Goal: Information Seeking & Learning: Learn about a topic

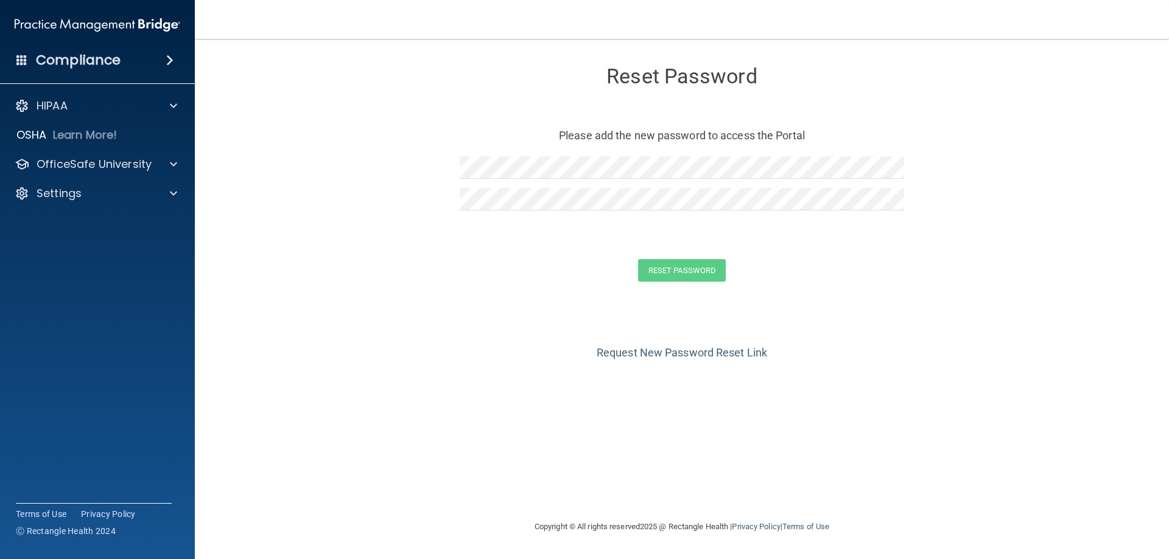
drag, startPoint x: 558, startPoint y: 311, endPoint x: 559, endPoint y: 301, distance: 9.8
click at [558, 311] on div "Request New Password Reset Link" at bounding box center [681, 332] width 925 height 61
click at [659, 275] on button "Reset Password" at bounding box center [682, 270] width 88 height 23
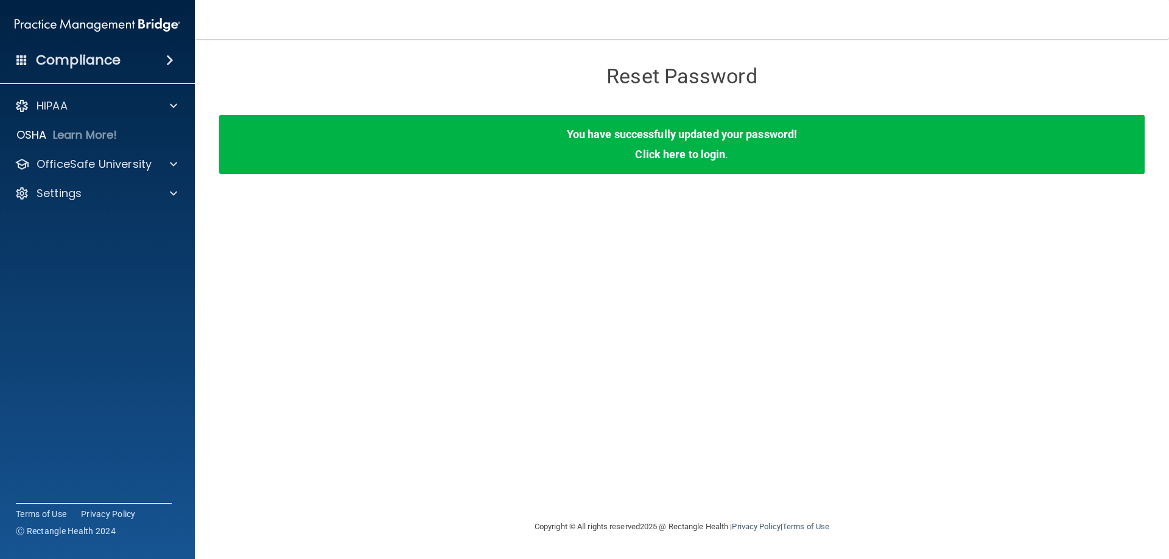
drag, startPoint x: 943, startPoint y: 241, endPoint x: 936, endPoint y: 331, distance: 89.8
click at [928, 329] on div "Reset Password Reset Password You have successfully updated your password! Clic…" at bounding box center [681, 279] width 925 height 457
click at [676, 155] on link "Click here to login" at bounding box center [680, 154] width 90 height 13
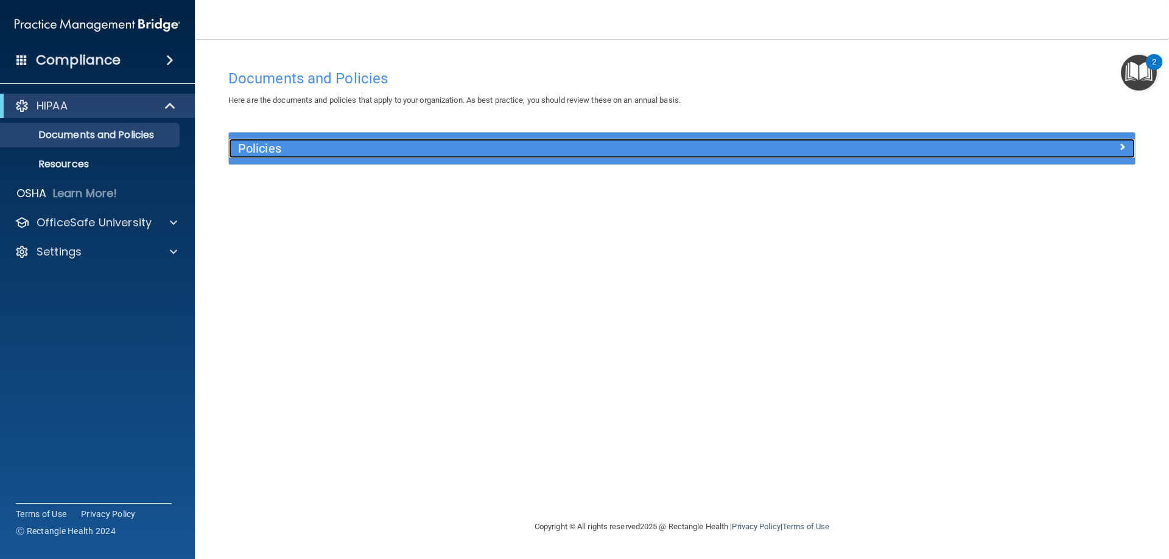
click at [269, 146] on h5 "Policies" at bounding box center [568, 148] width 661 height 13
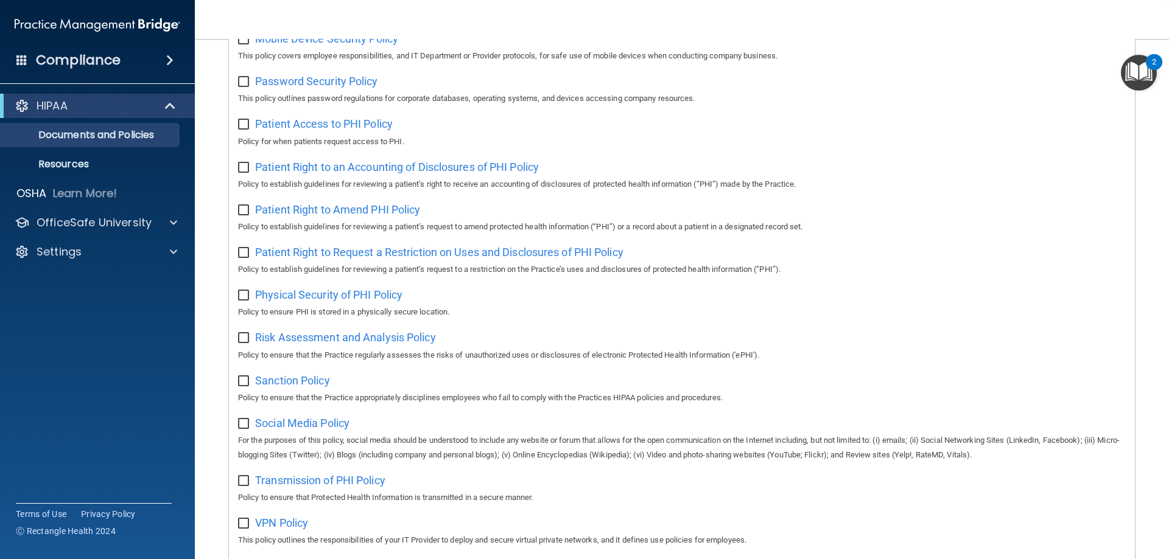
scroll to position [662, 0]
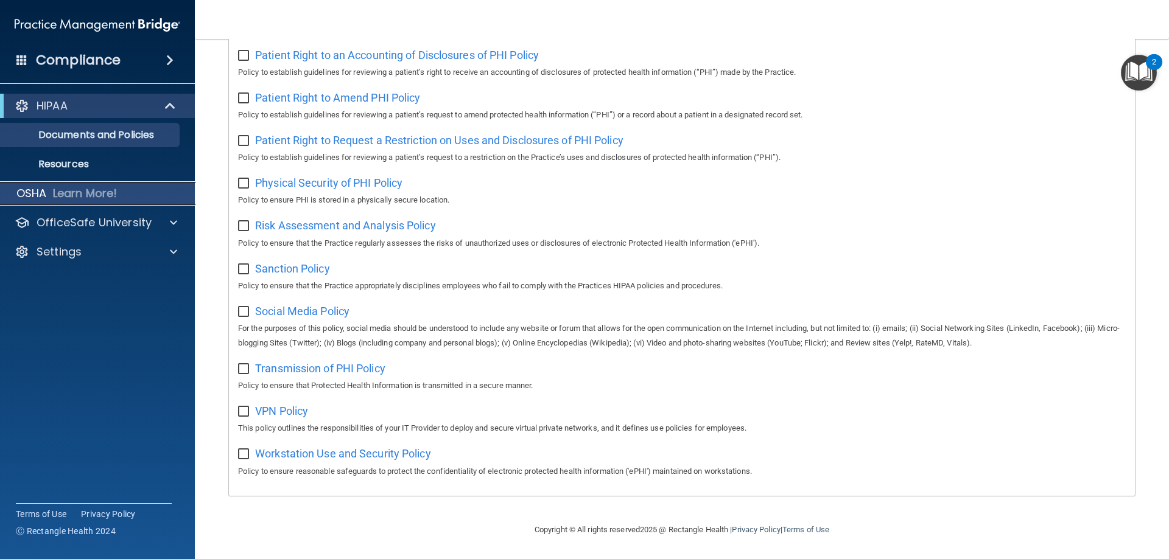
click at [82, 197] on p "Learn More!" at bounding box center [85, 193] width 65 height 15
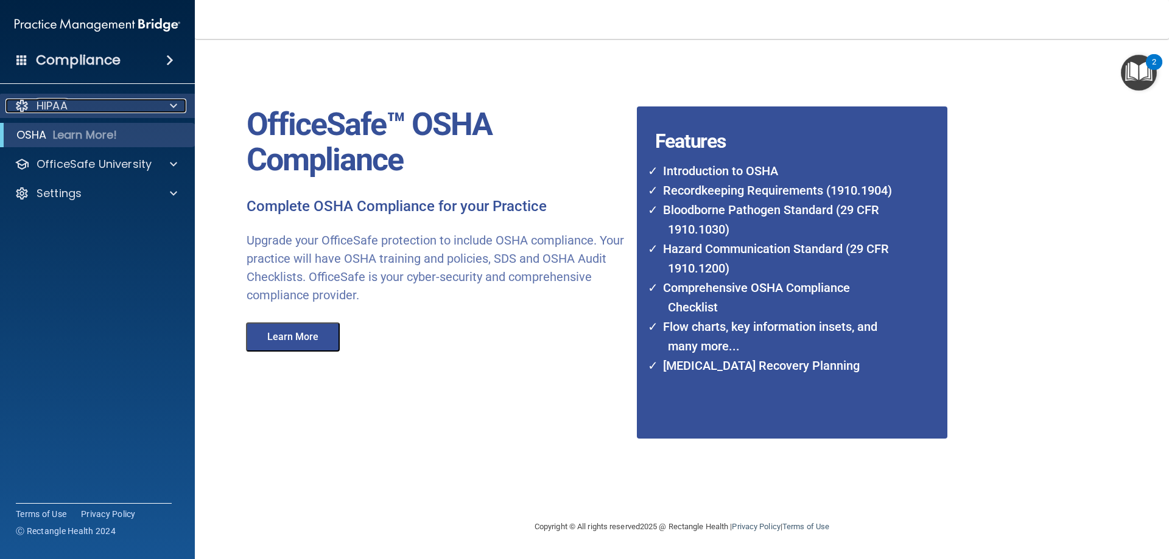
click at [103, 111] on div "HIPAA" at bounding box center [80, 106] width 151 height 15
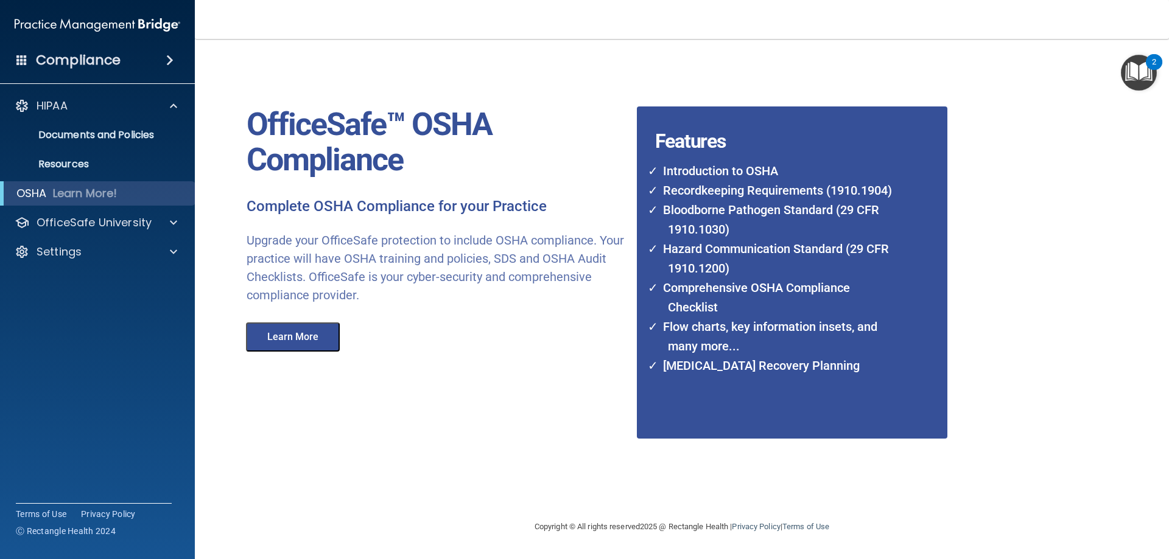
click at [170, 61] on span at bounding box center [169, 60] width 7 height 15
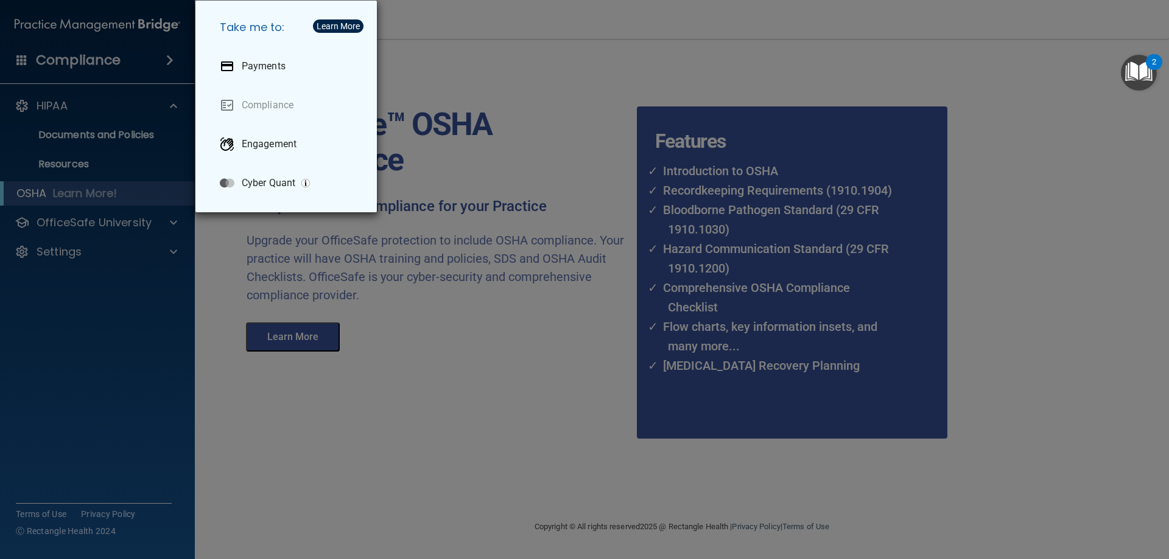
click at [60, 96] on div "Take me to: Payments Compliance Engagement Cyber Quant" at bounding box center [584, 279] width 1169 height 559
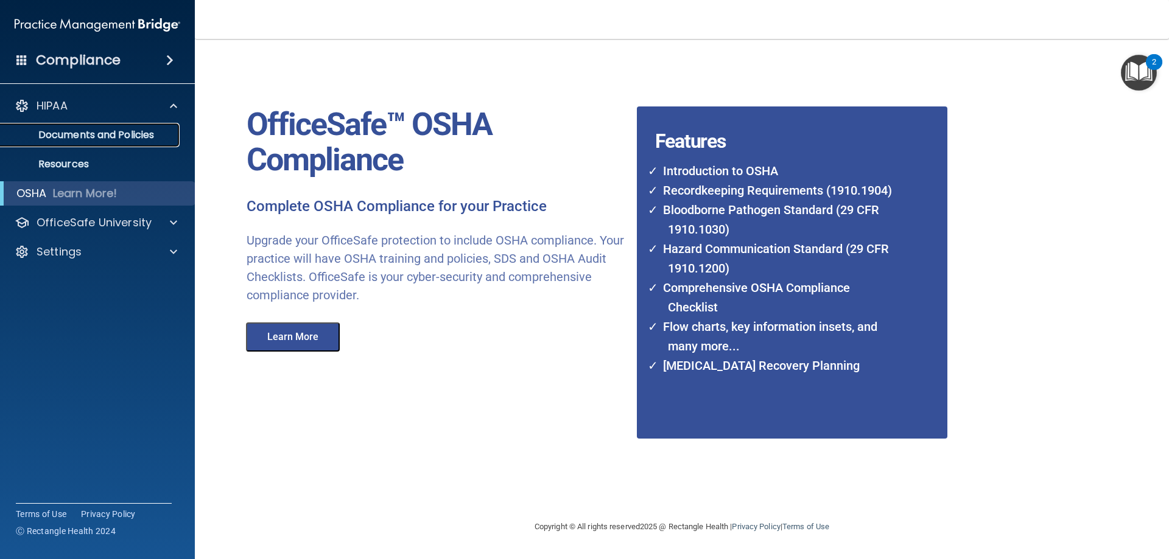
click at [66, 139] on p "Documents and Policies" at bounding box center [91, 135] width 166 height 12
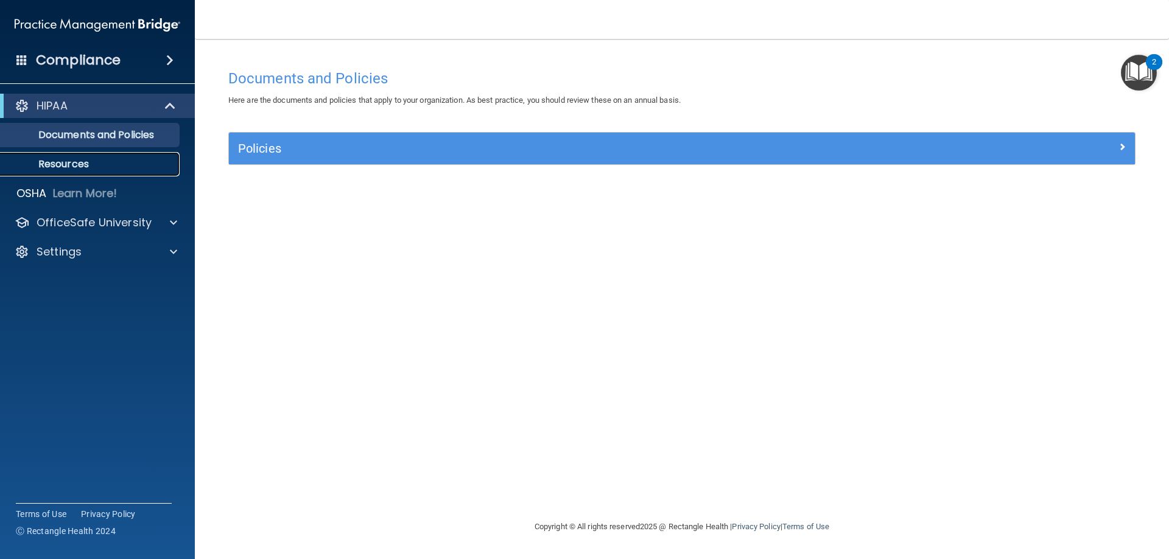
click at [89, 169] on p "Resources" at bounding box center [91, 164] width 166 height 12
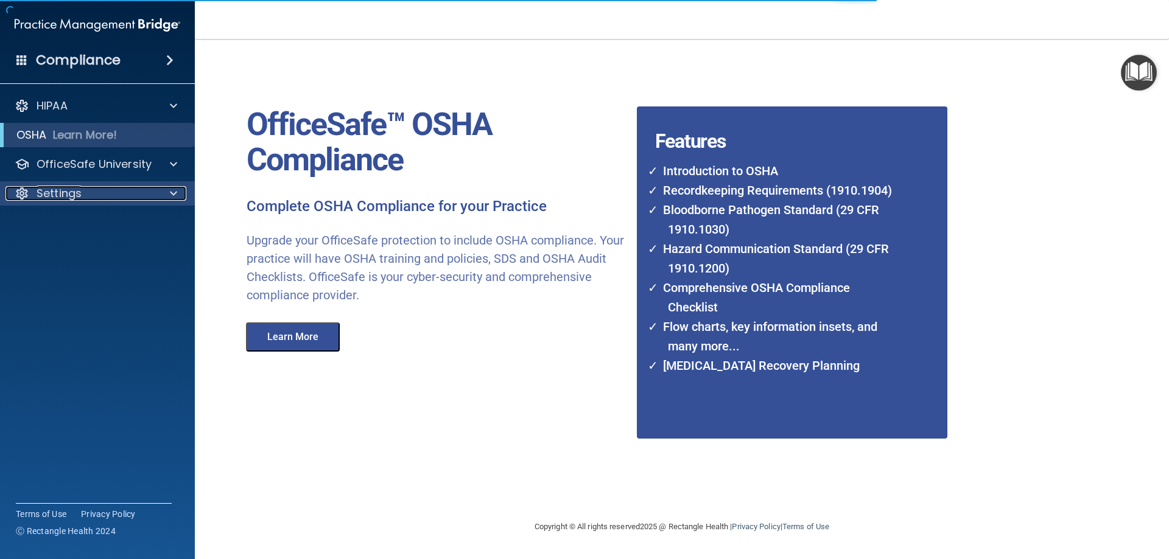
click at [69, 189] on p "Settings" at bounding box center [59, 193] width 45 height 15
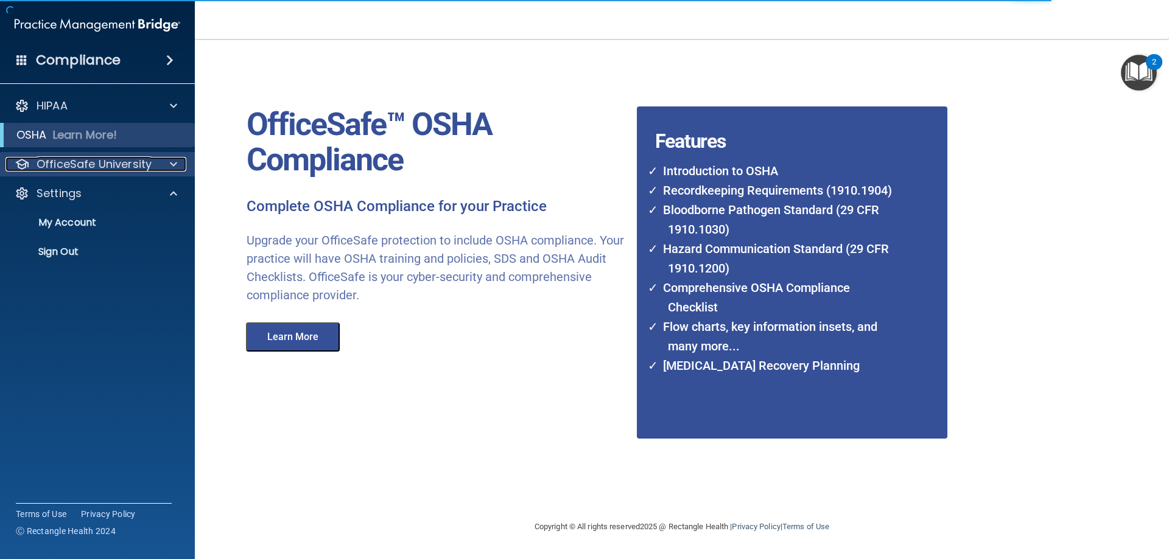
click at [69, 167] on p "OfficeSafe University" at bounding box center [94, 164] width 115 height 15
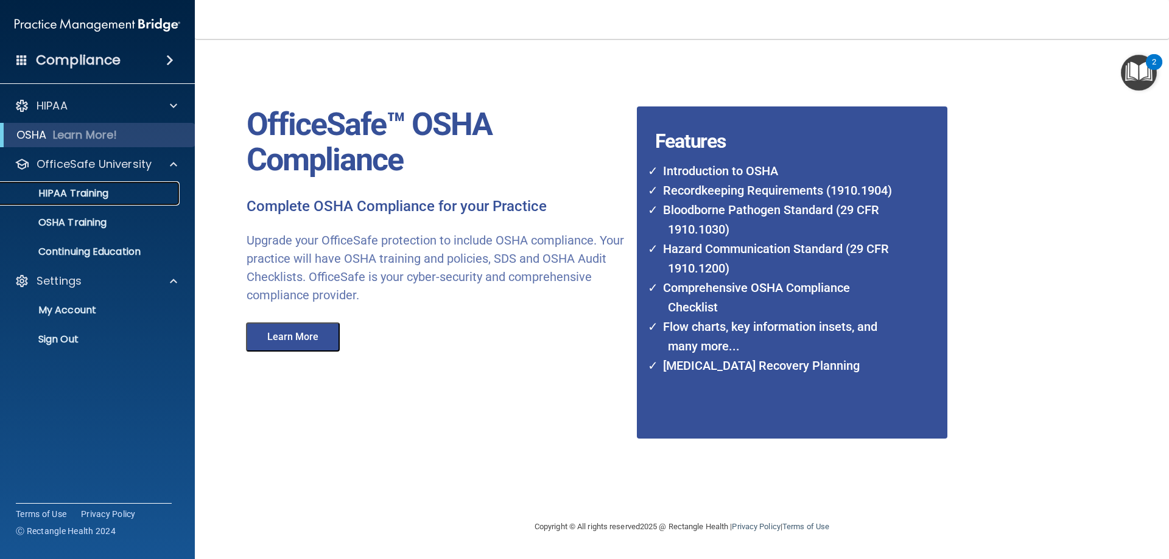
click at [75, 194] on p "HIPAA Training" at bounding box center [58, 193] width 100 height 12
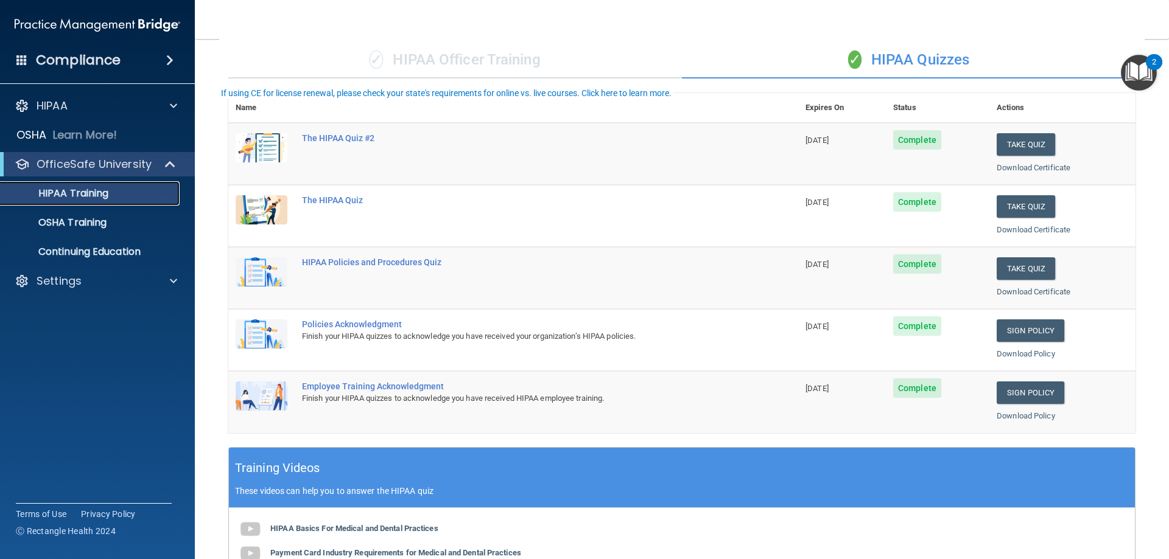
scroll to position [122, 0]
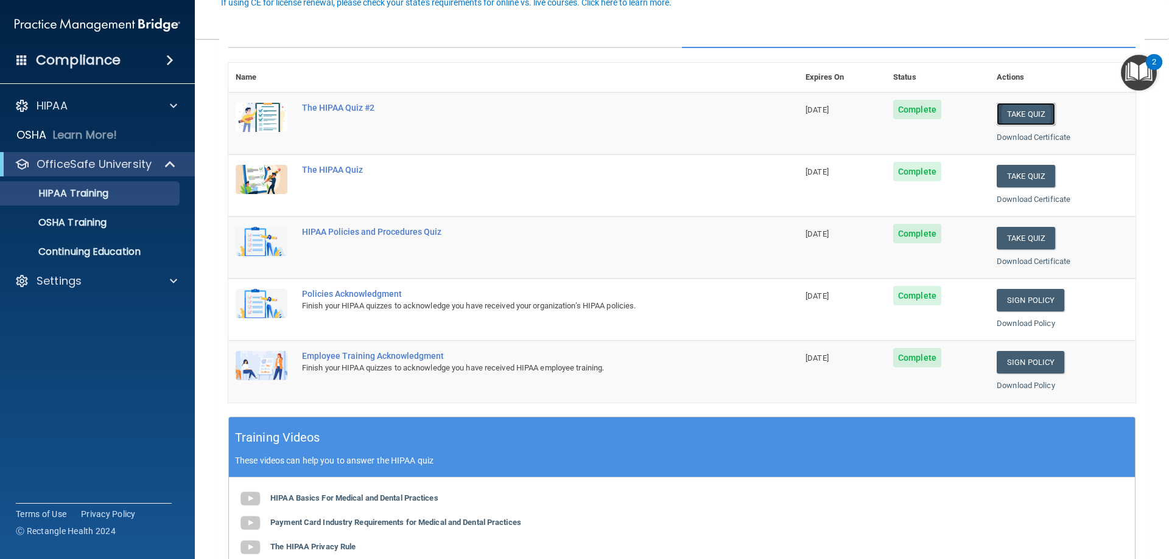
click at [1018, 119] on button "Take Quiz" at bounding box center [1025, 114] width 58 height 23
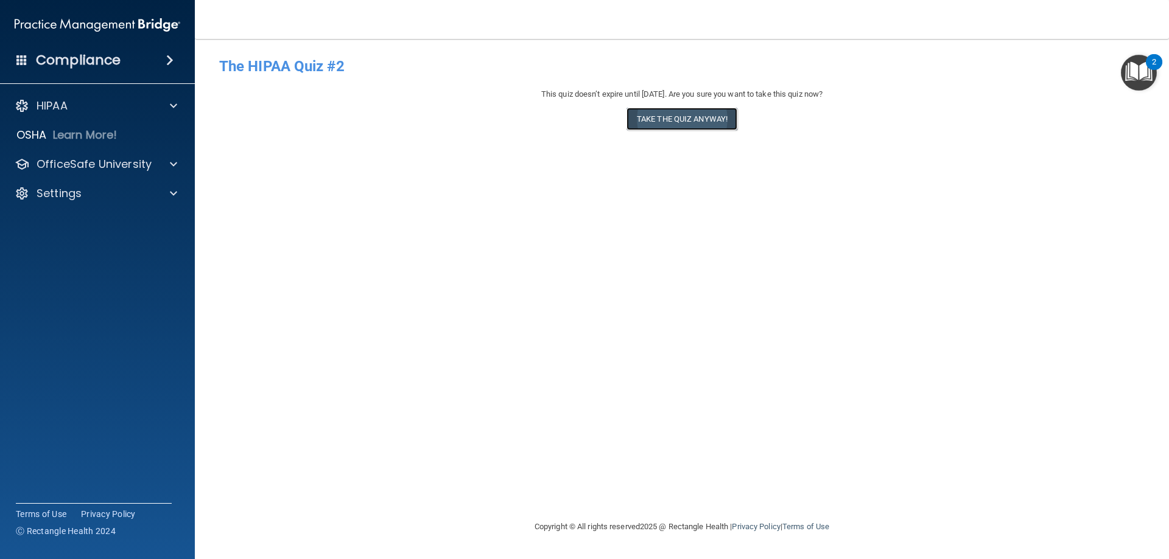
click at [693, 125] on button "Take the quiz anyway!" at bounding box center [681, 119] width 111 height 23
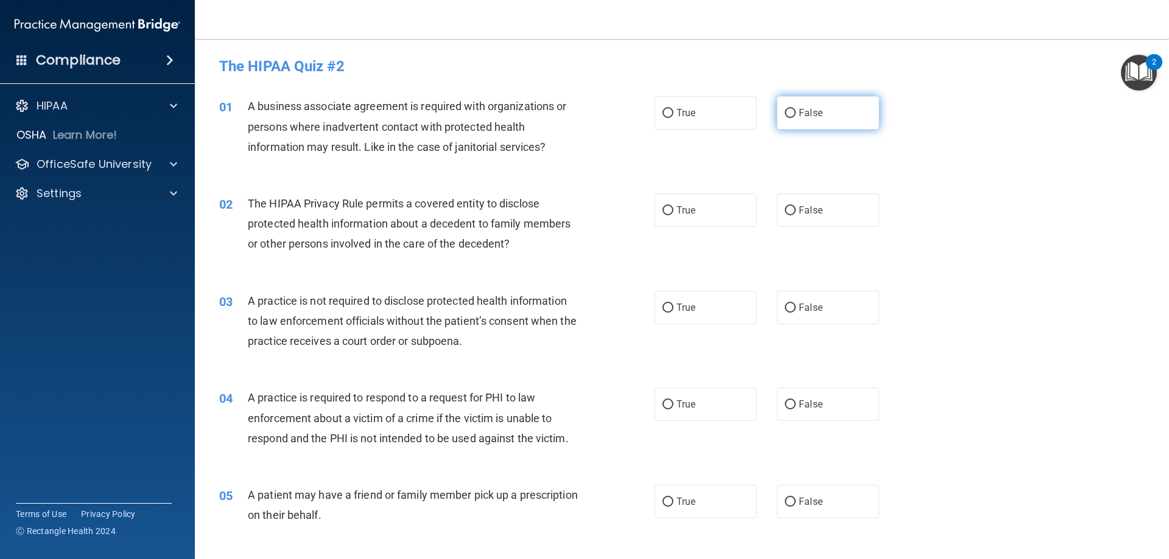
click at [792, 109] on label "False" at bounding box center [828, 112] width 102 height 33
click at [792, 109] on input "False" at bounding box center [790, 113] width 11 height 9
radio input "true"
click at [682, 215] on span "True" at bounding box center [685, 211] width 19 height 12
click at [673, 215] on input "True" at bounding box center [667, 210] width 11 height 9
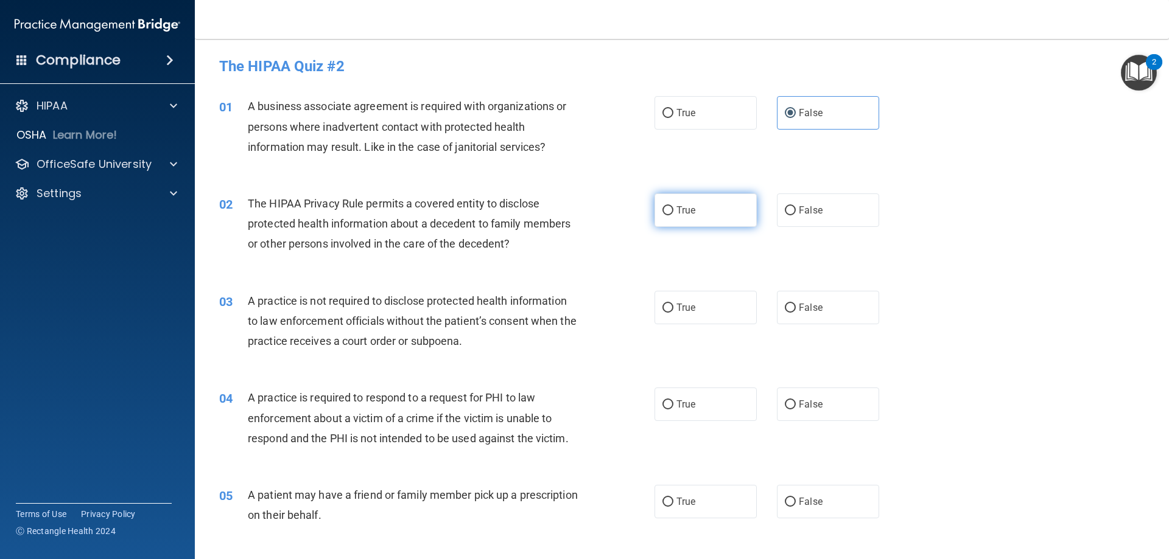
radio input "true"
click at [806, 298] on label "False" at bounding box center [828, 307] width 102 height 33
click at [796, 304] on input "False" at bounding box center [790, 308] width 11 height 9
radio input "true"
click at [674, 428] on div "04 A practice is required to respond to a request for PHI to law enforcement ab…" at bounding box center [681, 421] width 943 height 97
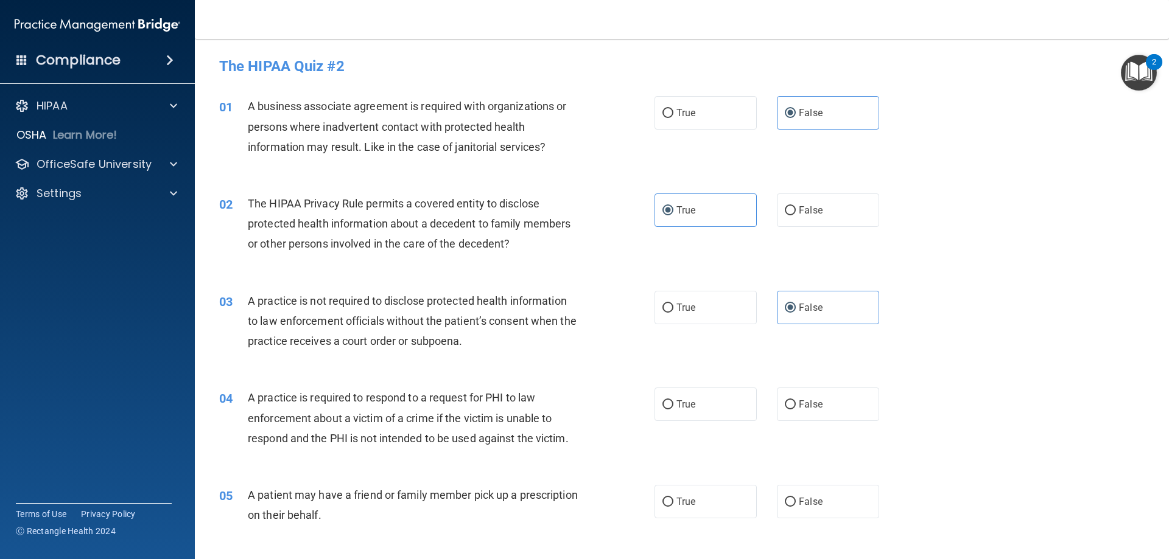
click at [675, 422] on div "04 A practice is required to respond to a request for PHI to law enforcement ab…" at bounding box center [681, 421] width 943 height 97
click at [676, 415] on label "True" at bounding box center [705, 404] width 102 height 33
click at [673, 410] on input "True" at bounding box center [667, 405] width 11 height 9
radio input "true"
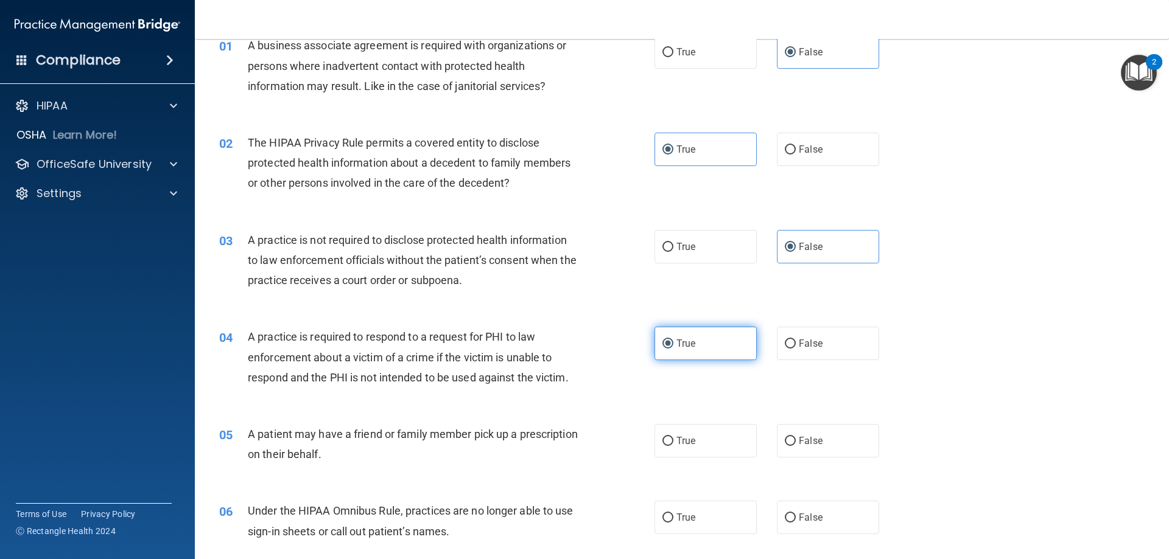
scroll to position [122, 0]
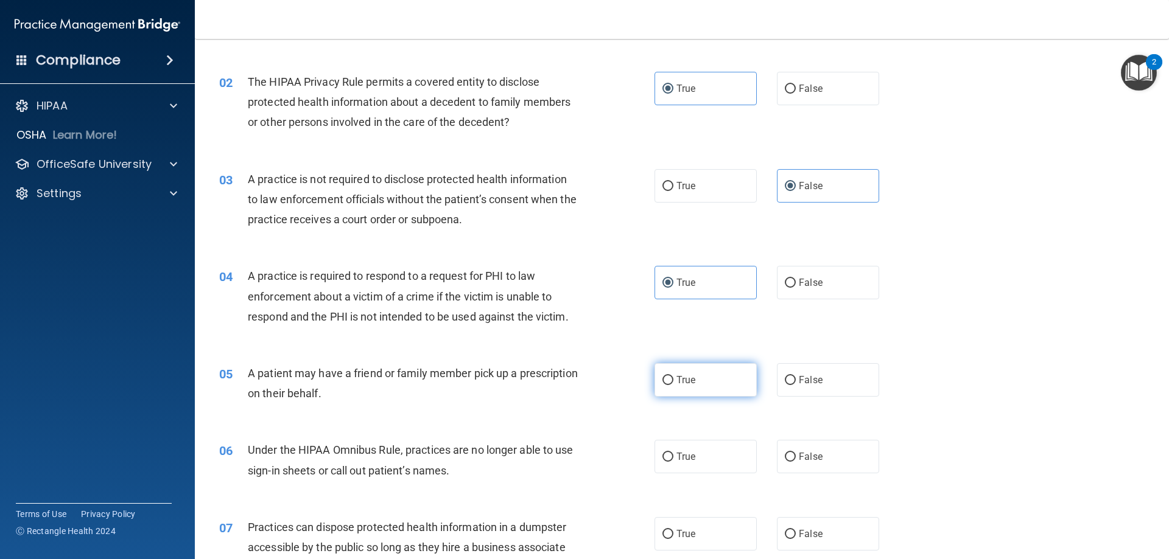
click at [705, 374] on label "True" at bounding box center [705, 379] width 102 height 33
click at [673, 376] on input "True" at bounding box center [667, 380] width 11 height 9
radio input "true"
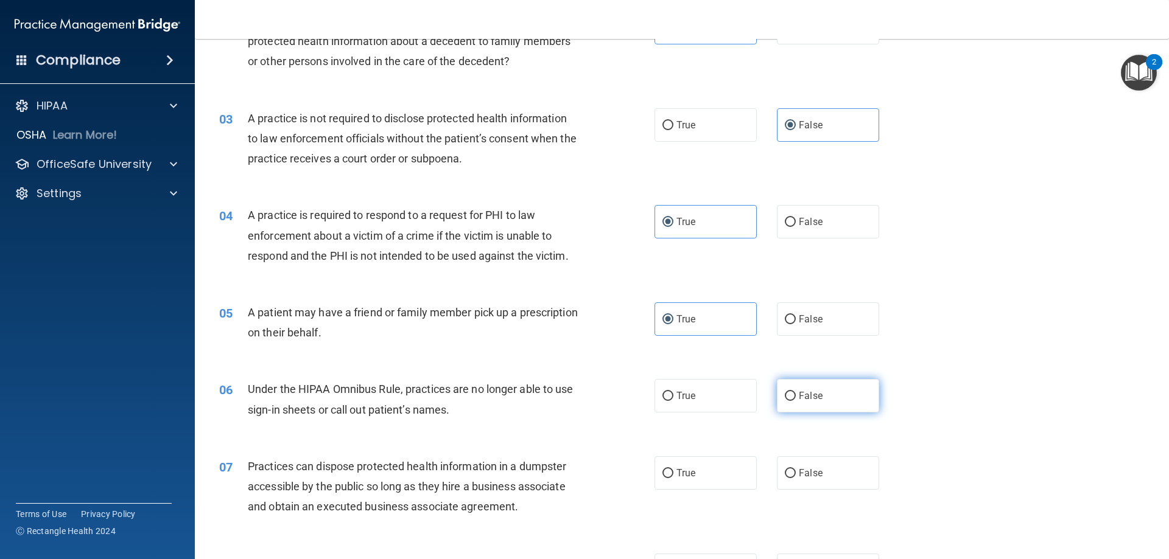
click at [785, 397] on input "False" at bounding box center [790, 396] width 11 height 9
radio input "true"
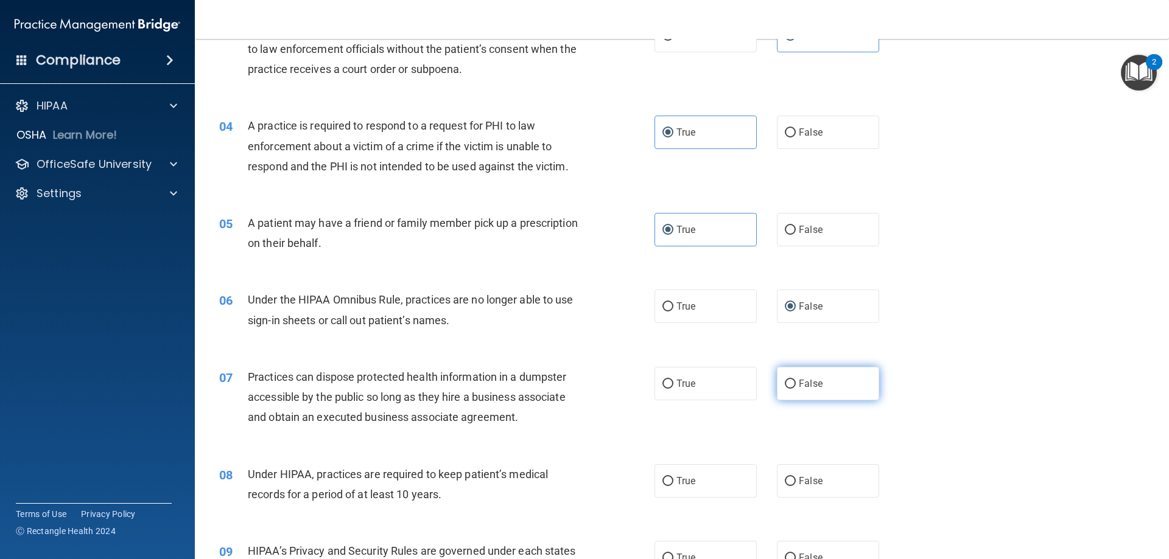
scroll to position [304, 0]
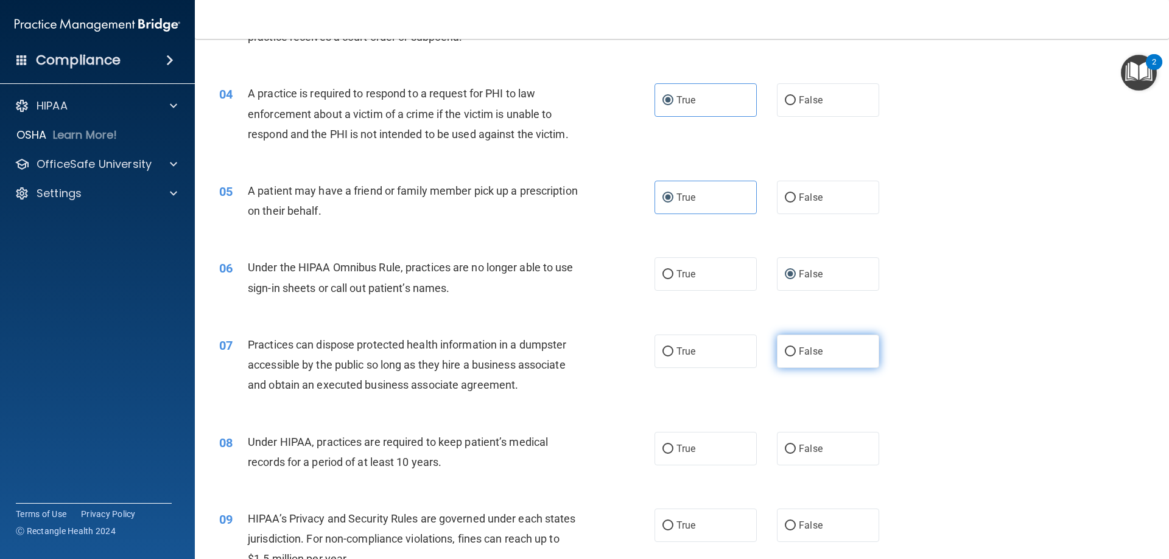
click at [799, 360] on label "False" at bounding box center [828, 351] width 102 height 33
click at [796, 357] on input "False" at bounding box center [790, 352] width 11 height 9
radio input "true"
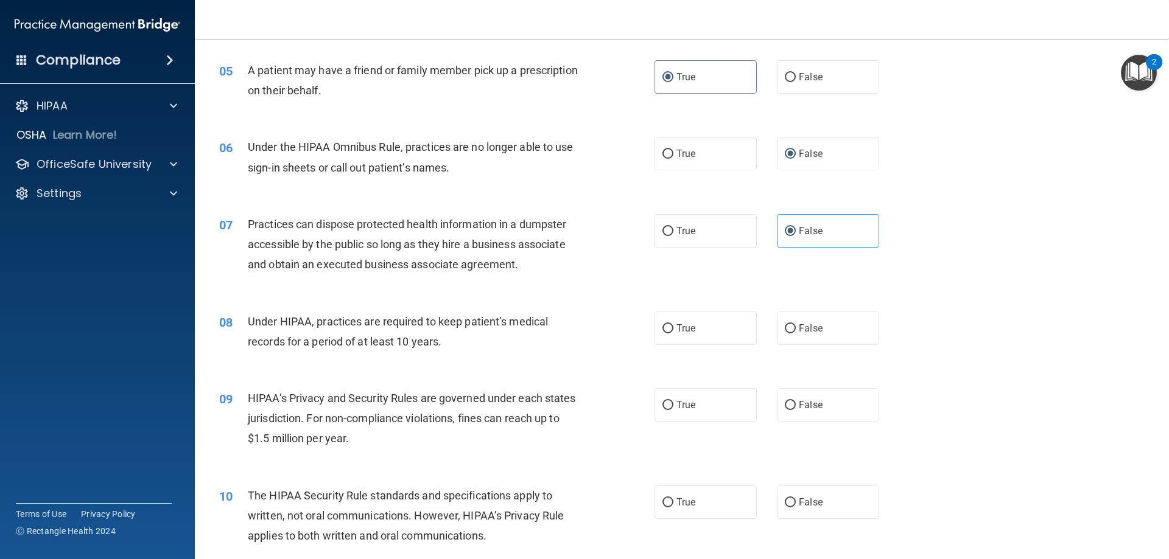
scroll to position [426, 0]
click at [789, 329] on input "False" at bounding box center [790, 327] width 11 height 9
radio input "true"
click at [782, 411] on label "False" at bounding box center [828, 403] width 102 height 33
click at [785, 409] on input "False" at bounding box center [790, 404] width 11 height 9
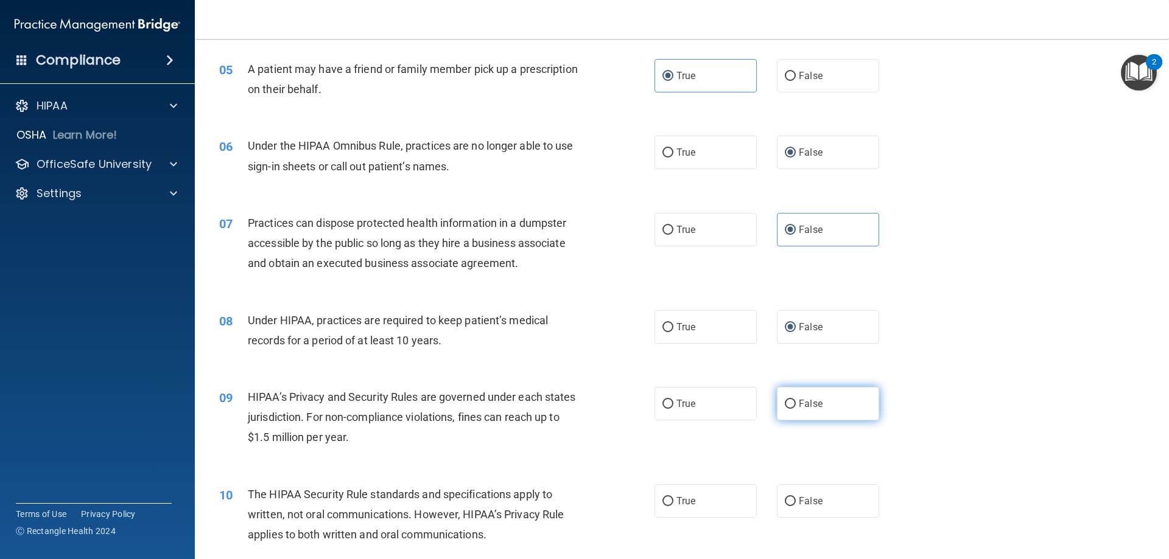
radio input "true"
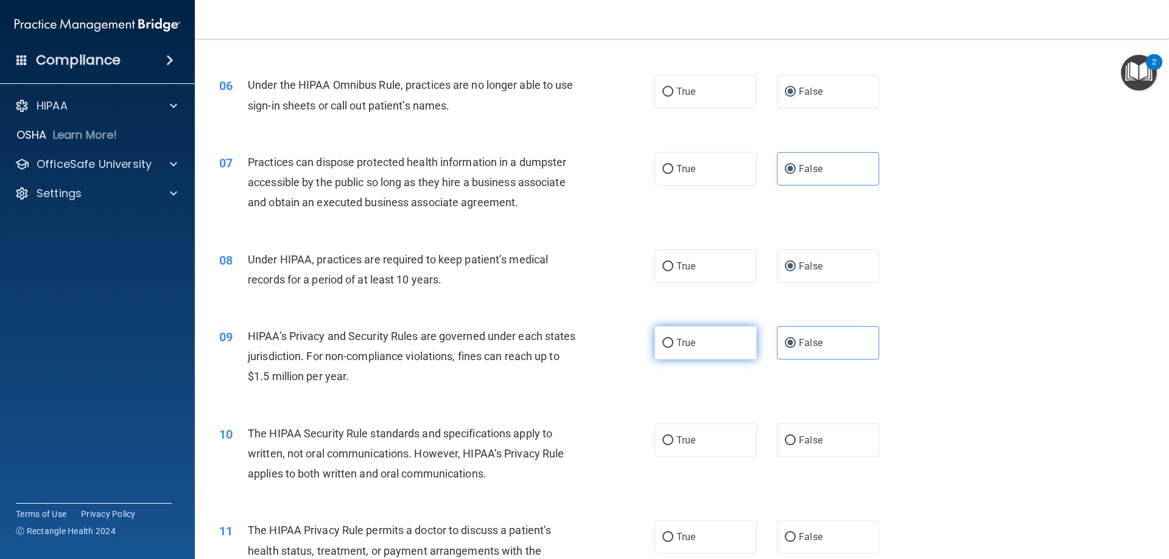
click at [682, 343] on span "True" at bounding box center [685, 343] width 19 height 12
click at [673, 343] on input "True" at bounding box center [667, 343] width 11 height 9
radio input "true"
radio input "false"
click at [679, 444] on span "True" at bounding box center [685, 441] width 19 height 12
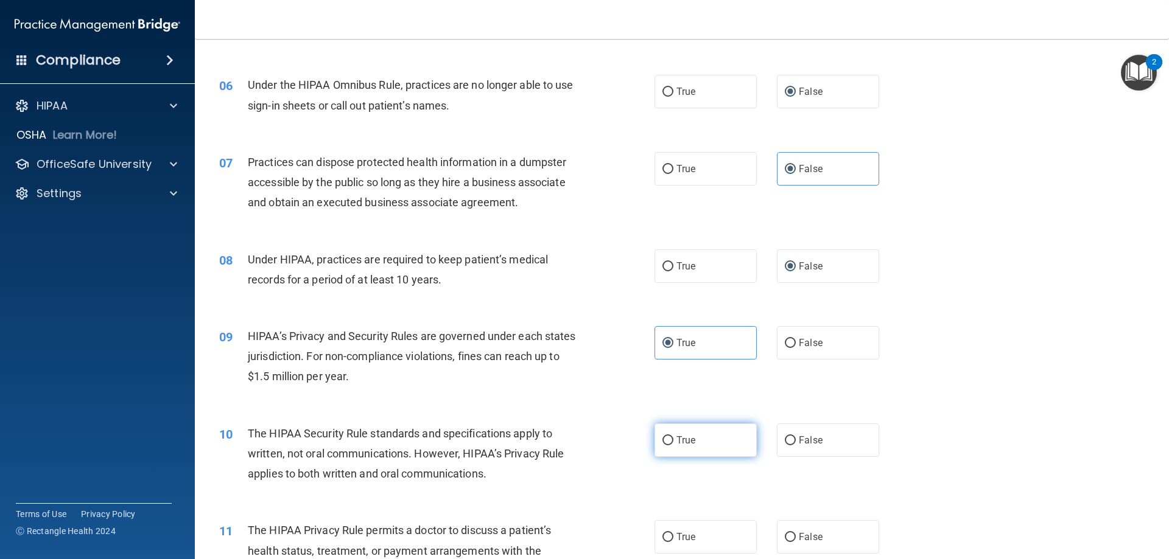
click at [673, 444] on input "True" at bounding box center [667, 440] width 11 height 9
radio input "true"
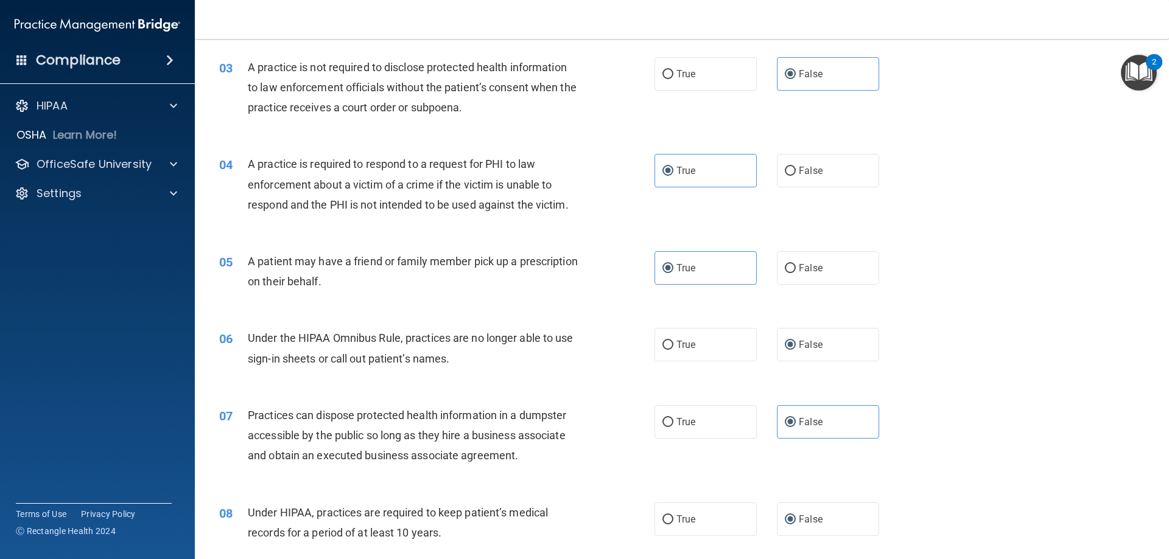
scroll to position [243, 0]
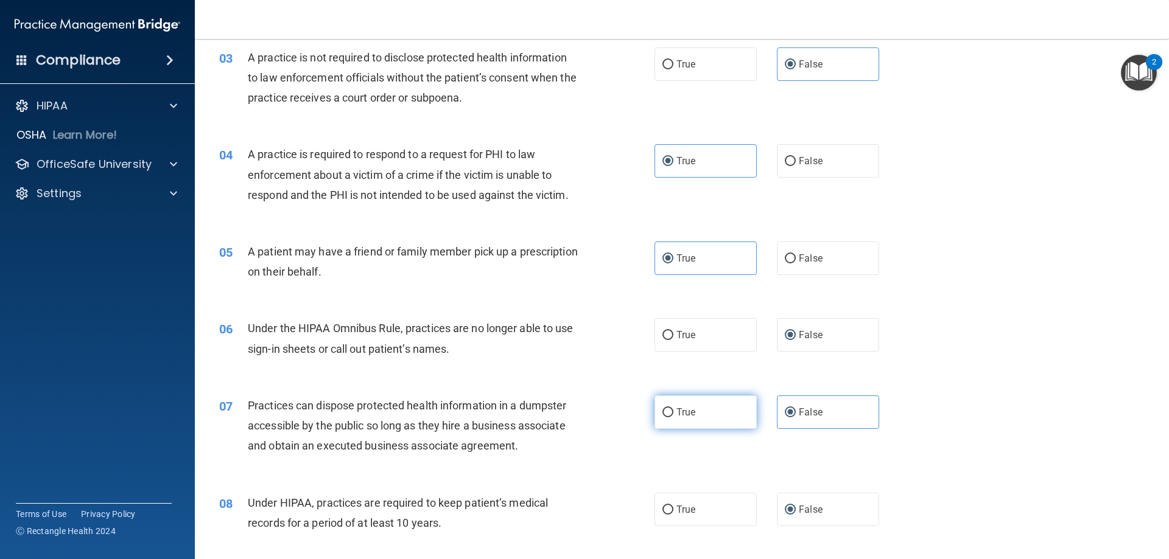
click at [716, 415] on label "True" at bounding box center [705, 412] width 102 height 33
click at [673, 415] on input "True" at bounding box center [667, 412] width 11 height 9
radio input "true"
click at [786, 422] on label "False" at bounding box center [828, 412] width 102 height 33
click at [786, 418] on input "False" at bounding box center [790, 412] width 11 height 9
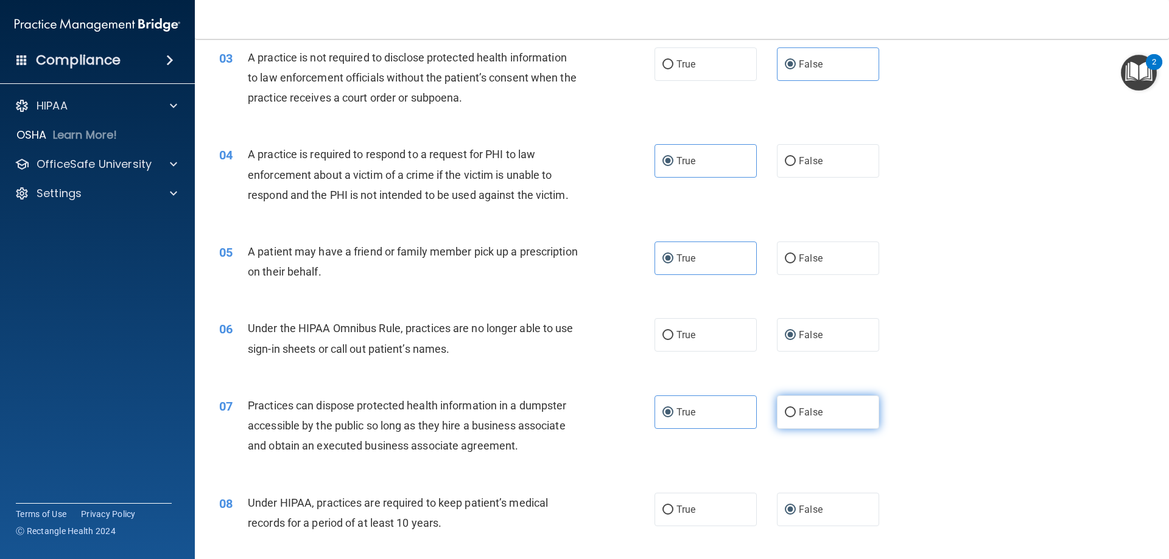
radio input "true"
radio input "false"
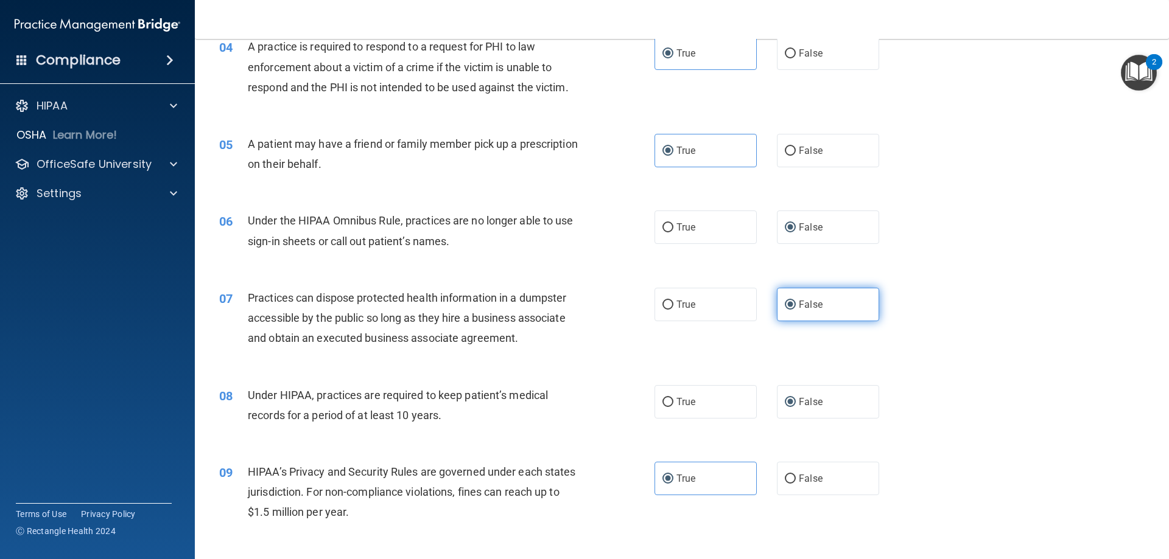
scroll to position [365, 0]
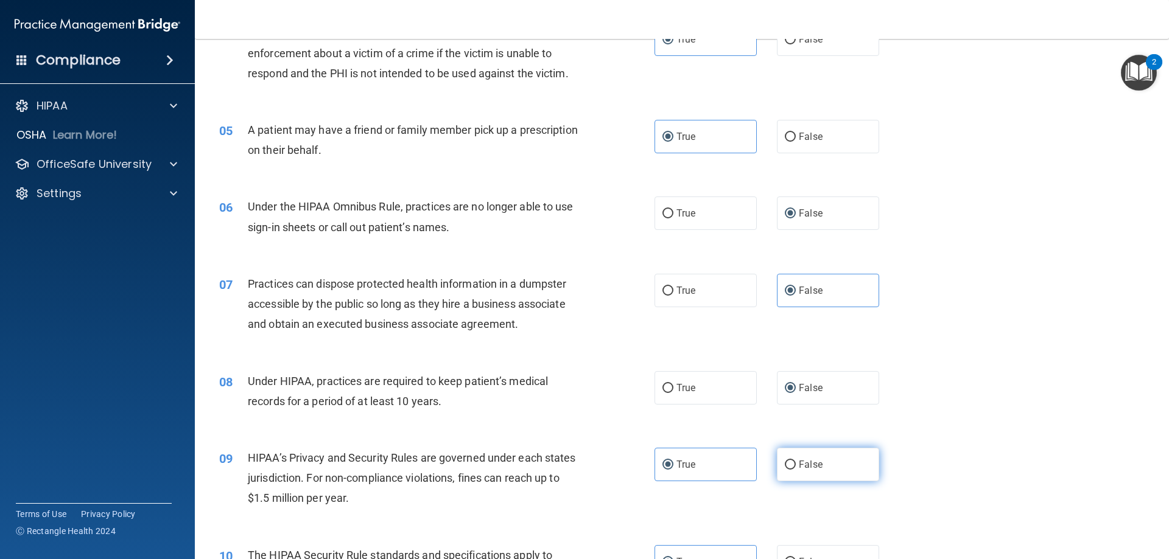
click at [789, 464] on input "False" at bounding box center [790, 465] width 11 height 9
radio input "true"
radio input "false"
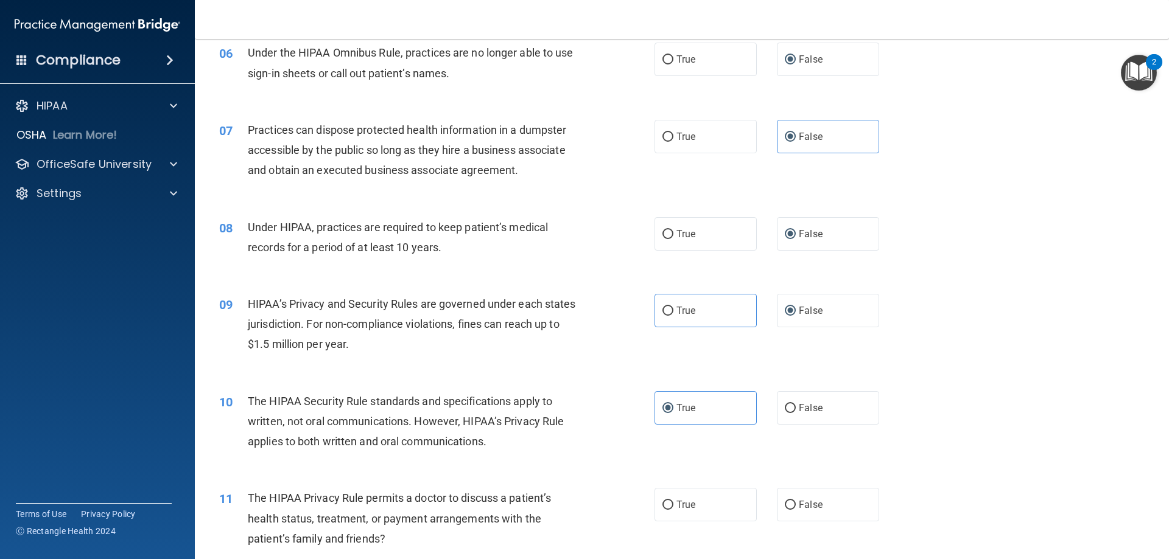
scroll to position [548, 0]
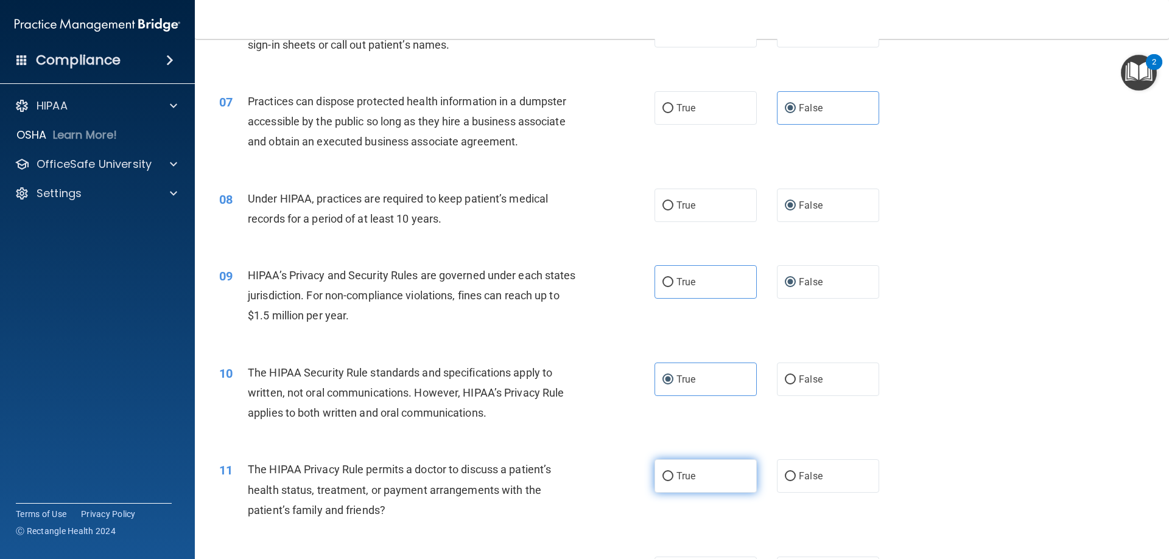
click at [723, 472] on label "True" at bounding box center [705, 476] width 102 height 33
click at [673, 472] on input "True" at bounding box center [667, 476] width 11 height 9
radio input "true"
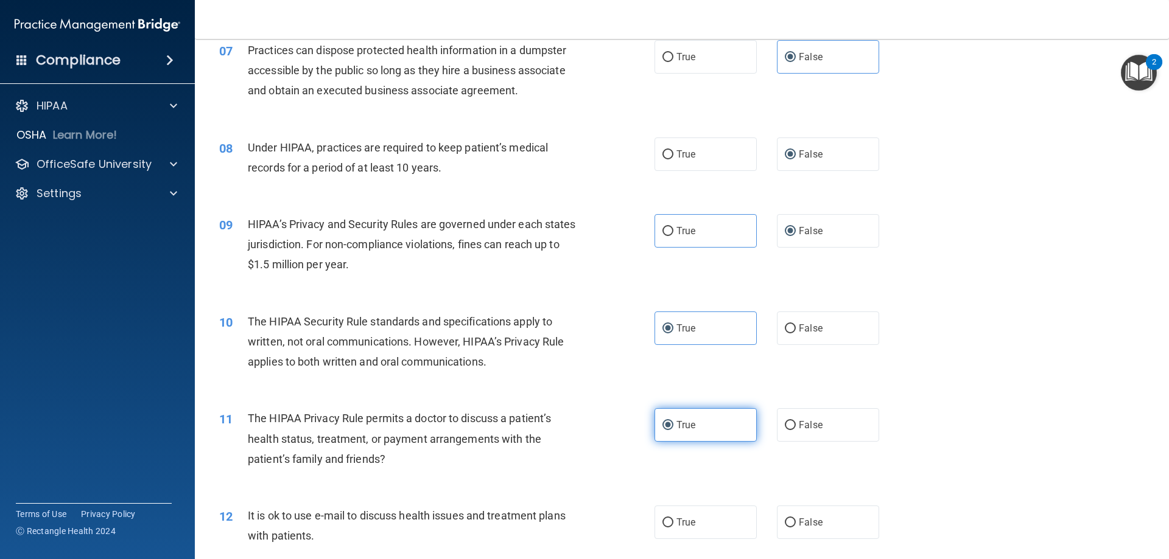
scroll to position [670, 0]
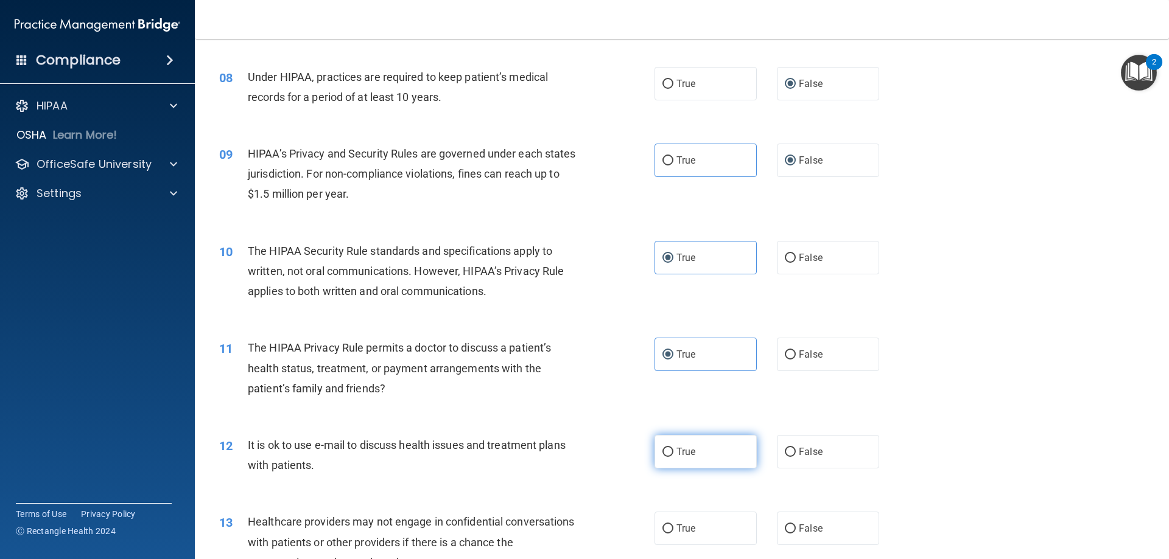
click at [709, 463] on label "True" at bounding box center [705, 451] width 102 height 33
click at [673, 457] on input "True" at bounding box center [667, 452] width 11 height 9
radio input "true"
click at [802, 520] on label "False" at bounding box center [828, 528] width 102 height 33
click at [796, 525] on input "False" at bounding box center [790, 529] width 11 height 9
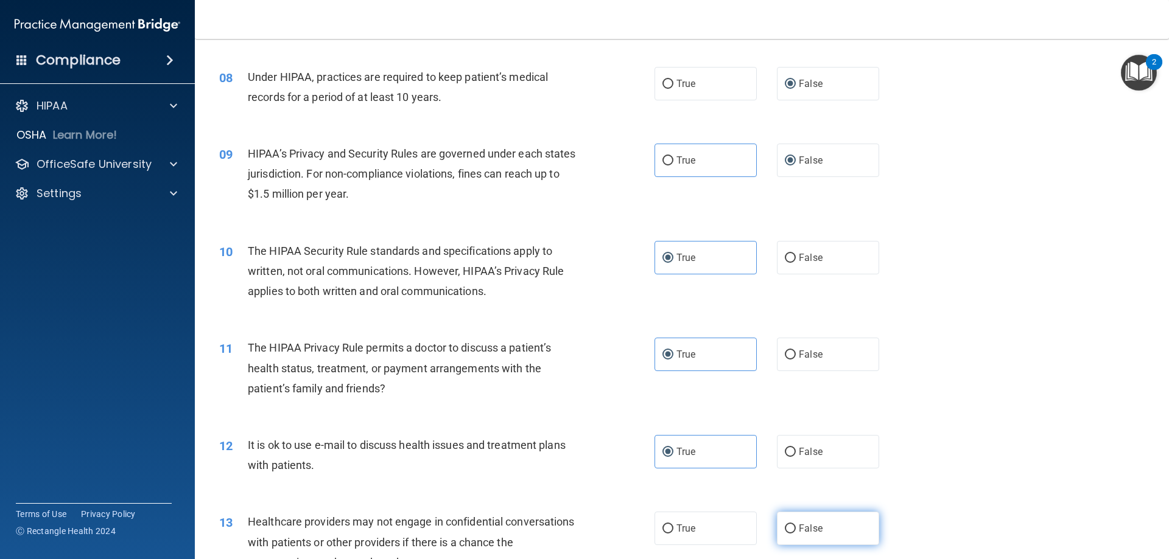
radio input "true"
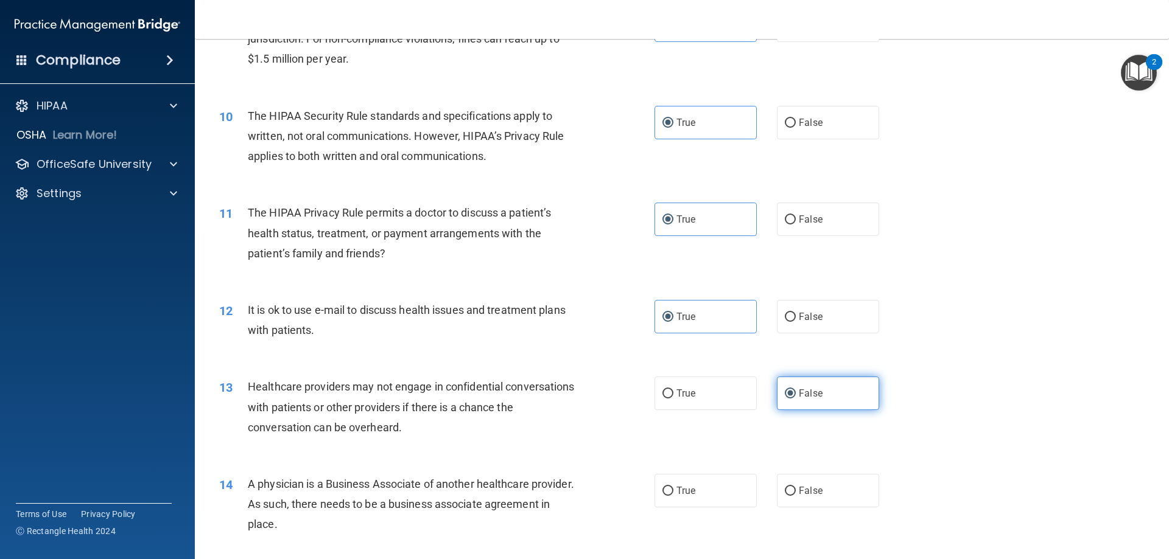
scroll to position [852, 0]
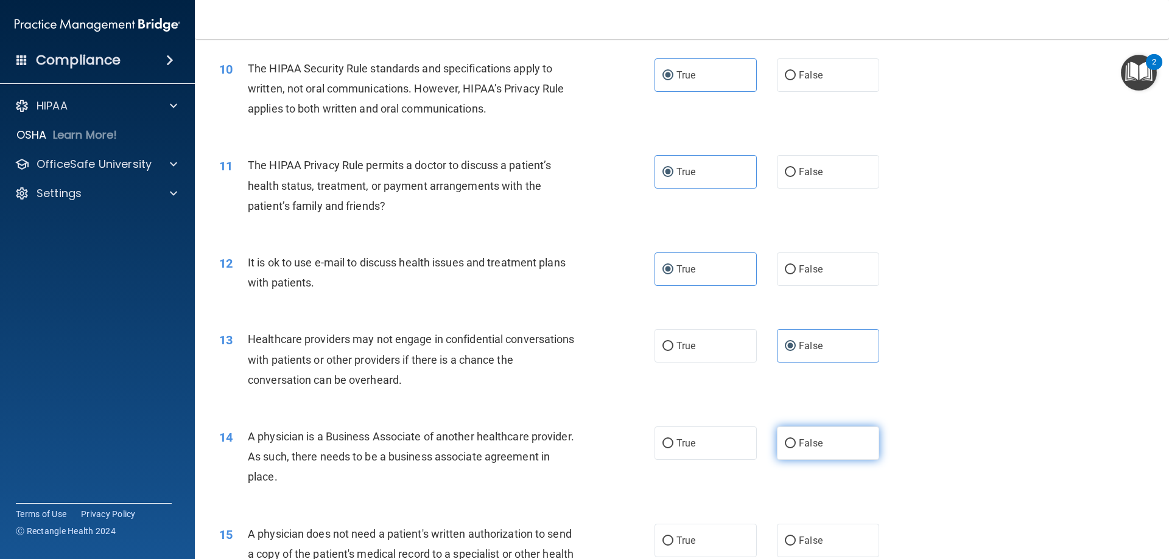
click at [777, 445] on label "False" at bounding box center [828, 443] width 102 height 33
click at [785, 445] on input "False" at bounding box center [790, 443] width 11 height 9
radio input "true"
click at [722, 533] on label "True" at bounding box center [705, 540] width 102 height 33
click at [673, 537] on input "True" at bounding box center [667, 541] width 11 height 9
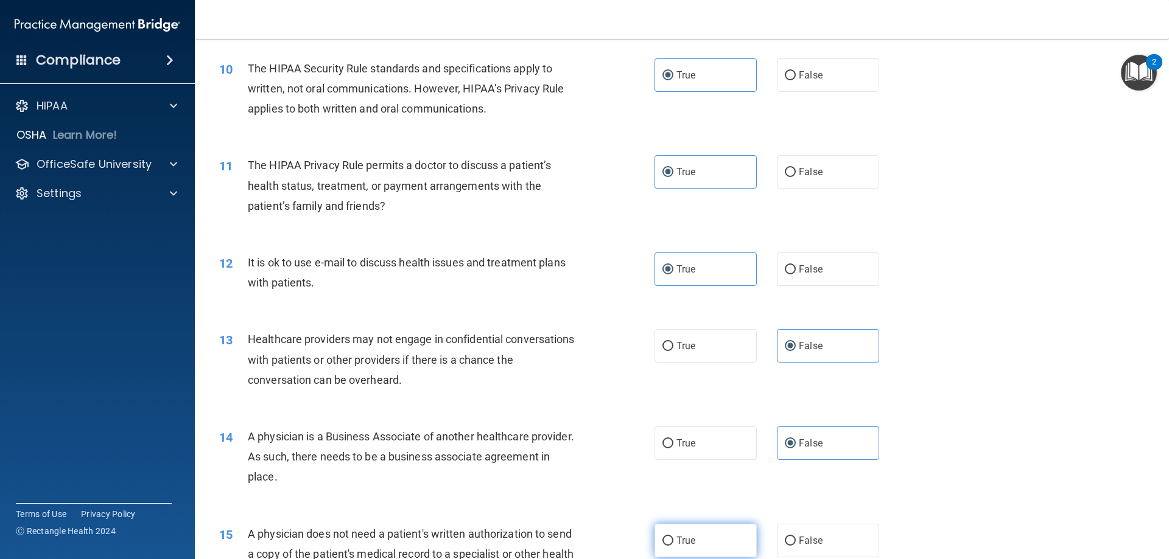
radio input "true"
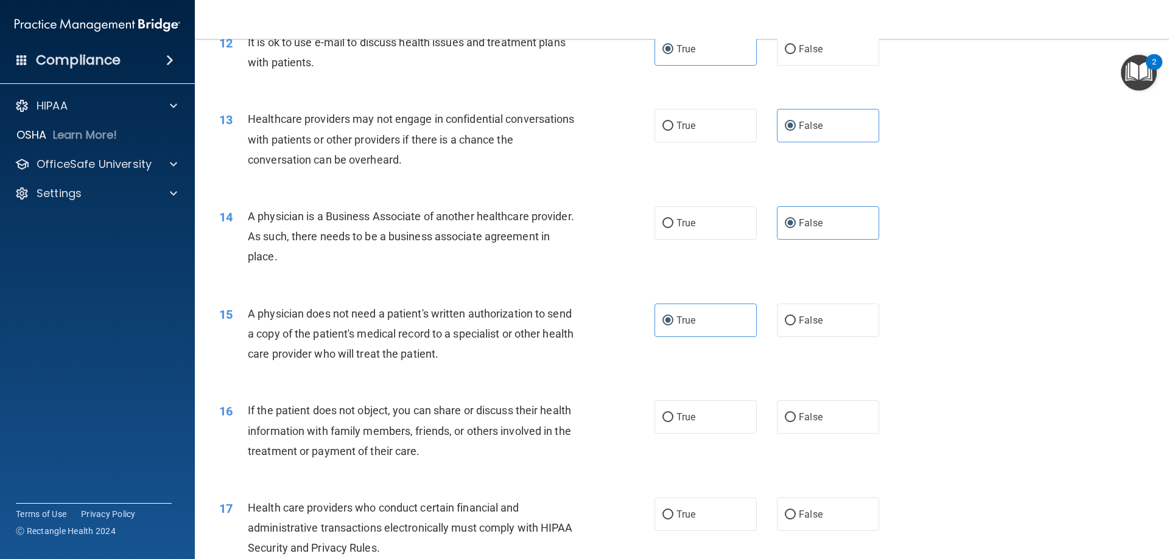
scroll to position [1096, 0]
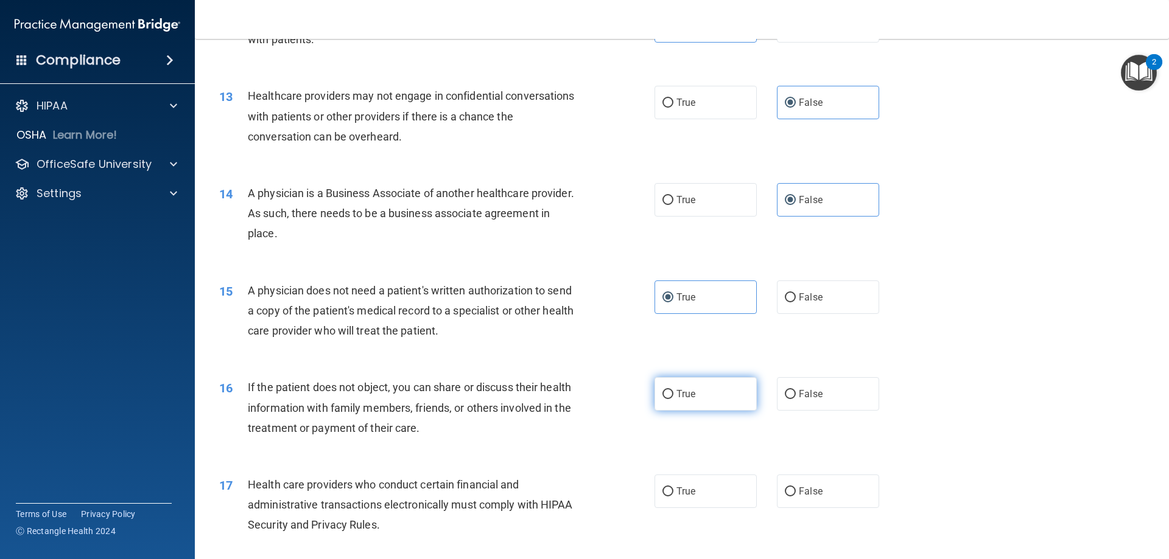
click at [732, 399] on label "True" at bounding box center [705, 393] width 102 height 33
click at [673, 399] on input "True" at bounding box center [667, 394] width 11 height 9
radio input "true"
click at [711, 492] on label "True" at bounding box center [705, 491] width 102 height 33
click at [673, 492] on input "True" at bounding box center [667, 492] width 11 height 9
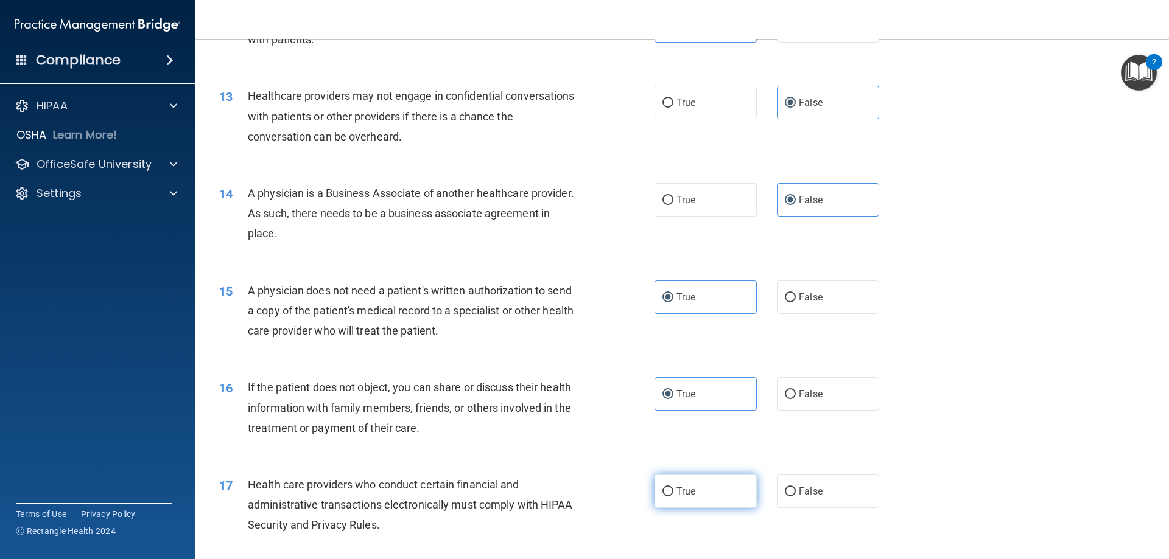
radio input "true"
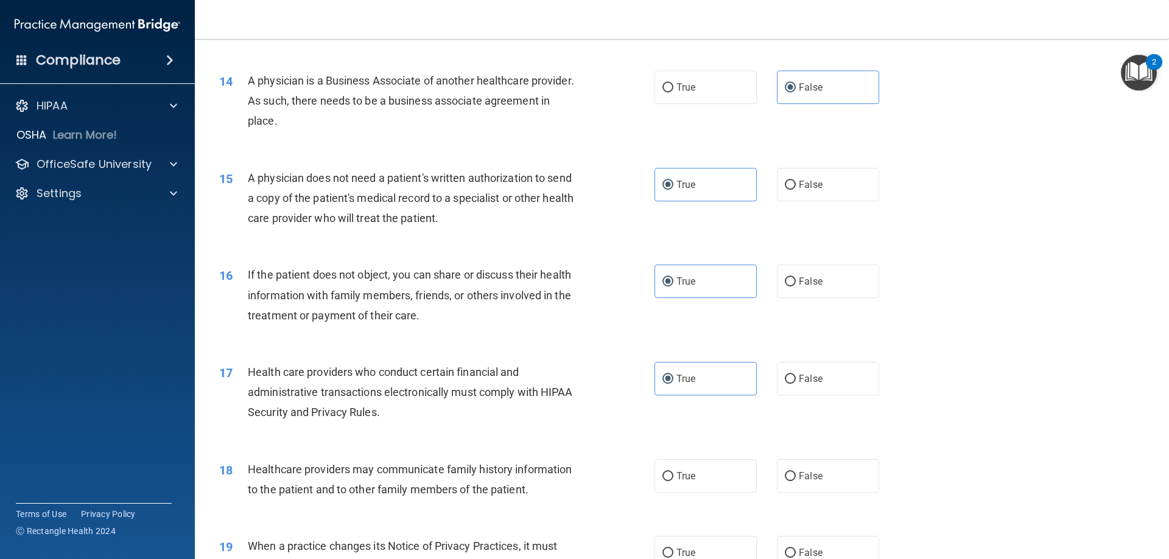
scroll to position [1217, 0]
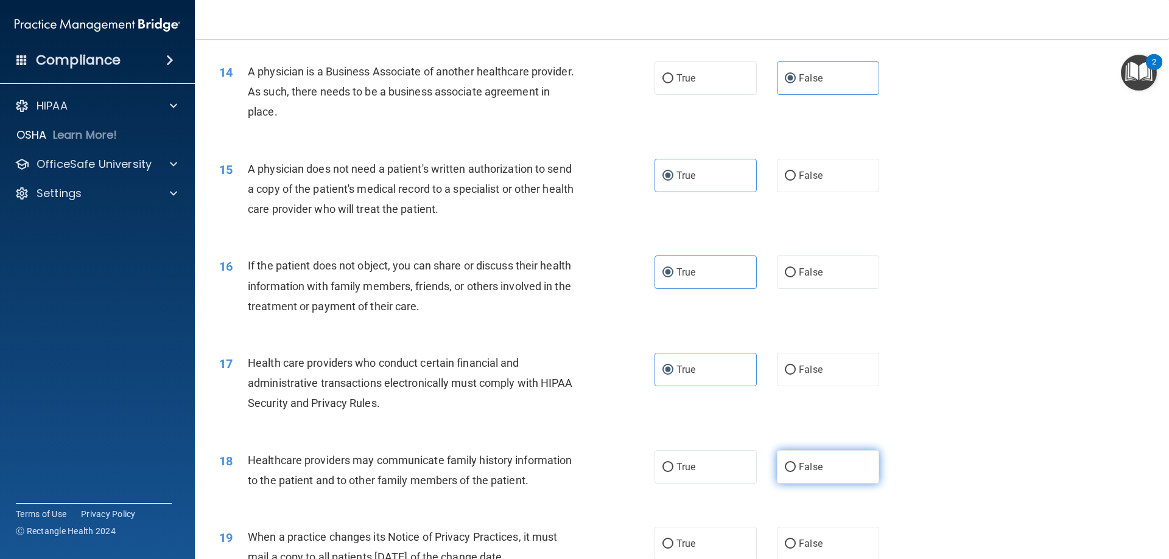
click at [785, 463] on input "False" at bounding box center [790, 467] width 11 height 9
radio input "true"
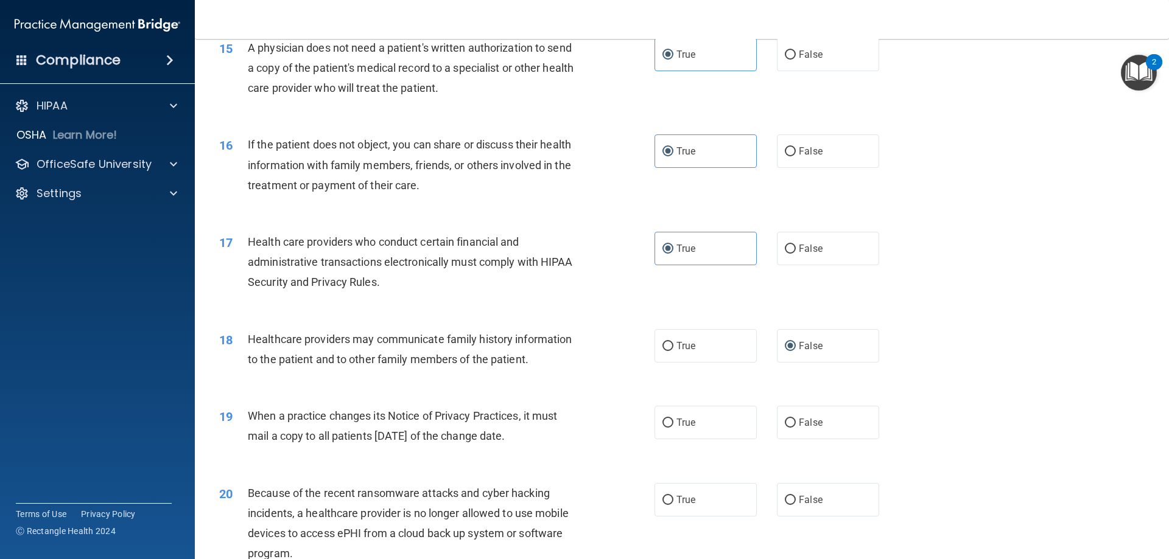
scroll to position [1339, 0]
click at [799, 429] on label "False" at bounding box center [828, 421] width 102 height 33
click at [796, 427] on input "False" at bounding box center [790, 422] width 11 height 9
radio input "true"
click at [800, 497] on span "False" at bounding box center [811, 500] width 24 height 12
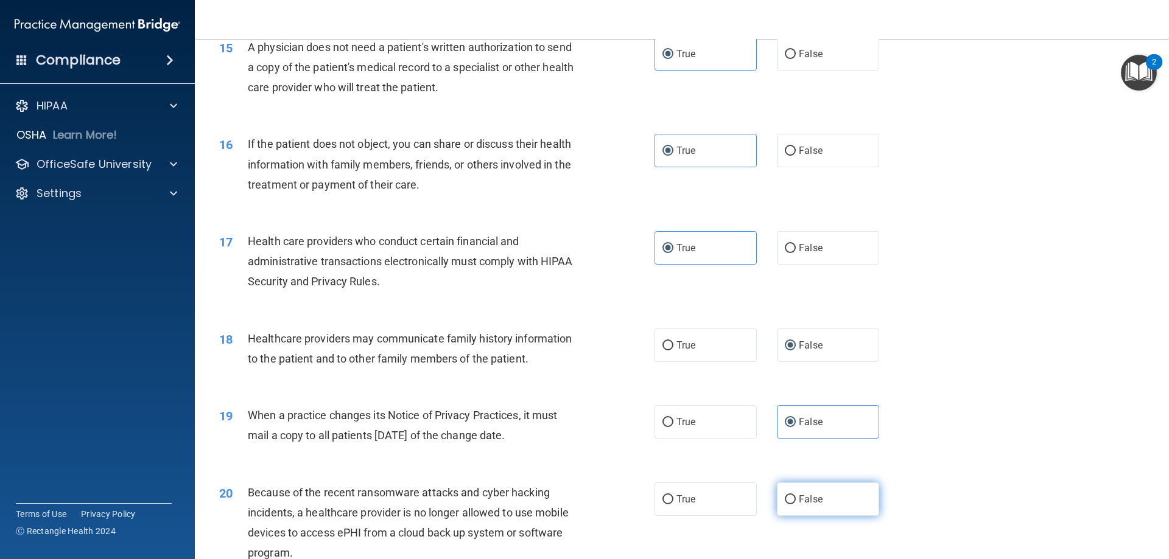
click at [796, 497] on input "False" at bounding box center [790, 499] width 11 height 9
radio input "true"
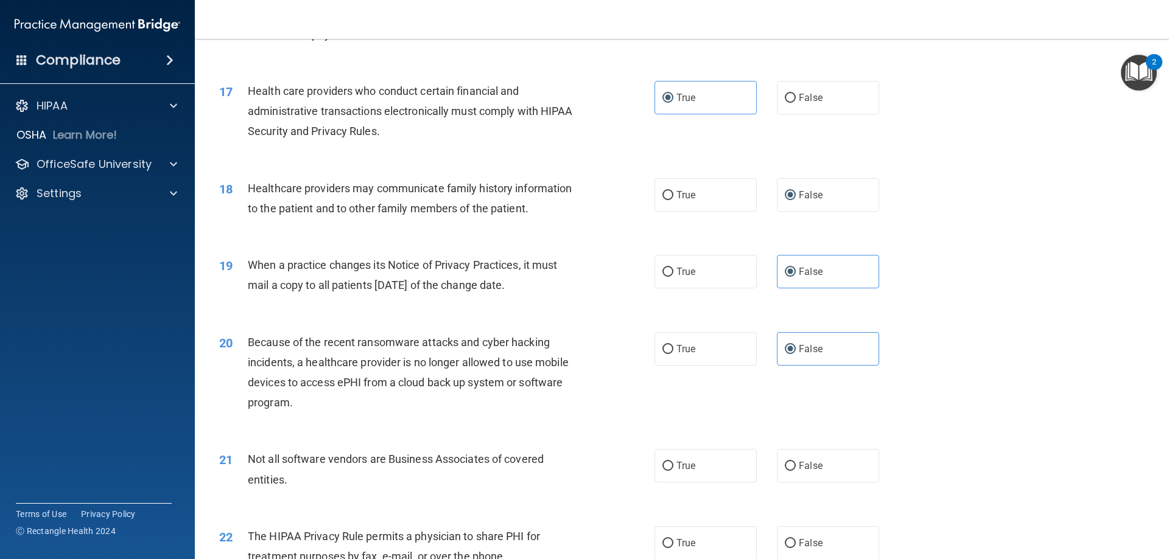
scroll to position [1522, 0]
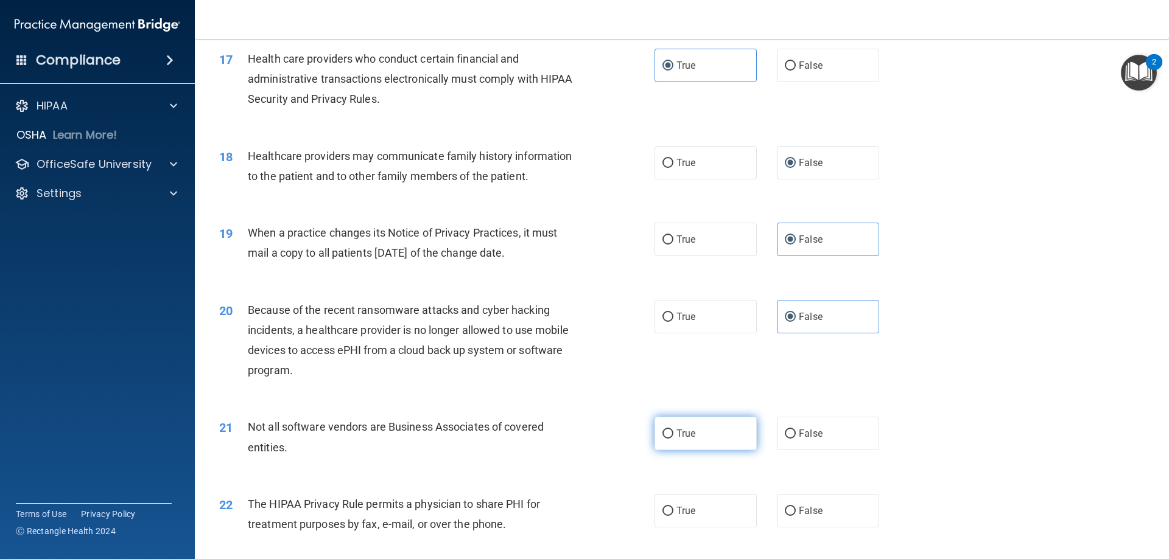
click at [726, 442] on label "True" at bounding box center [705, 433] width 102 height 33
click at [673, 439] on input "True" at bounding box center [667, 434] width 11 height 9
radio input "true"
click at [725, 503] on label "True" at bounding box center [705, 510] width 102 height 33
click at [673, 507] on input "True" at bounding box center [667, 511] width 11 height 9
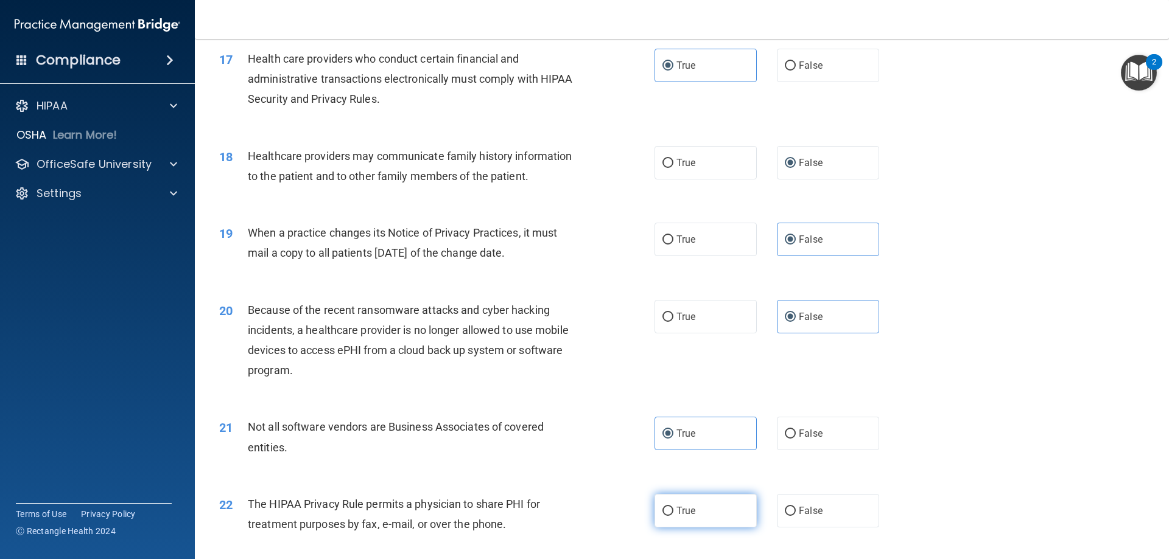
radio input "true"
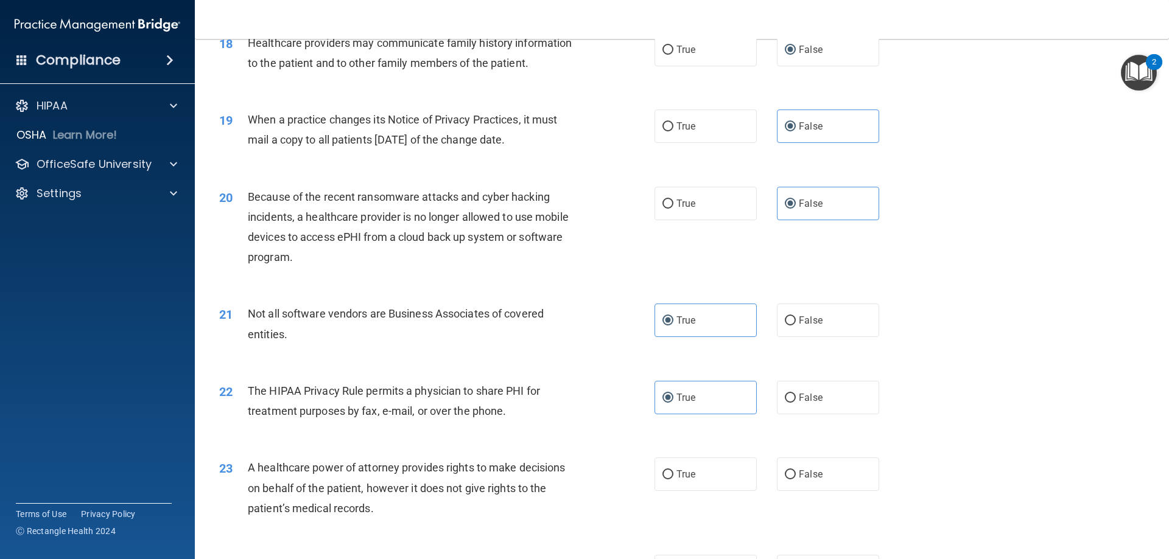
scroll to position [1644, 0]
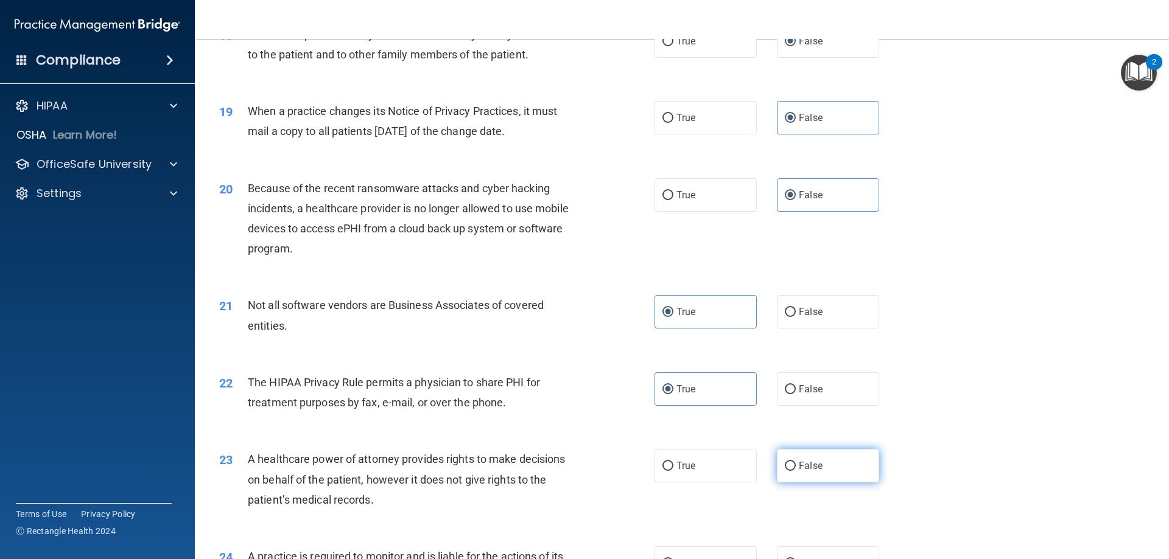
click at [809, 471] on span "False" at bounding box center [811, 466] width 24 height 12
click at [796, 471] on input "False" at bounding box center [790, 466] width 11 height 9
radio input "true"
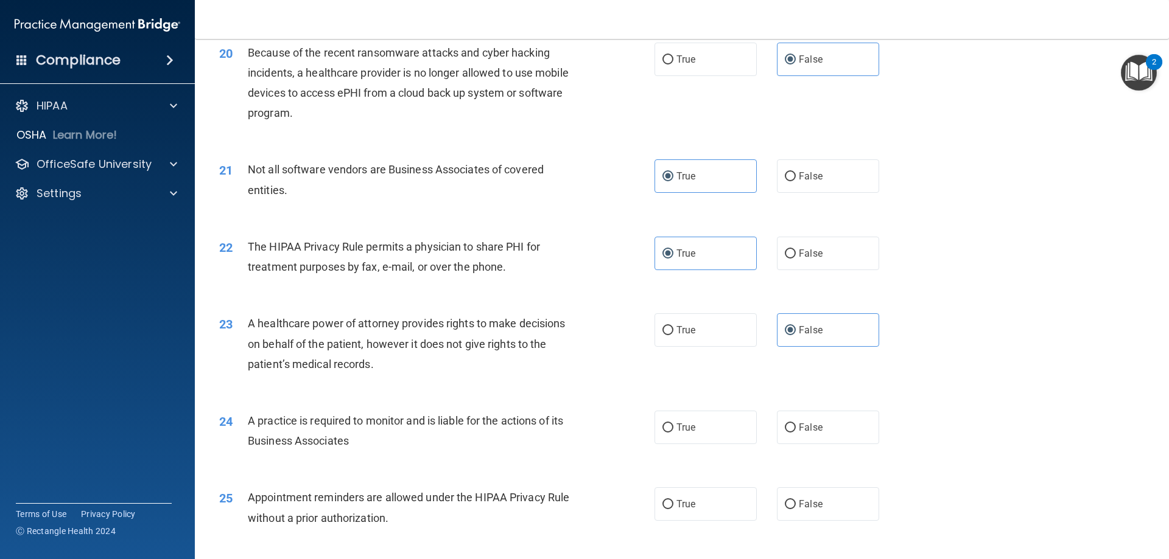
scroll to position [1826, 0]
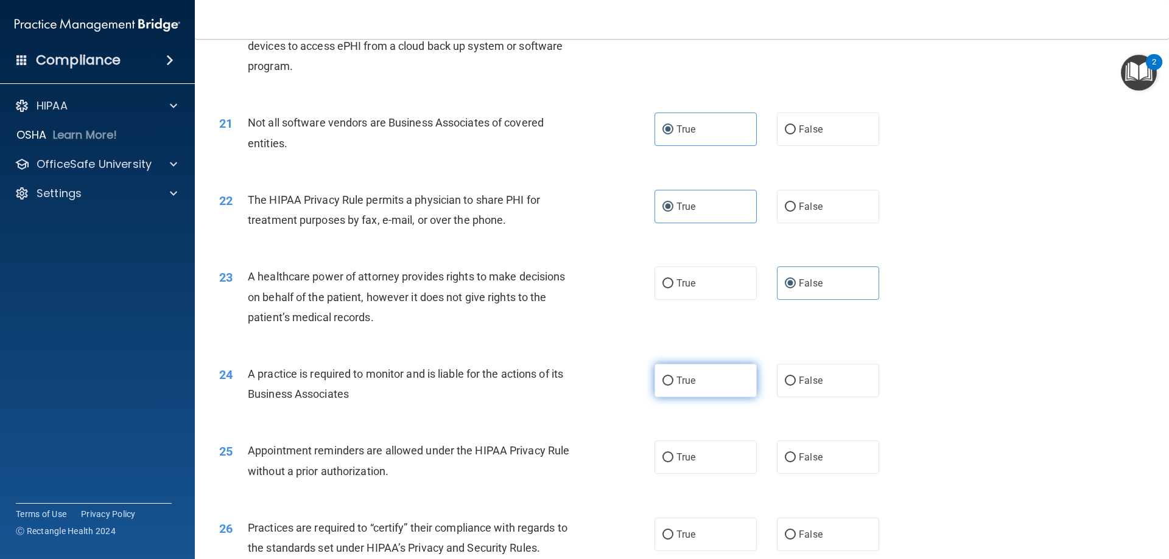
click at [690, 391] on label "True" at bounding box center [705, 380] width 102 height 33
click at [673, 386] on input "True" at bounding box center [667, 381] width 11 height 9
radio input "true"
click at [792, 399] on div "24 A practice is required to monitor and is liable for the actions of its Busin…" at bounding box center [681, 387] width 943 height 77
click at [795, 393] on label "False" at bounding box center [828, 380] width 102 height 33
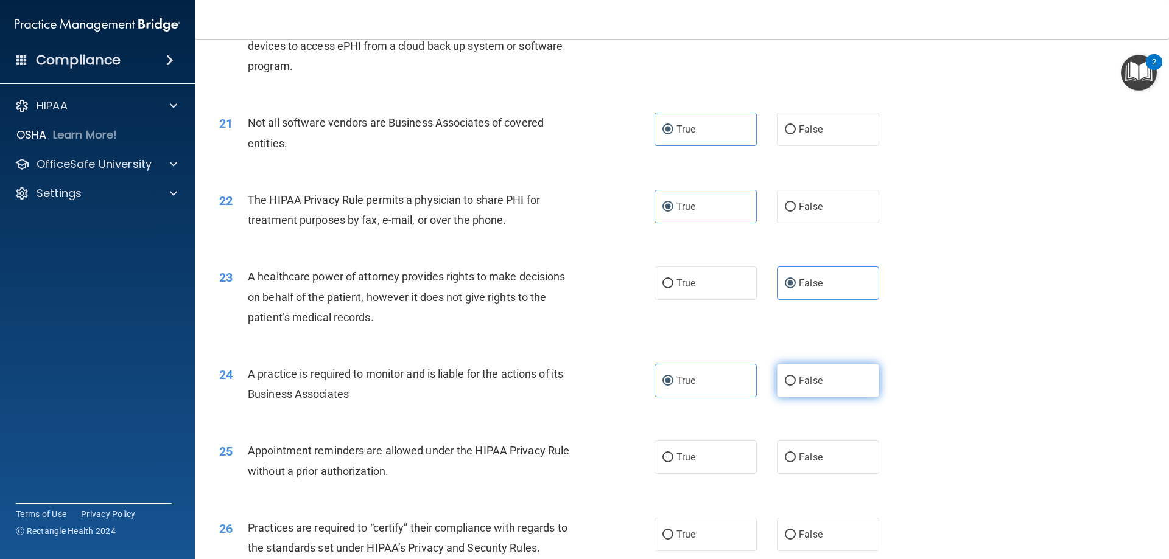
click at [795, 386] on input "False" at bounding box center [790, 381] width 11 height 9
radio input "true"
radio input "false"
click at [691, 459] on label "True" at bounding box center [705, 457] width 102 height 33
click at [673, 459] on input "True" at bounding box center [667, 457] width 11 height 9
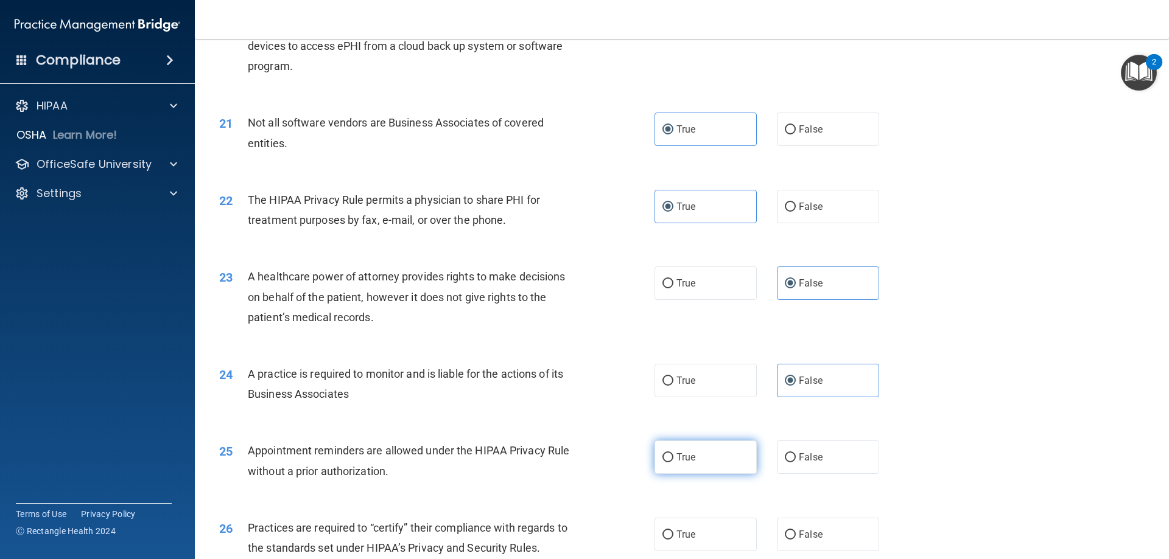
radio input "true"
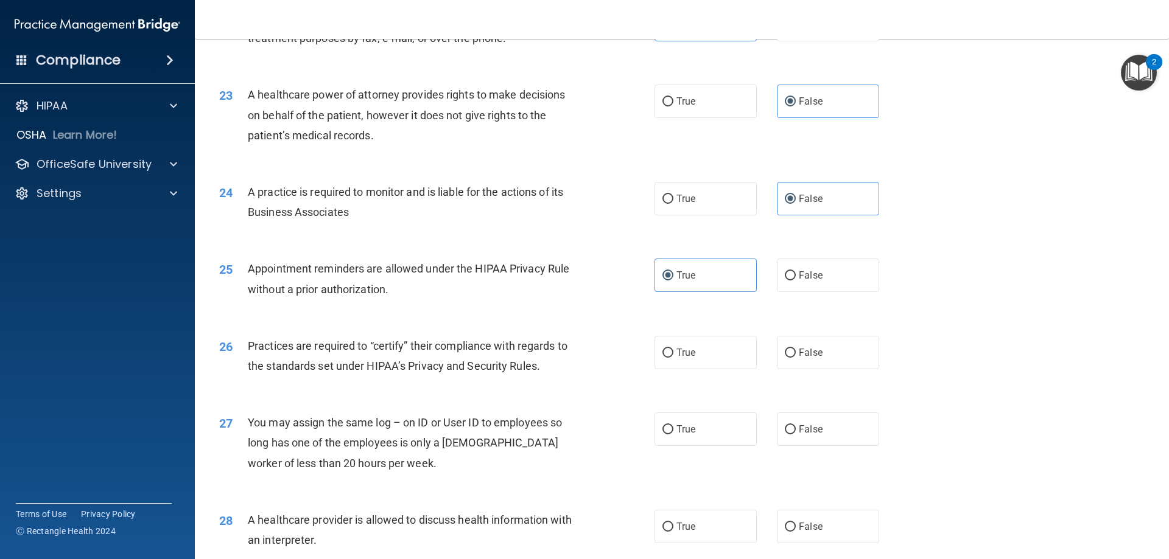
scroll to position [2009, 0]
click at [788, 360] on label "False" at bounding box center [828, 351] width 102 height 33
click at [788, 357] on input "False" at bounding box center [790, 352] width 11 height 9
radio input "true"
click at [803, 434] on span "False" at bounding box center [811, 429] width 24 height 12
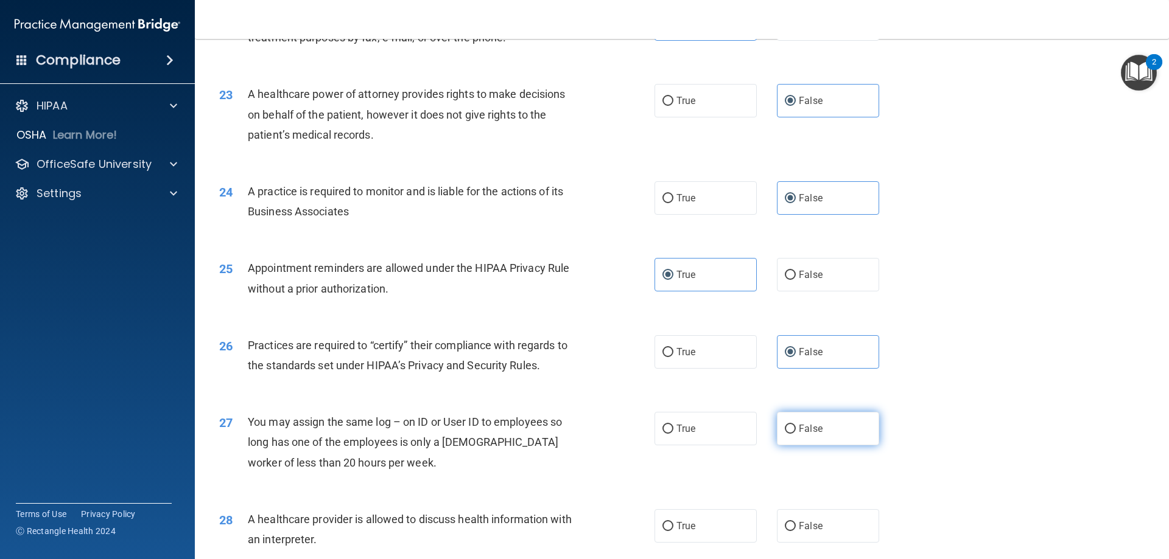
click at [796, 434] on input "False" at bounding box center [790, 429] width 11 height 9
radio input "true"
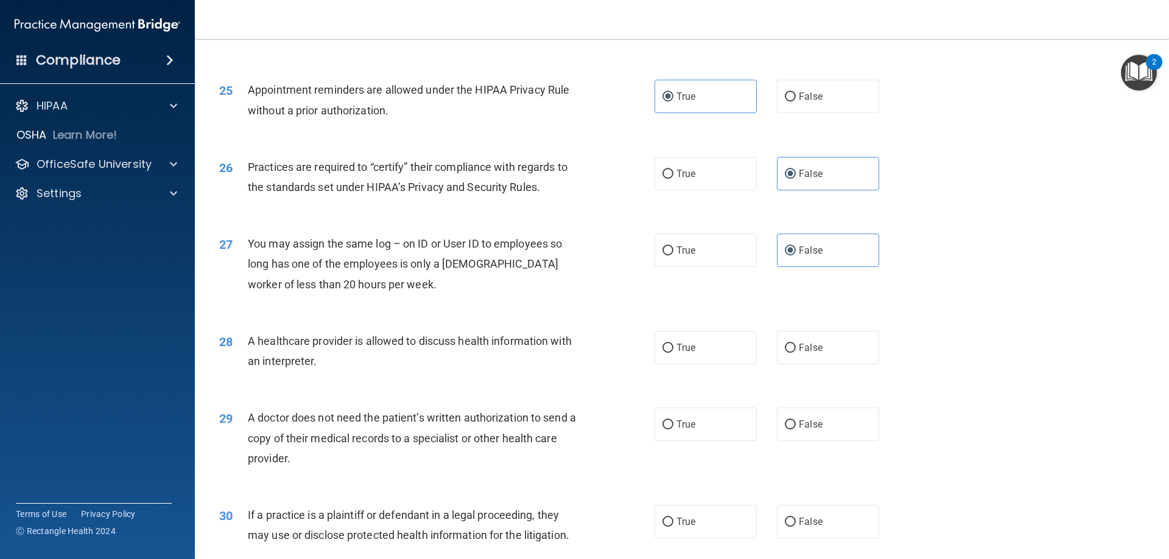
scroll to position [2191, 0]
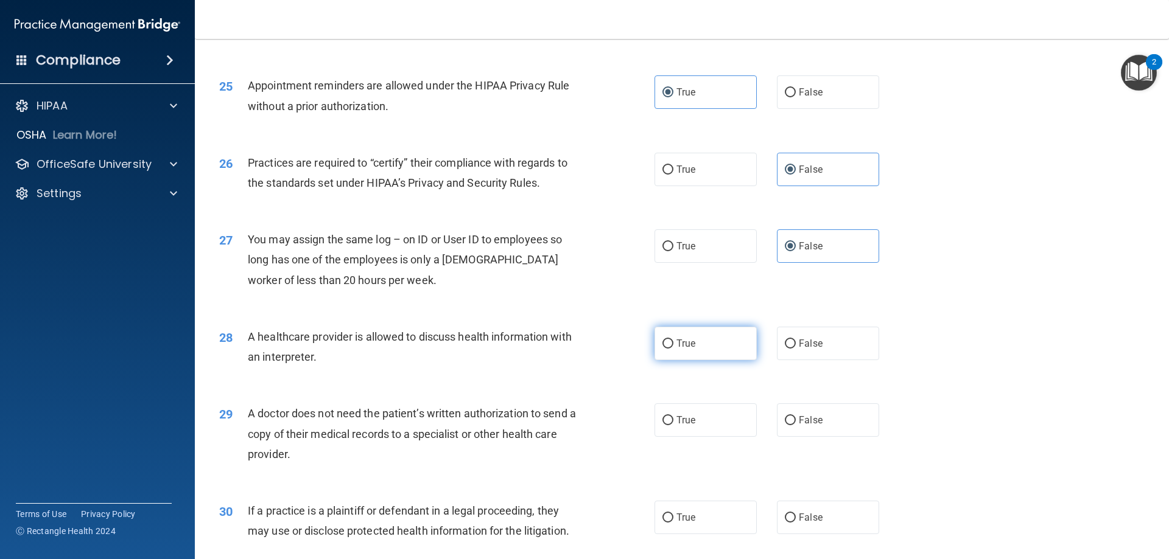
click at [694, 351] on label "True" at bounding box center [705, 343] width 102 height 33
click at [673, 349] on input "True" at bounding box center [667, 344] width 11 height 9
radio input "true"
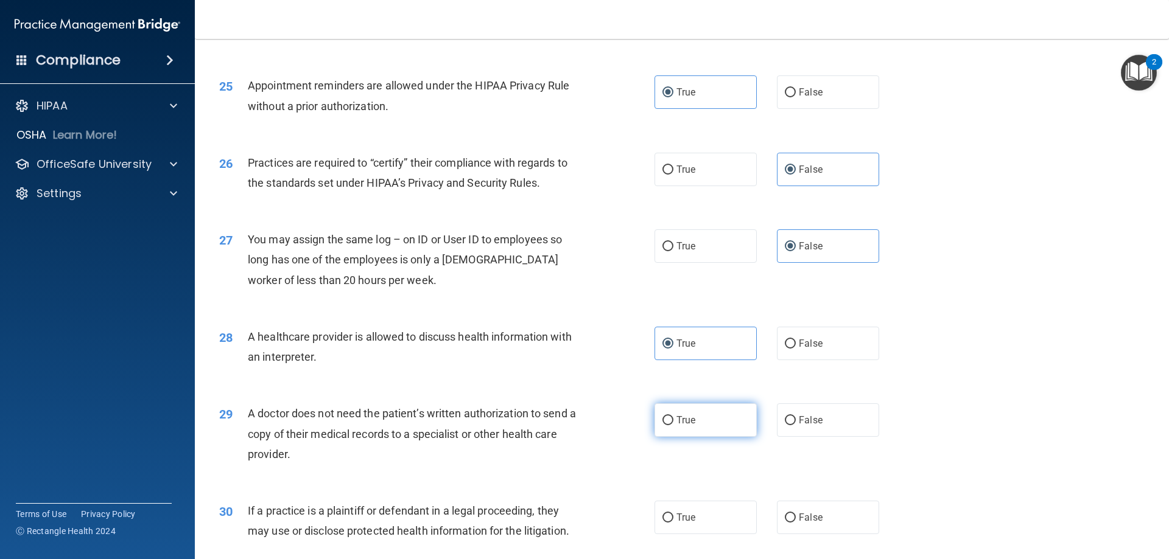
click at [699, 433] on label "True" at bounding box center [705, 420] width 102 height 33
click at [673, 425] on input "True" at bounding box center [667, 420] width 11 height 9
radio input "true"
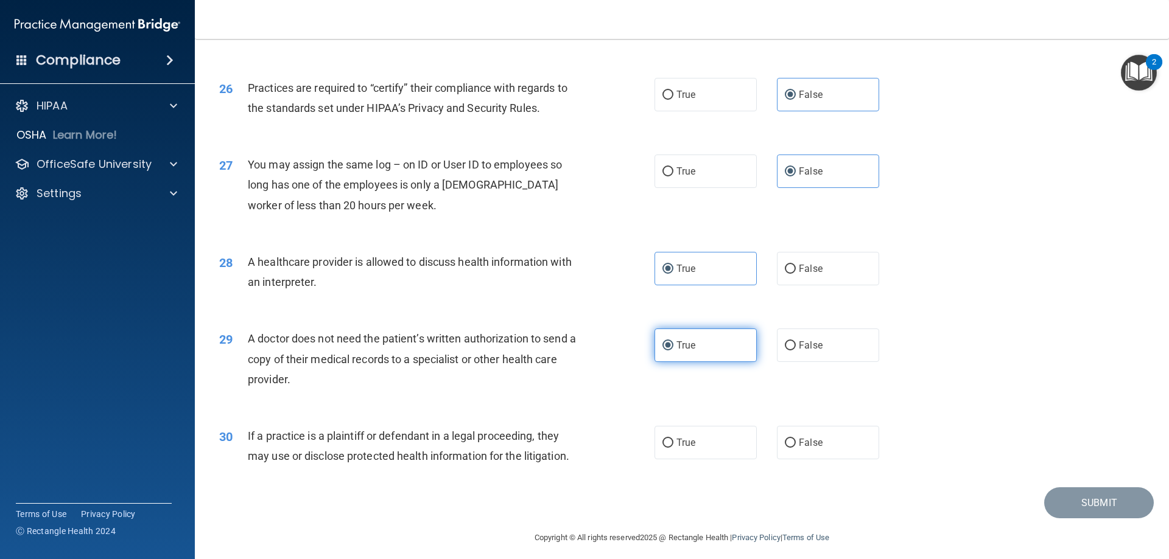
scroll to position [2274, 0]
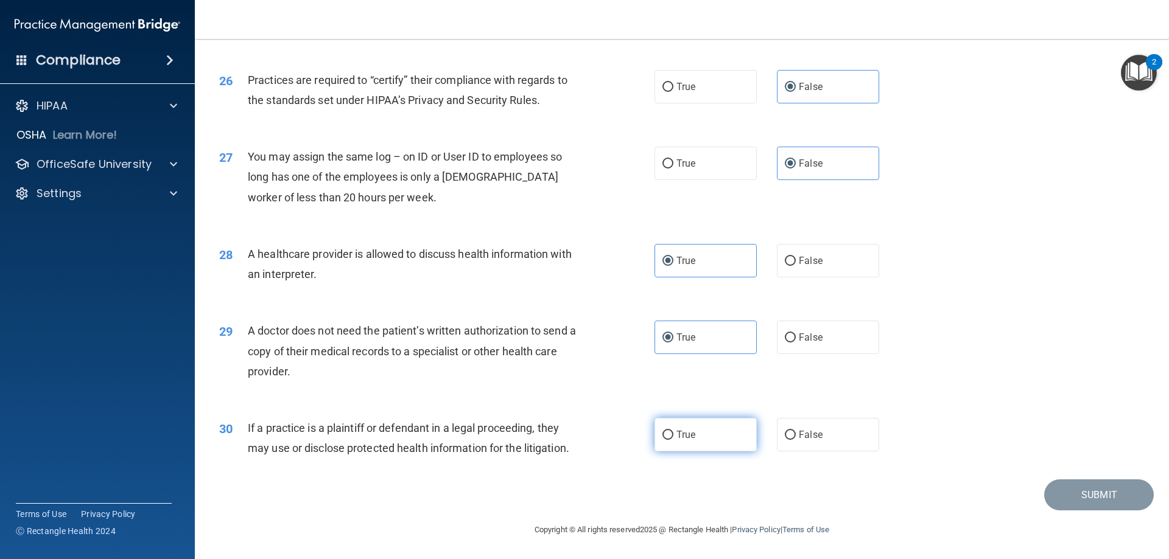
click at [707, 422] on label "True" at bounding box center [705, 434] width 102 height 33
click at [673, 431] on input "True" at bounding box center [667, 435] width 11 height 9
radio input "true"
click at [1093, 504] on button "Submit" at bounding box center [1099, 495] width 110 height 31
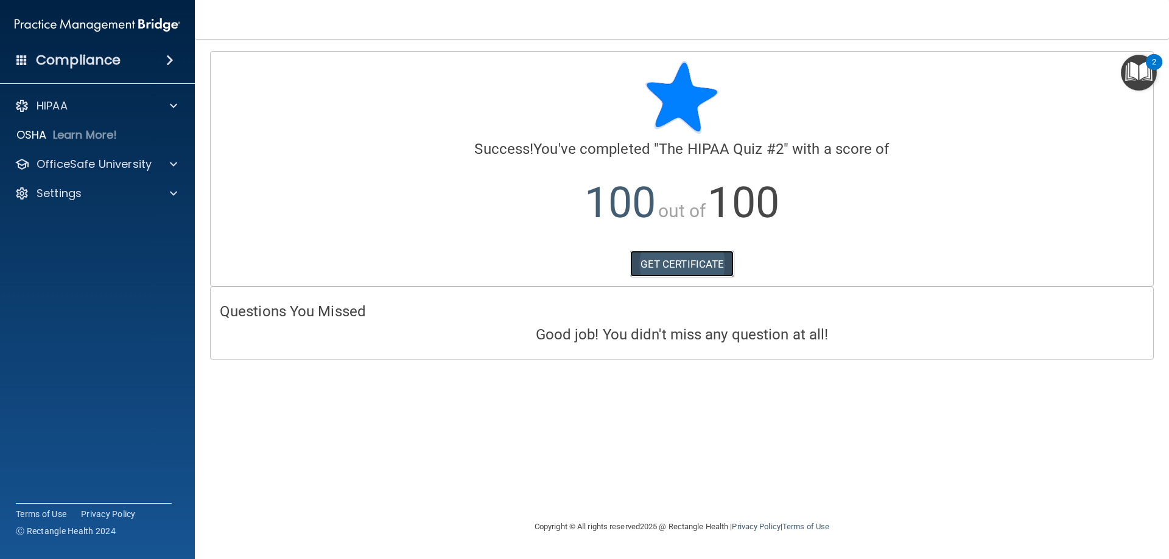
click at [685, 270] on link "GET CERTIFICATE" at bounding box center [682, 264] width 104 height 27
click at [161, 164] on div at bounding box center [171, 164] width 30 height 15
click at [127, 195] on div "HIPAA Training" at bounding box center [91, 193] width 166 height 12
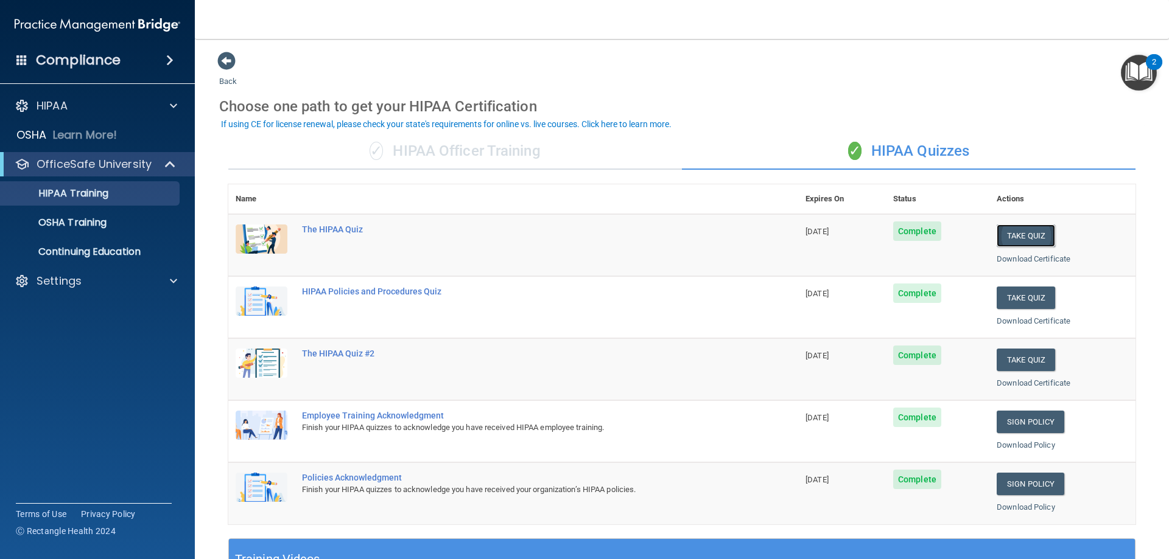
click at [1020, 234] on button "Take Quiz" at bounding box center [1025, 236] width 58 height 23
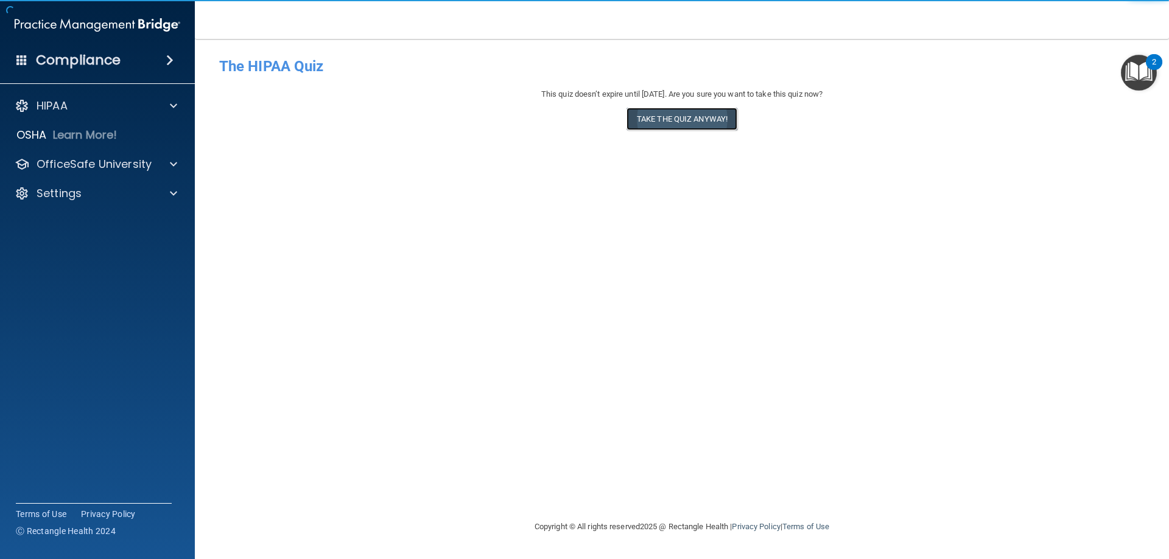
click at [693, 124] on button "Take the quiz anyway!" at bounding box center [681, 119] width 111 height 23
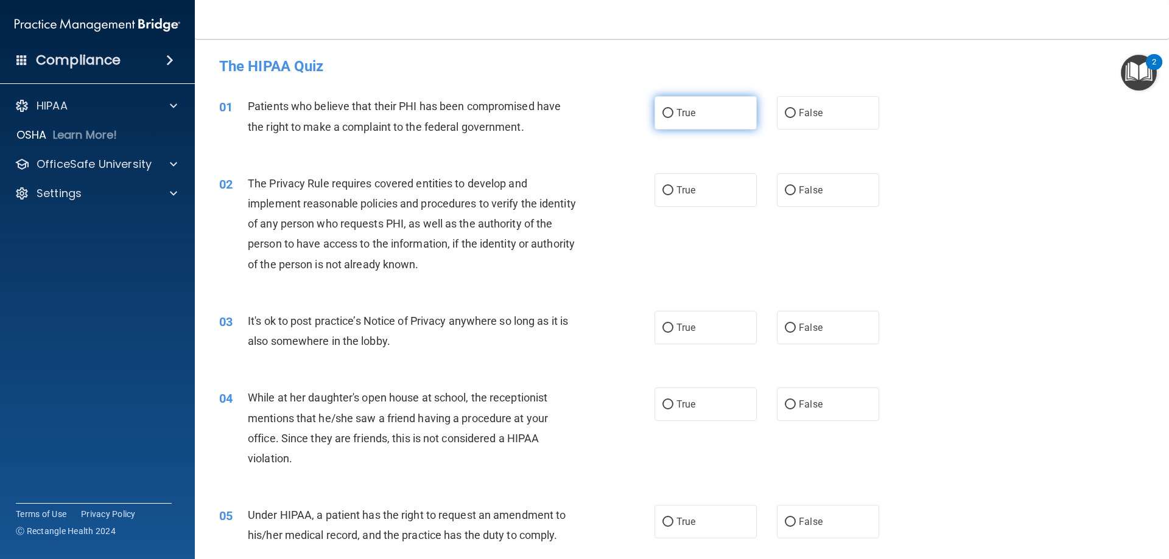
click at [663, 116] on input "True" at bounding box center [667, 113] width 11 height 9
radio input "true"
click at [671, 181] on label "True" at bounding box center [705, 189] width 102 height 33
click at [671, 186] on input "True" at bounding box center [667, 190] width 11 height 9
radio input "true"
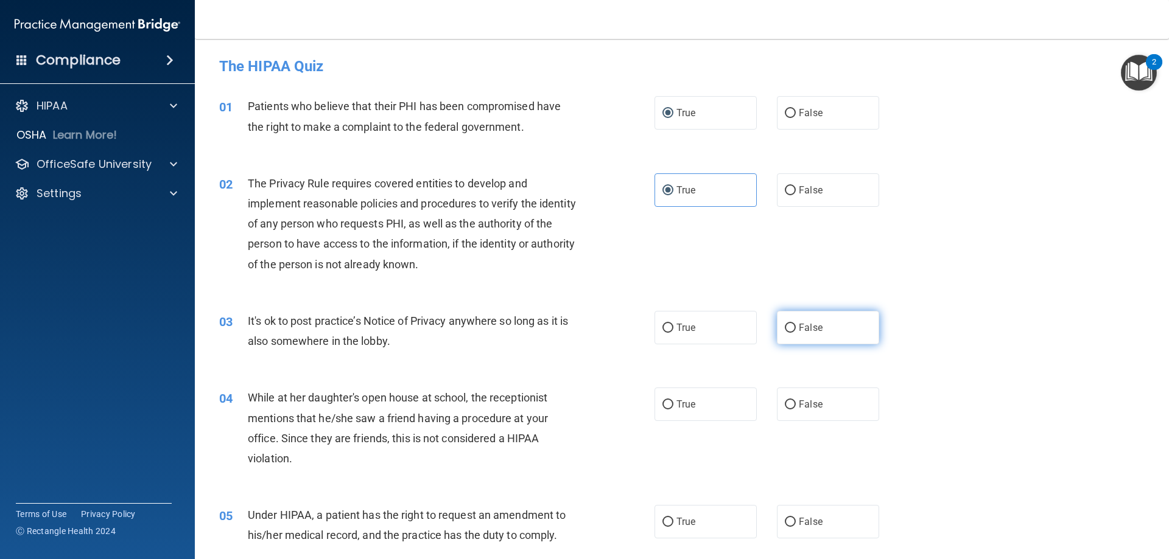
click at [795, 335] on label "False" at bounding box center [828, 327] width 102 height 33
click at [795, 333] on input "False" at bounding box center [790, 328] width 11 height 9
radio input "true"
click at [812, 394] on label "False" at bounding box center [828, 404] width 102 height 33
click at [796, 401] on input "False" at bounding box center [790, 405] width 11 height 9
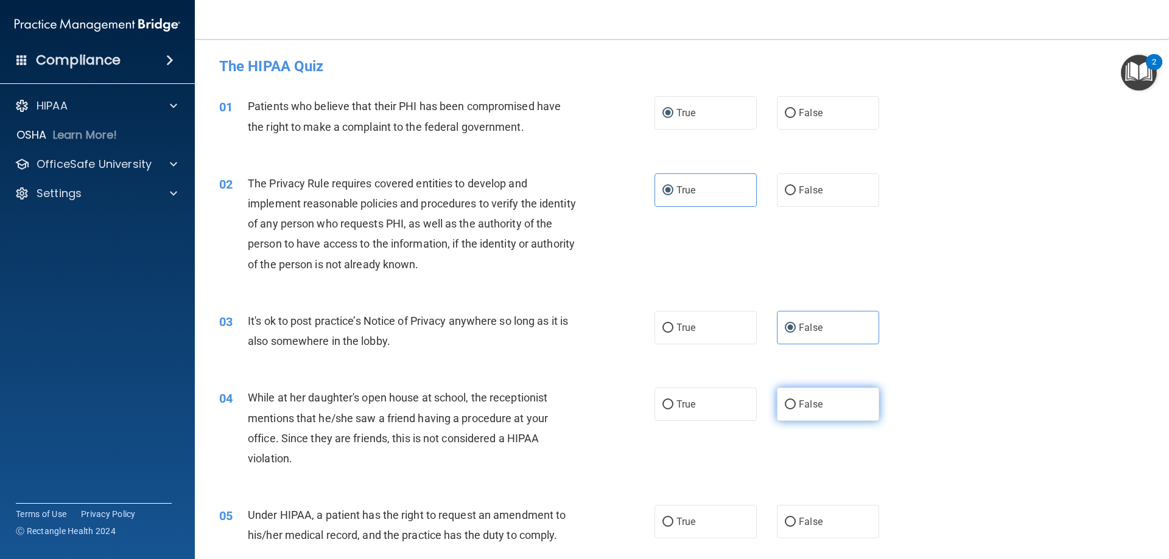
radio input "true"
click at [817, 522] on label "False" at bounding box center [828, 521] width 102 height 33
click at [796, 522] on input "False" at bounding box center [790, 522] width 11 height 9
radio input "true"
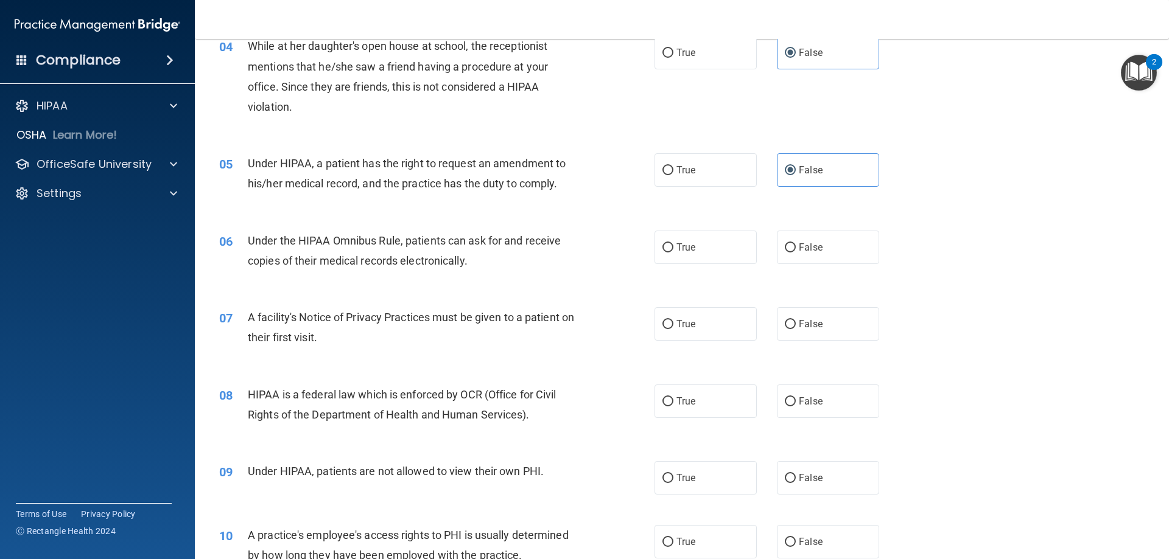
scroll to position [365, 0]
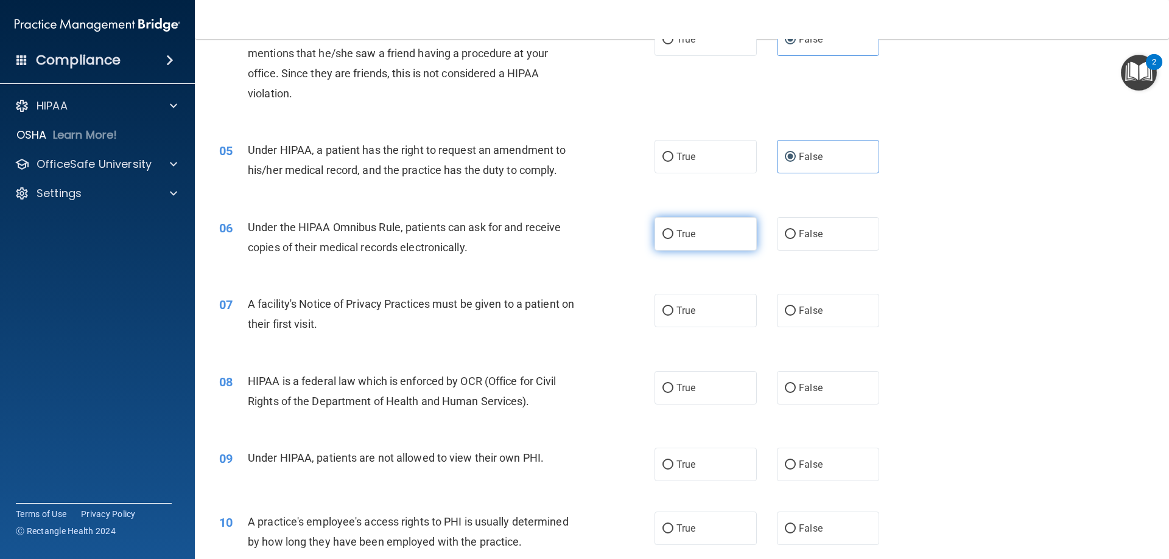
click at [685, 228] on span "True" at bounding box center [685, 234] width 19 height 12
click at [673, 230] on input "True" at bounding box center [667, 234] width 11 height 9
radio input "true"
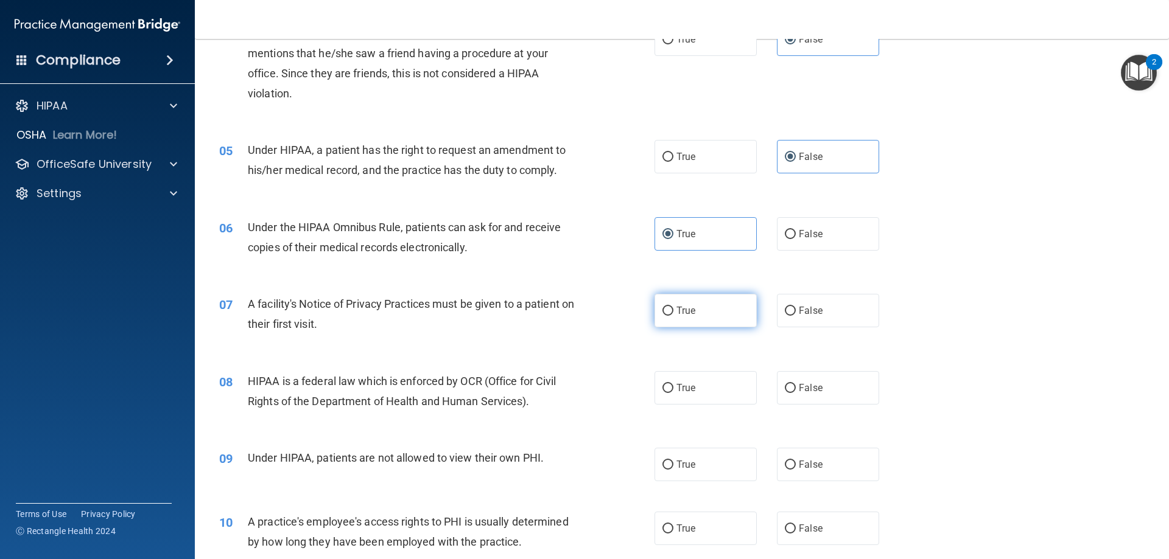
click at [694, 313] on label "True" at bounding box center [705, 310] width 102 height 33
click at [673, 313] on input "True" at bounding box center [667, 311] width 11 height 9
radio input "true"
click at [696, 382] on label "True" at bounding box center [705, 387] width 102 height 33
click at [673, 384] on input "True" at bounding box center [667, 388] width 11 height 9
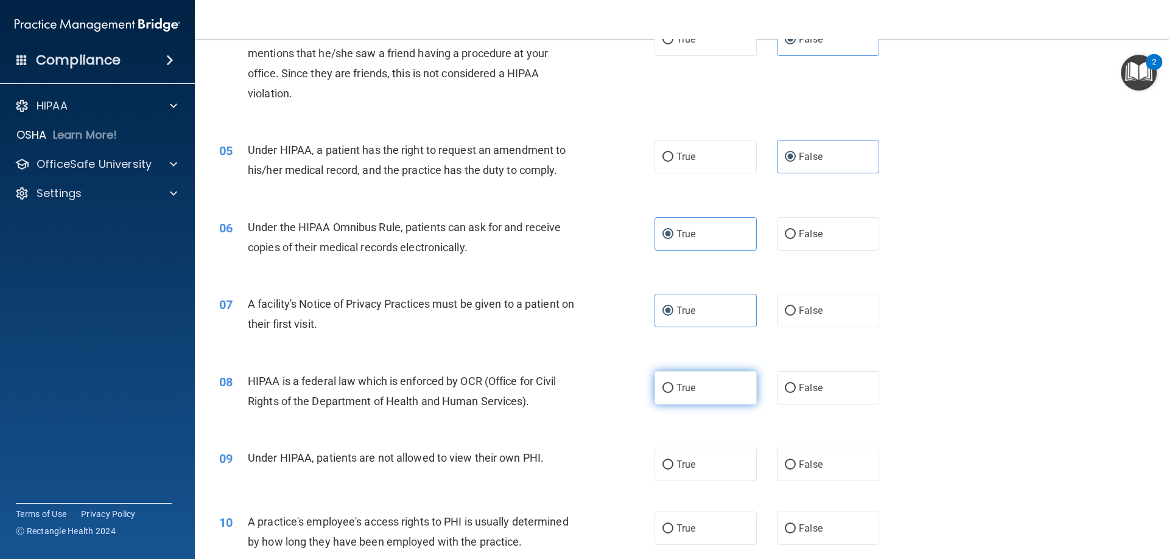
radio input "true"
click at [813, 469] on span "False" at bounding box center [811, 465] width 24 height 12
click at [796, 469] on input "False" at bounding box center [790, 465] width 11 height 9
radio input "true"
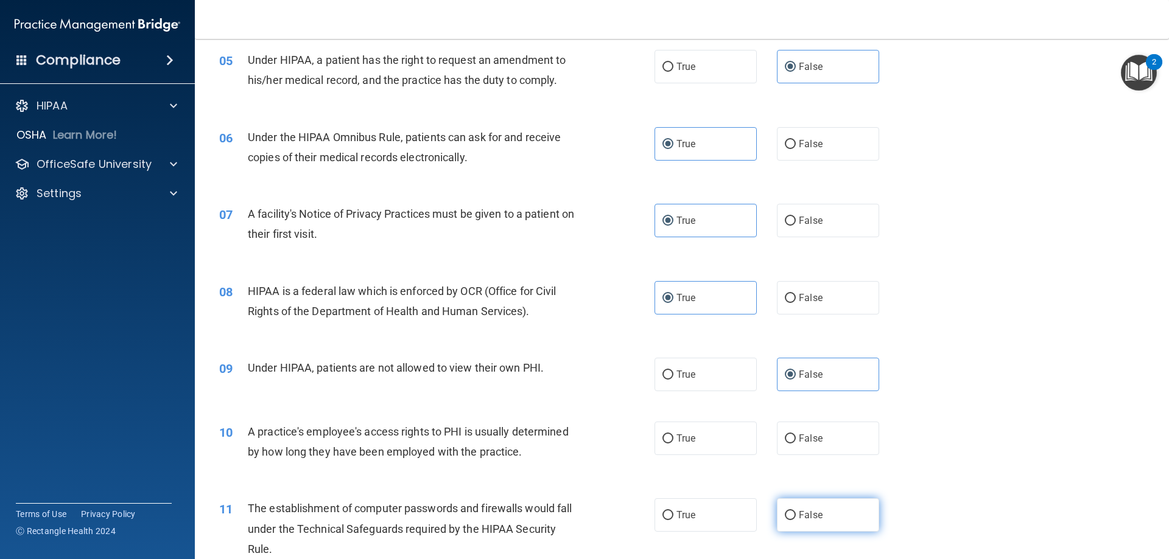
scroll to position [487, 0]
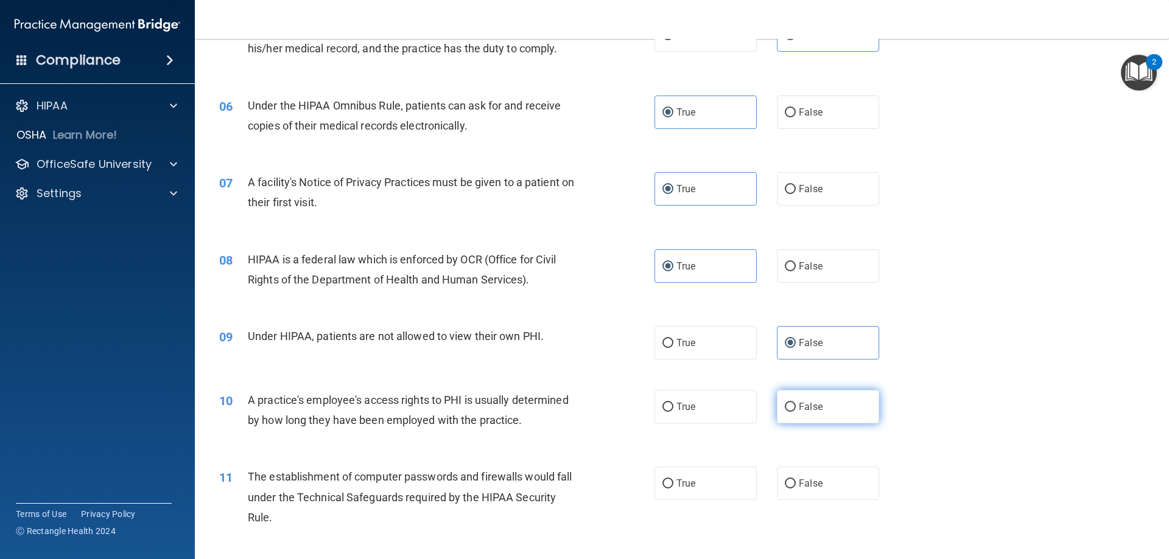
click at [801, 411] on span "False" at bounding box center [811, 407] width 24 height 12
click at [796, 411] on input "False" at bounding box center [790, 407] width 11 height 9
radio input "true"
click at [693, 493] on label "True" at bounding box center [705, 483] width 102 height 33
click at [673, 489] on input "True" at bounding box center [667, 484] width 11 height 9
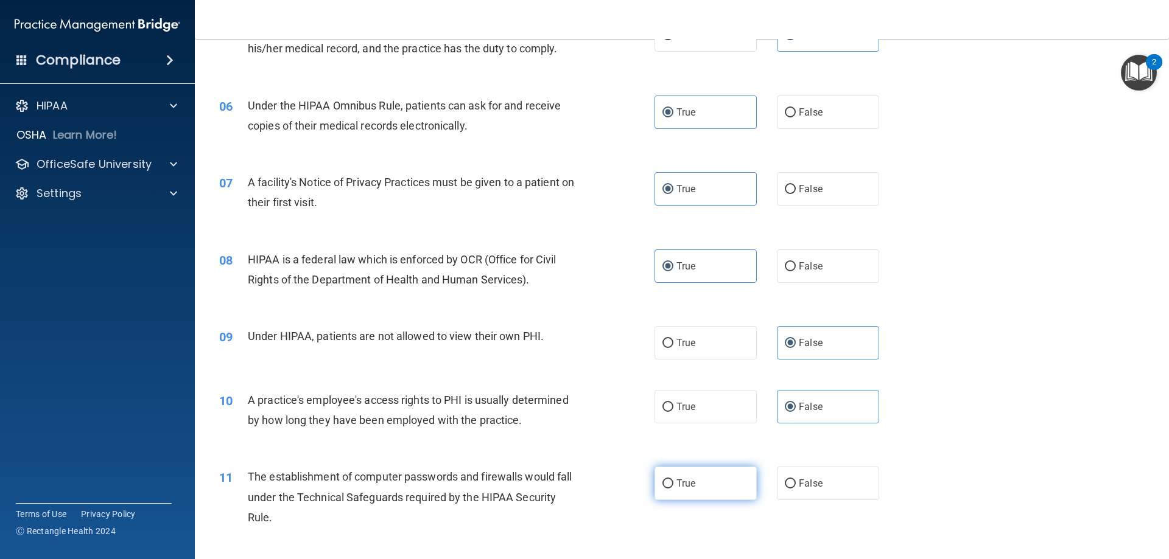
radio input "true"
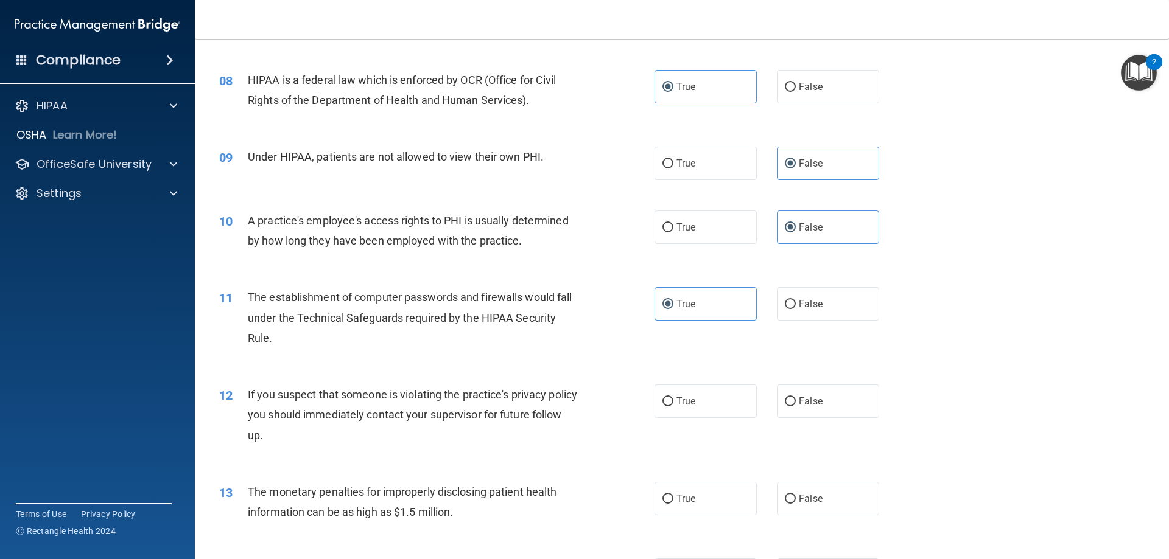
scroll to position [670, 0]
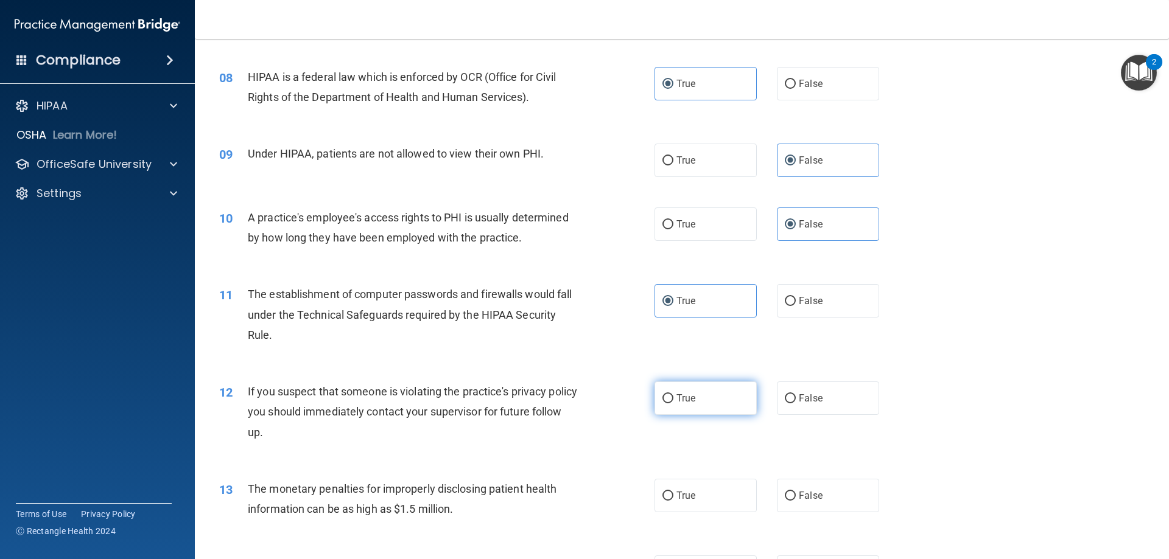
click at [679, 399] on span "True" at bounding box center [685, 399] width 19 height 12
click at [673, 399] on input "True" at bounding box center [667, 398] width 11 height 9
radio input "true"
click at [682, 501] on span "True" at bounding box center [685, 496] width 19 height 12
click at [673, 501] on input "True" at bounding box center [667, 496] width 11 height 9
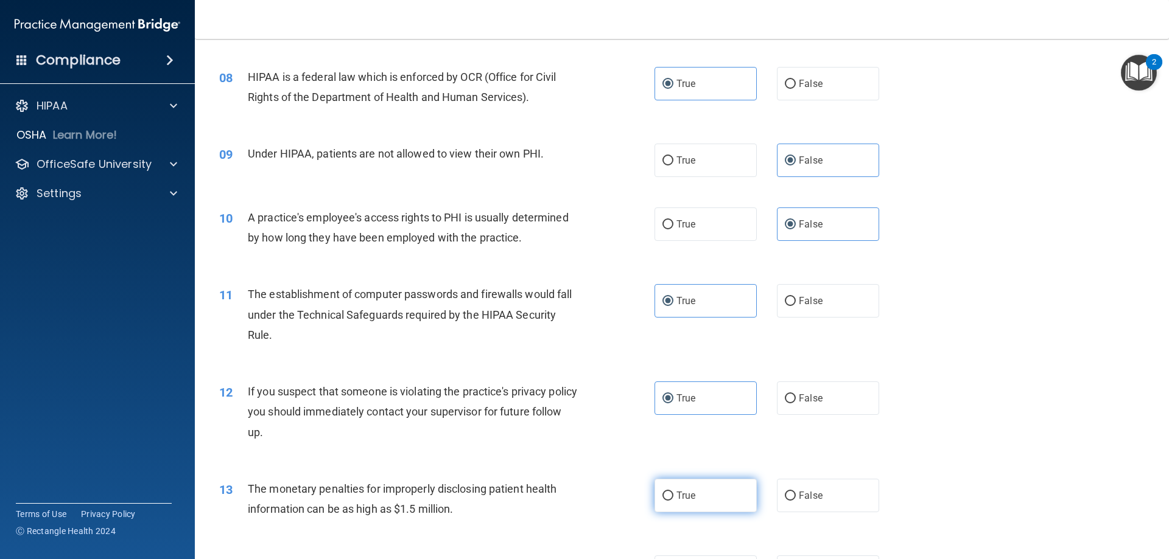
radio input "true"
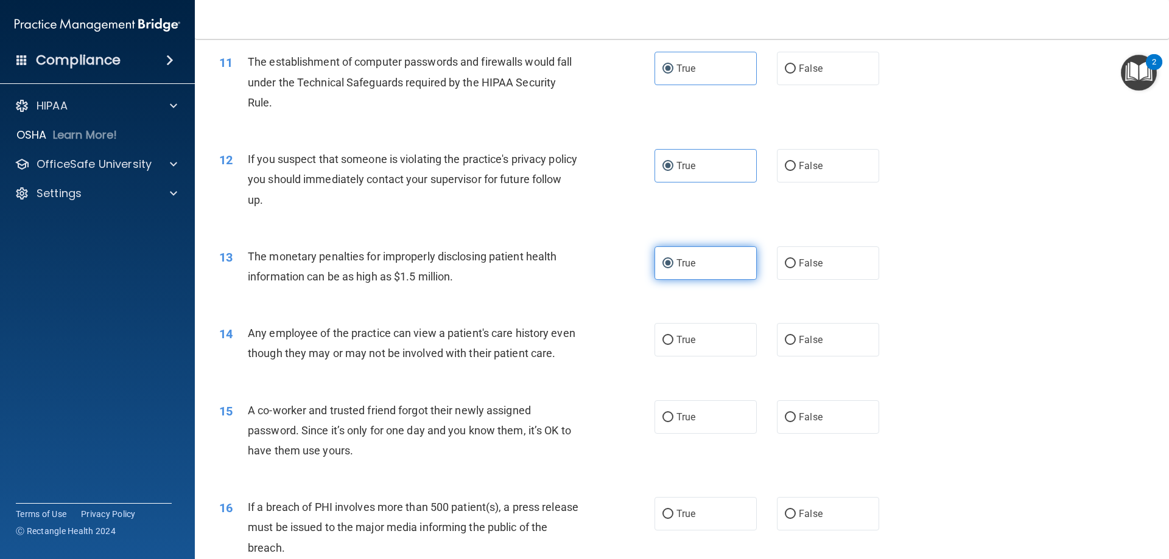
scroll to position [913, 0]
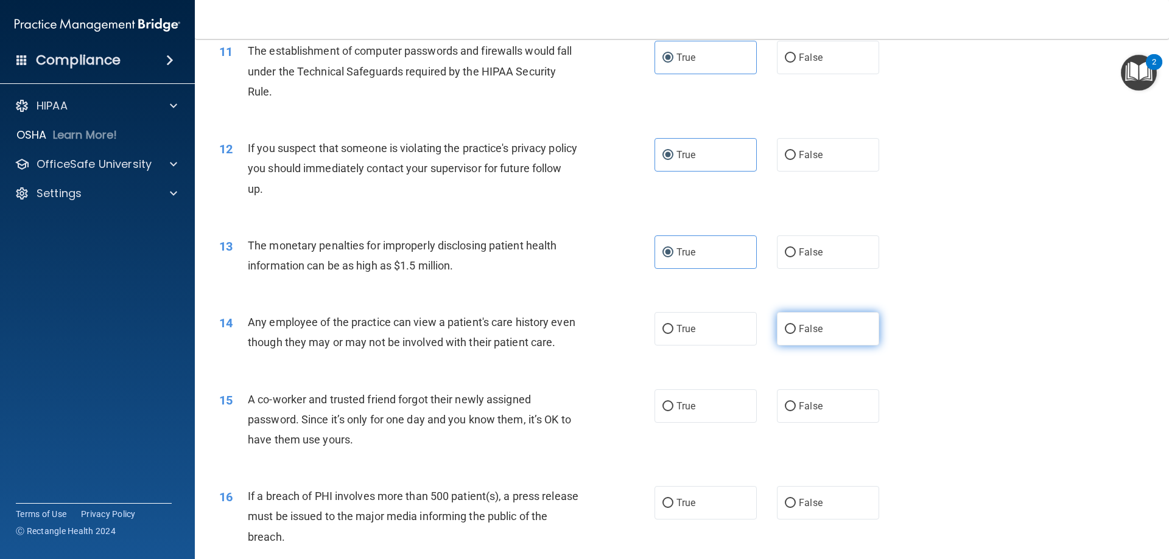
click at [788, 335] on label "False" at bounding box center [828, 328] width 102 height 33
click at [788, 334] on input "False" at bounding box center [790, 329] width 11 height 9
radio input "true"
click at [802, 412] on span "False" at bounding box center [811, 407] width 24 height 12
click at [796, 411] on input "False" at bounding box center [790, 406] width 11 height 9
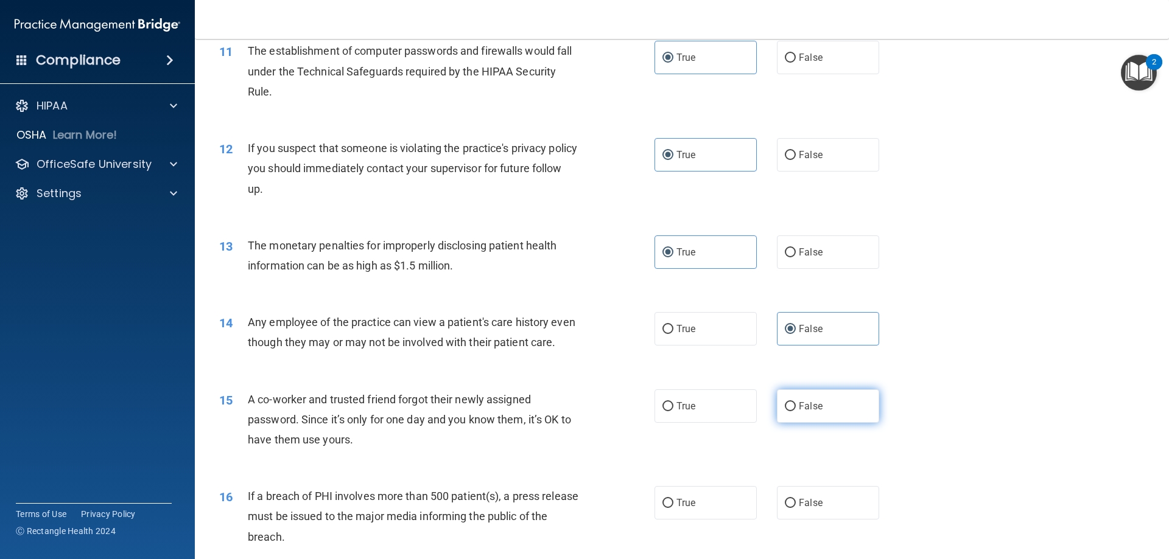
radio input "true"
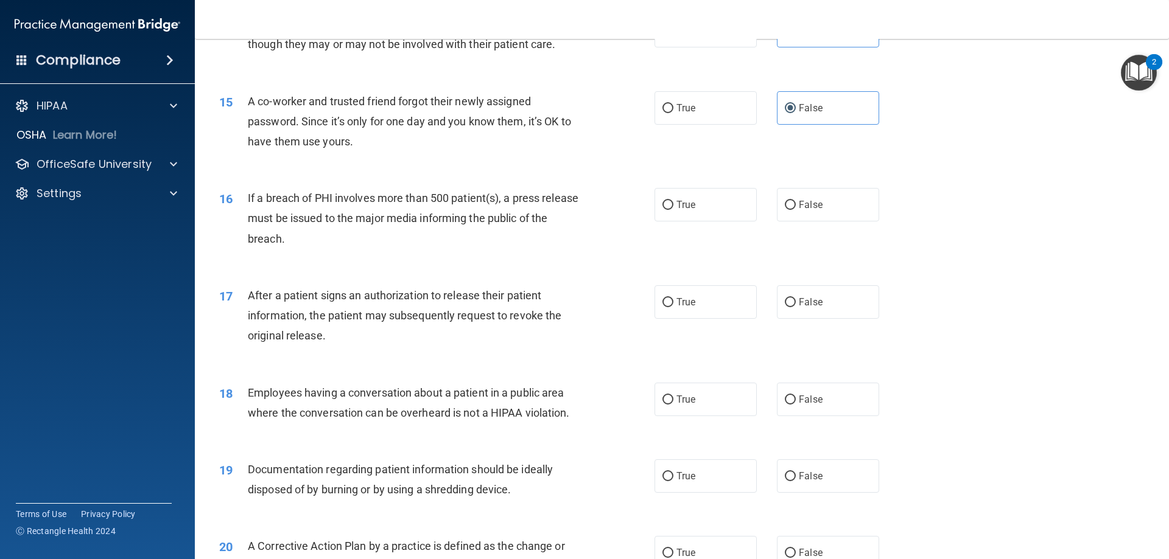
scroll to position [1217, 0]
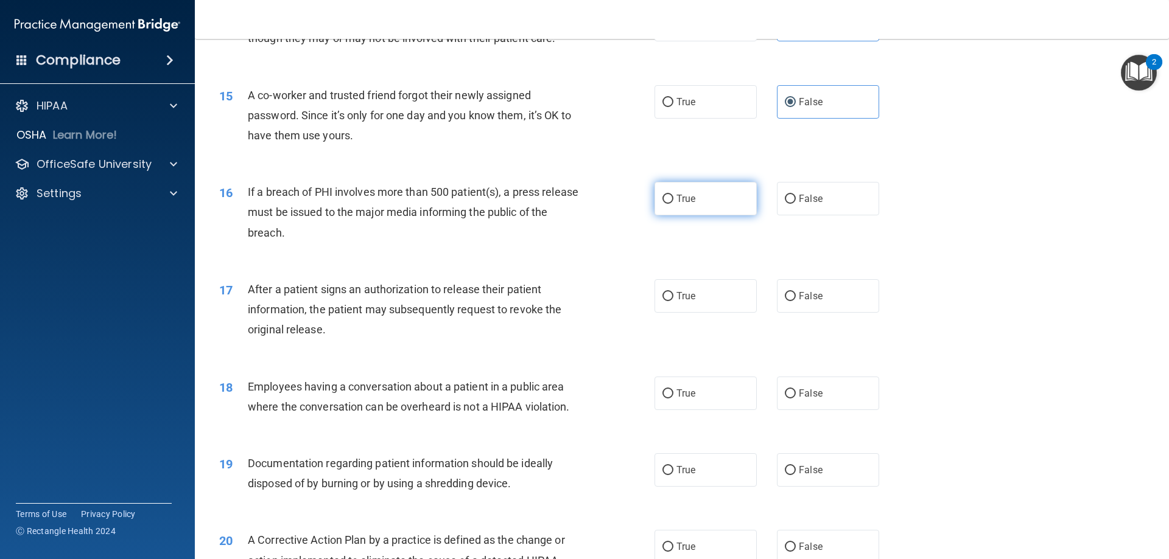
click at [679, 215] on label "True" at bounding box center [705, 198] width 102 height 33
click at [673, 204] on input "True" at bounding box center [667, 199] width 11 height 9
radio input "true"
click at [688, 313] on label "True" at bounding box center [705, 295] width 102 height 33
click at [673, 301] on input "True" at bounding box center [667, 296] width 11 height 9
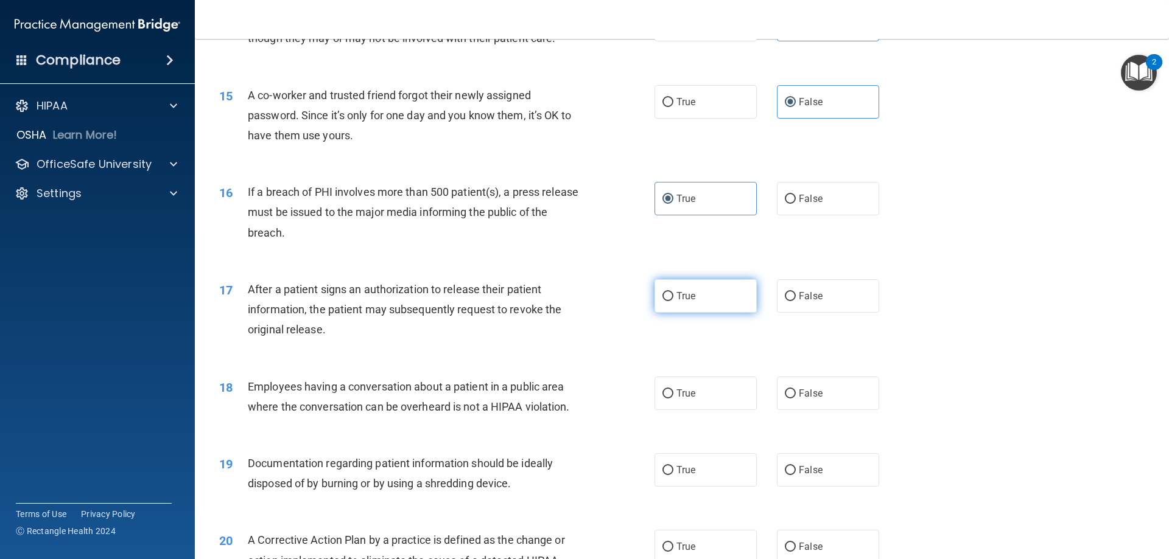
radio input "true"
click at [777, 410] on label "False" at bounding box center [828, 393] width 102 height 33
click at [785, 399] on input "False" at bounding box center [790, 394] width 11 height 9
radio input "true"
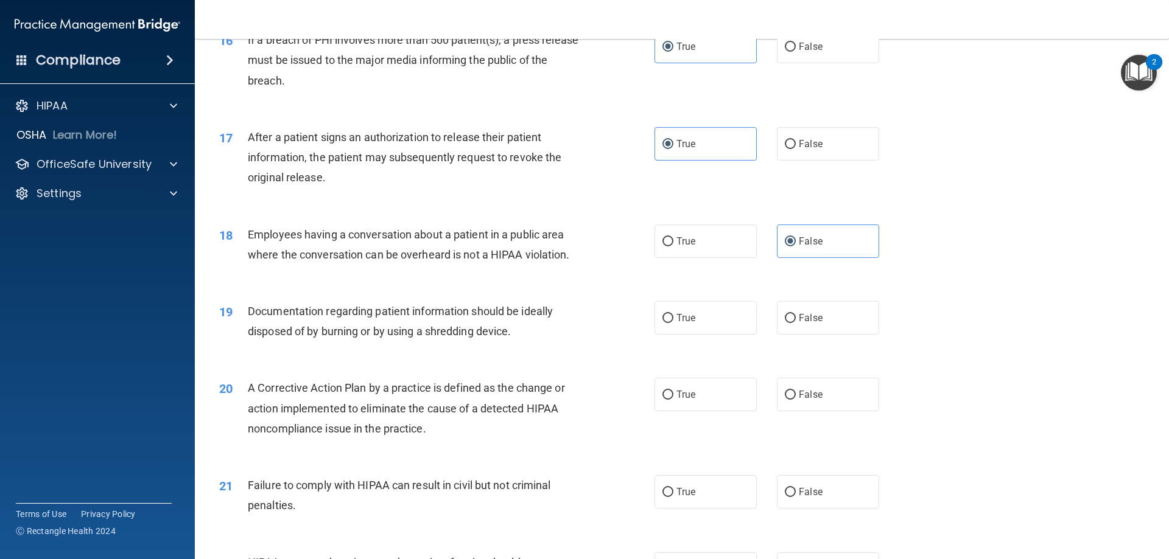
scroll to position [1400, 0]
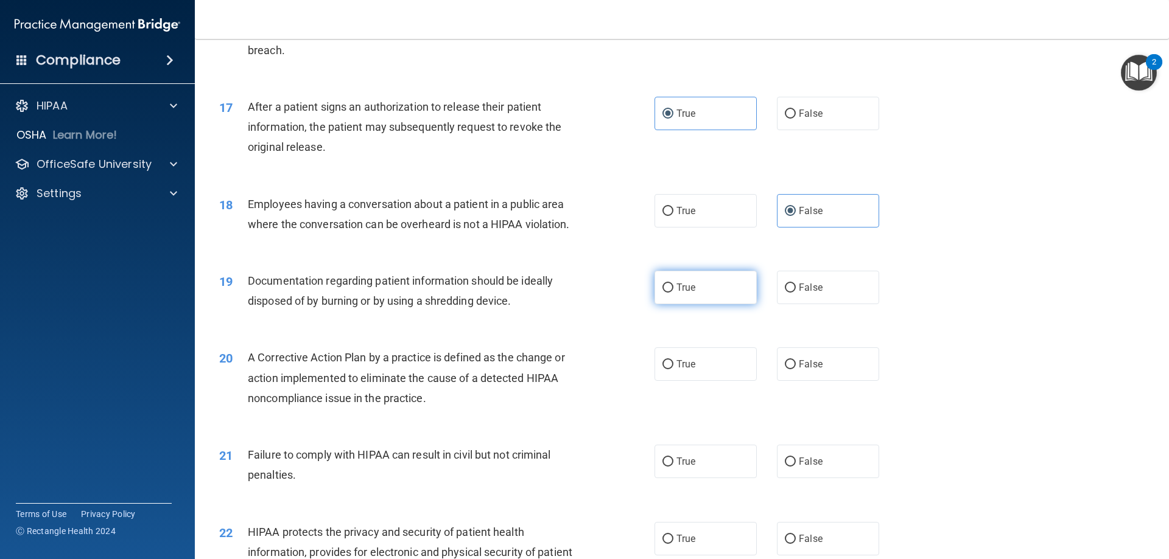
click at [695, 304] on label "True" at bounding box center [705, 287] width 102 height 33
click at [673, 293] on input "True" at bounding box center [667, 288] width 11 height 9
radio input "true"
click at [784, 381] on label "False" at bounding box center [828, 364] width 102 height 33
click at [785, 369] on input "False" at bounding box center [790, 364] width 11 height 9
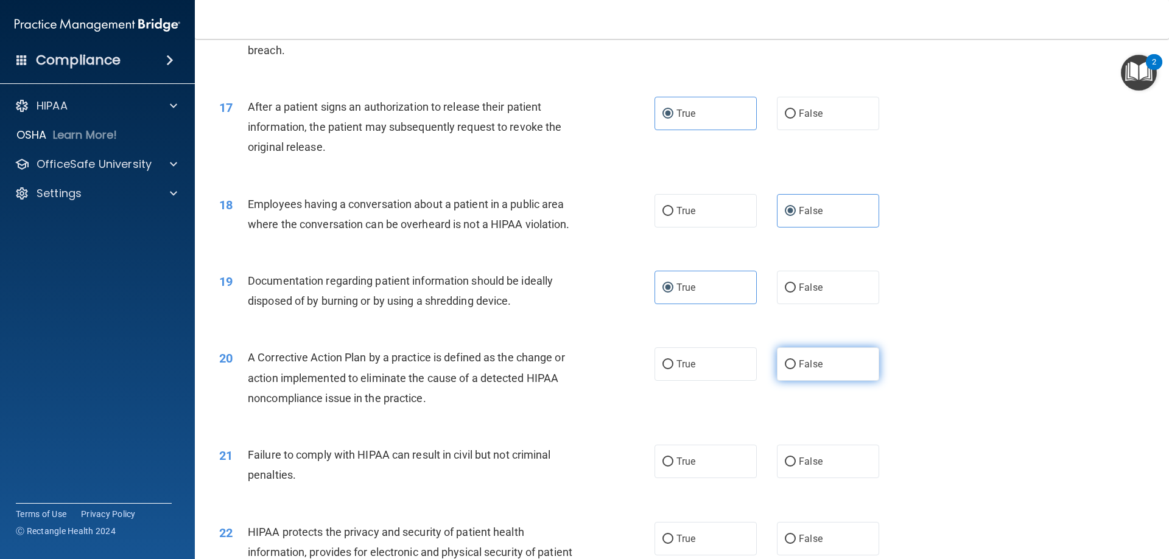
radio input "true"
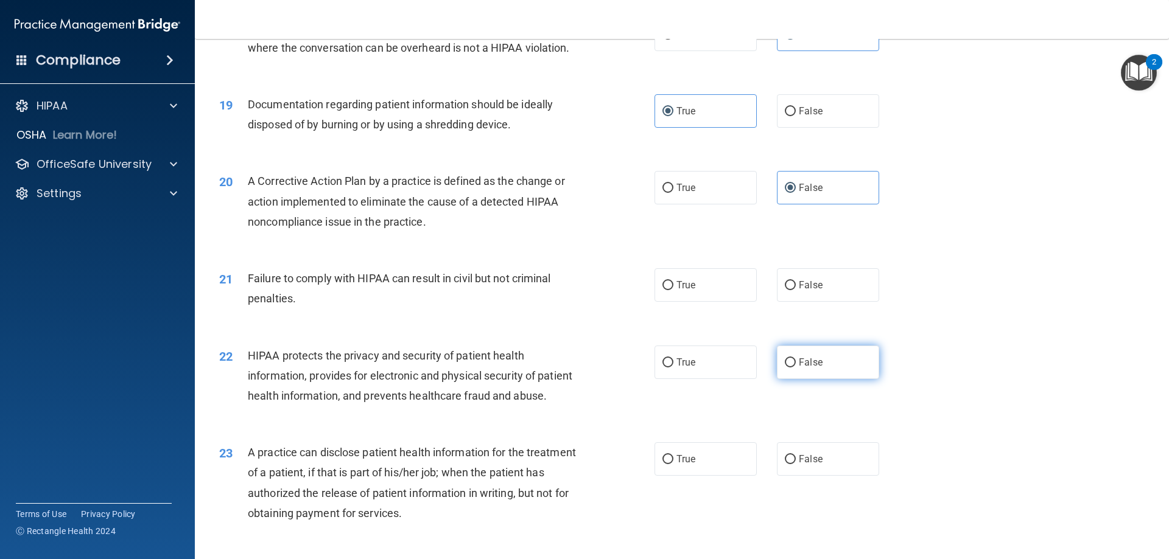
scroll to position [1583, 0]
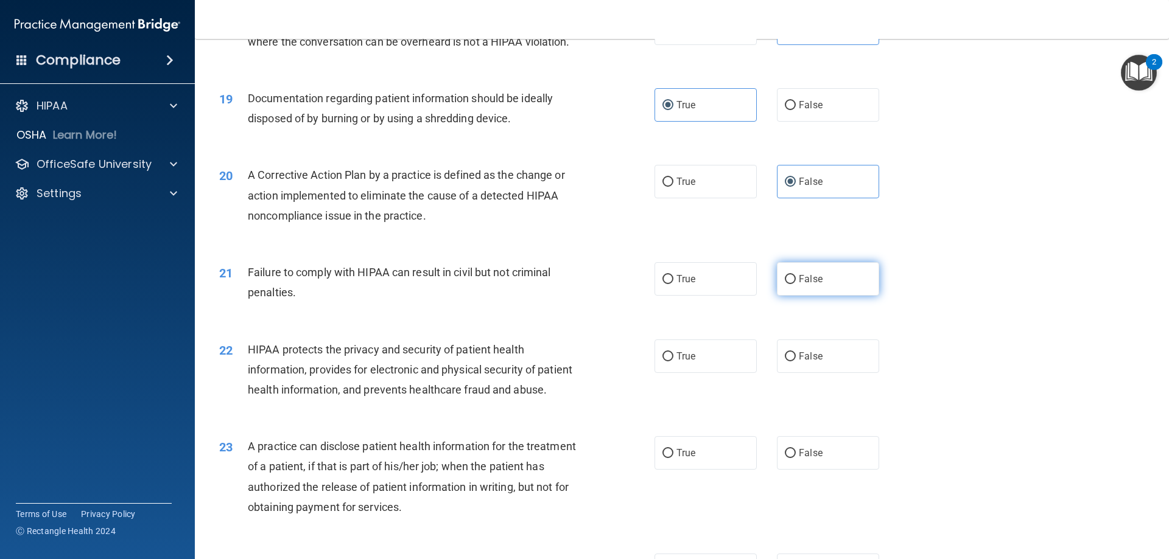
click at [789, 284] on input "False" at bounding box center [790, 279] width 11 height 9
radio input "true"
click at [687, 362] on span "True" at bounding box center [685, 357] width 19 height 12
click at [673, 362] on input "True" at bounding box center [667, 356] width 11 height 9
radio input "true"
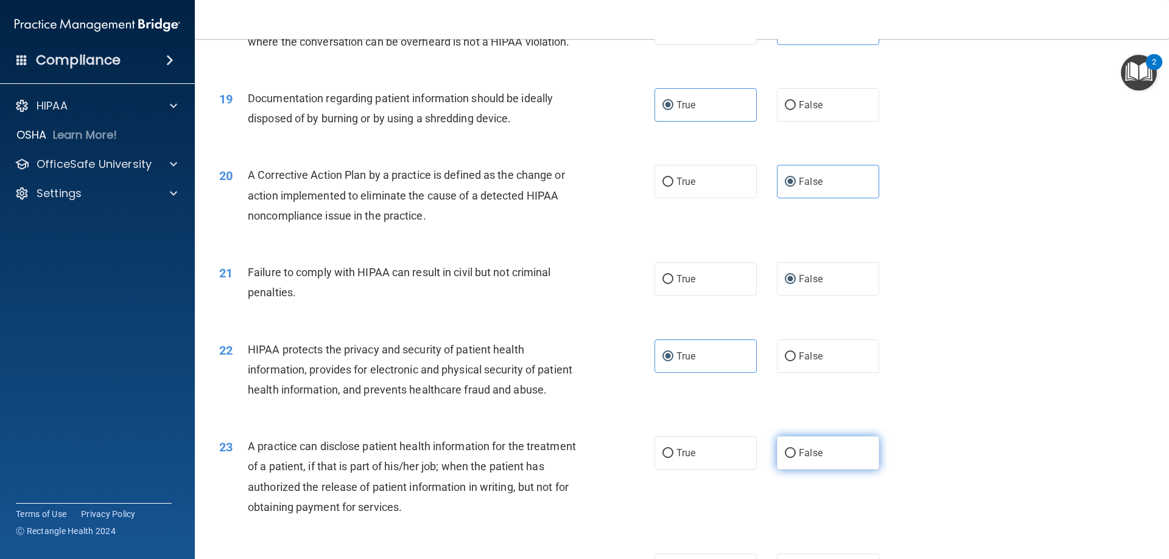
click at [834, 470] on label "False" at bounding box center [828, 452] width 102 height 33
click at [796, 458] on input "False" at bounding box center [790, 453] width 11 height 9
radio input "true"
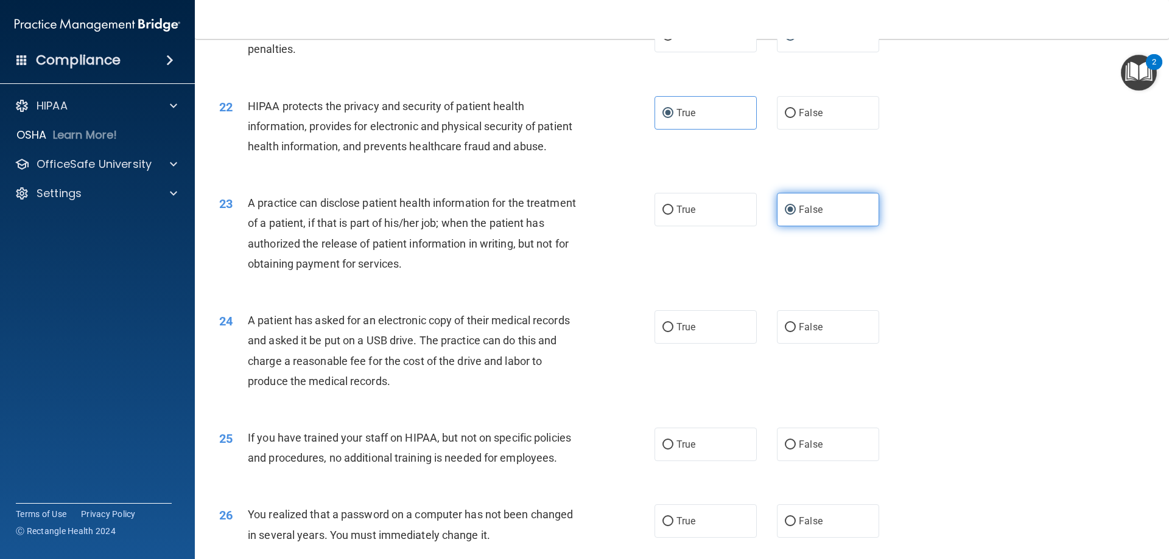
scroll to position [1887, 0]
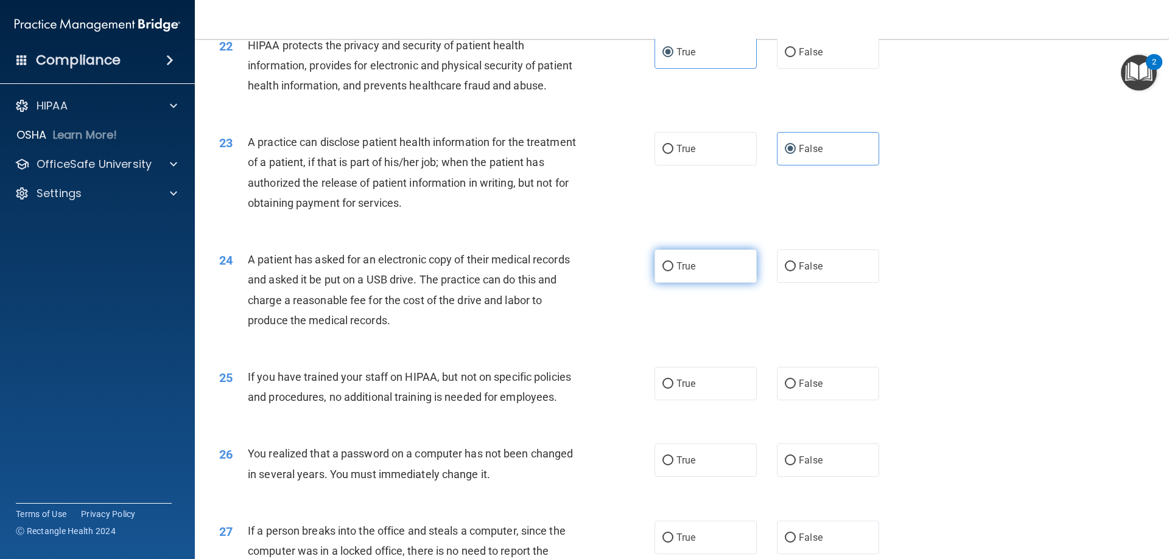
click at [710, 283] on label "True" at bounding box center [705, 266] width 102 height 33
click at [673, 271] on input "True" at bounding box center [667, 266] width 11 height 9
radio input "true"
click at [791, 401] on label "False" at bounding box center [828, 383] width 102 height 33
click at [791, 389] on input "False" at bounding box center [790, 384] width 11 height 9
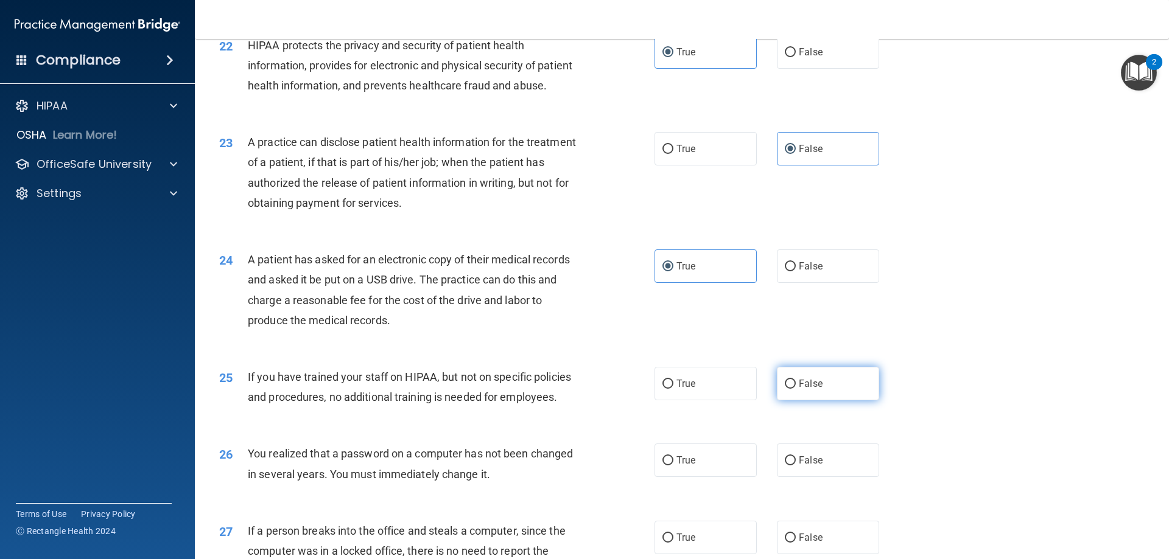
radio input "true"
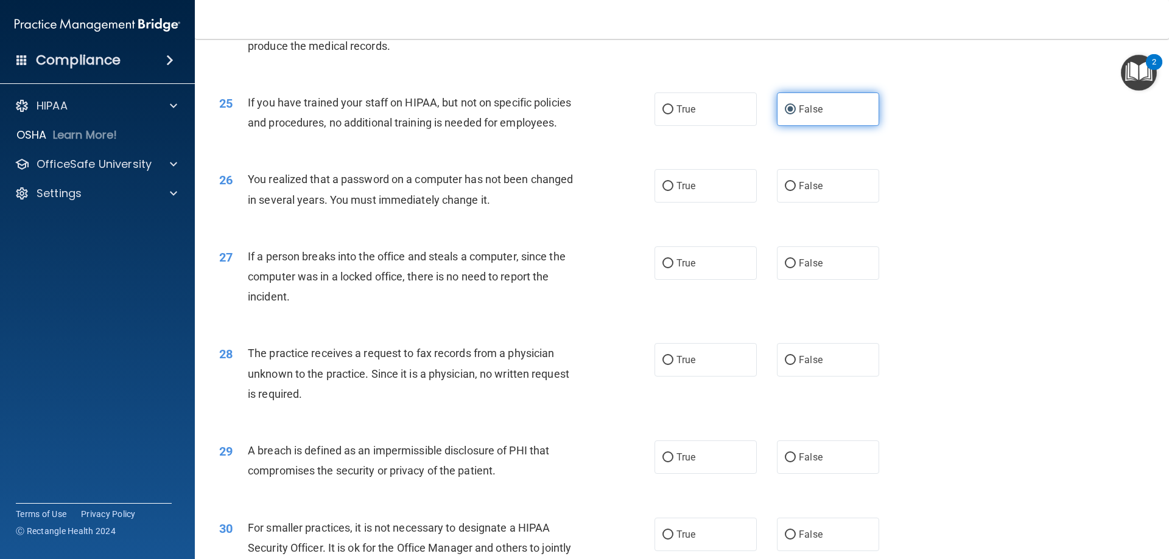
scroll to position [2191, 0]
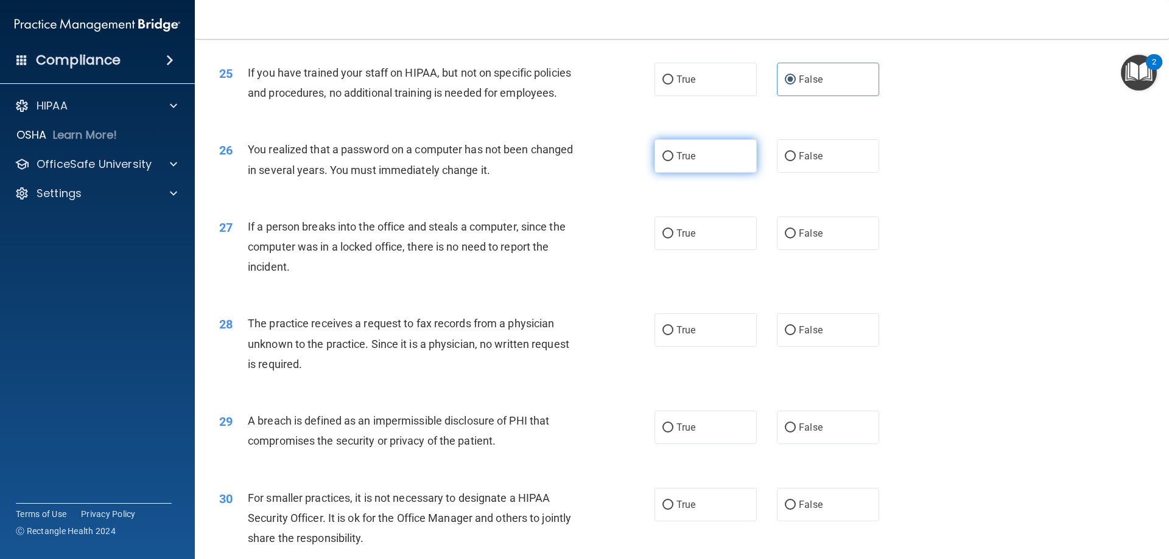
click at [688, 173] on label "True" at bounding box center [705, 155] width 102 height 33
click at [673, 161] on input "True" at bounding box center [667, 156] width 11 height 9
radio input "true"
click at [809, 250] on label "False" at bounding box center [828, 233] width 102 height 33
click at [796, 239] on input "False" at bounding box center [790, 233] width 11 height 9
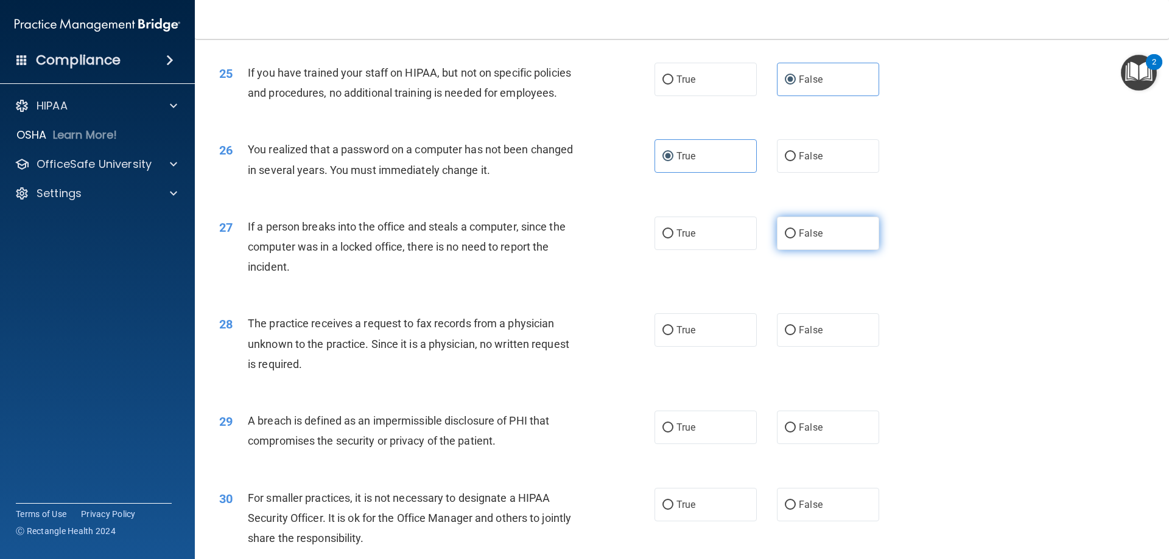
radio input "true"
click at [811, 347] on label "False" at bounding box center [828, 329] width 102 height 33
click at [796, 335] on input "False" at bounding box center [790, 330] width 11 height 9
radio input "true"
click at [729, 444] on label "True" at bounding box center [705, 427] width 102 height 33
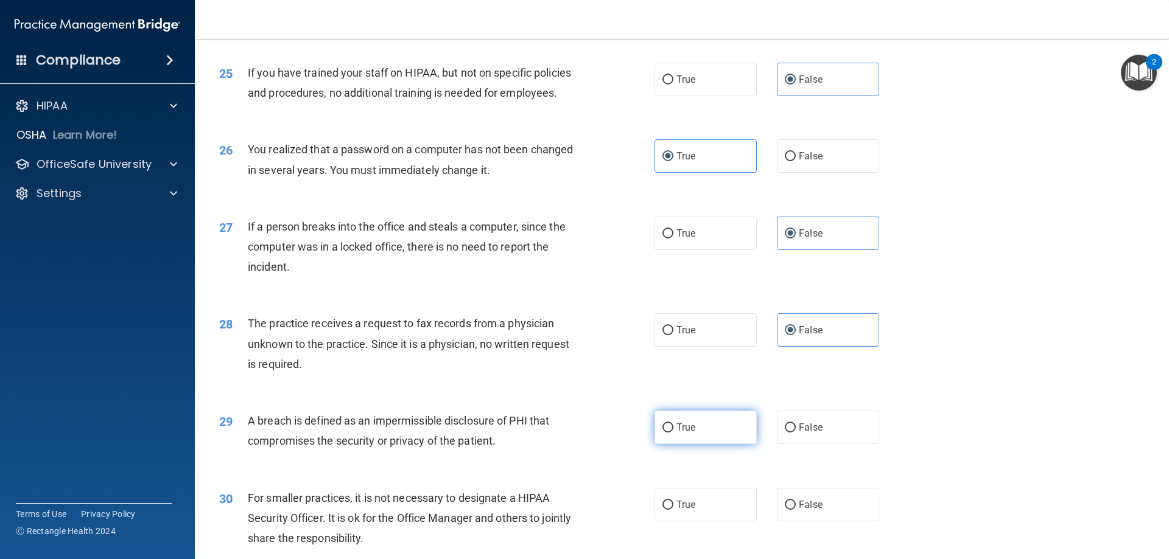
click at [673, 433] on input "True" at bounding box center [667, 428] width 11 height 9
radio input "true"
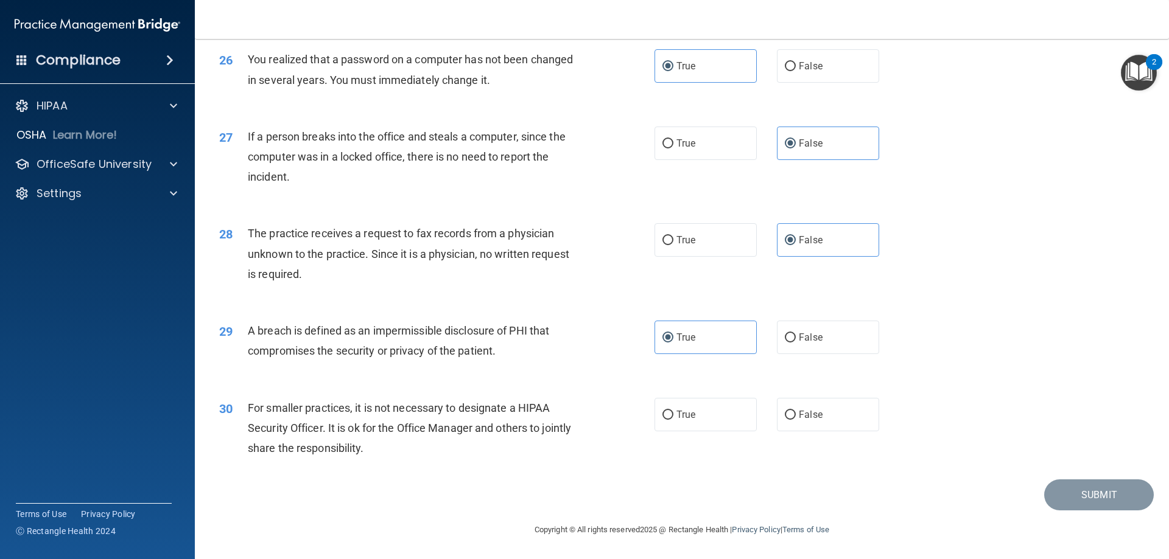
scroll to position [2322, 0]
click at [805, 411] on span "False" at bounding box center [811, 415] width 24 height 12
click at [796, 411] on input "False" at bounding box center [790, 415] width 11 height 9
radio input "true"
click at [1053, 499] on button "Submit" at bounding box center [1099, 495] width 110 height 31
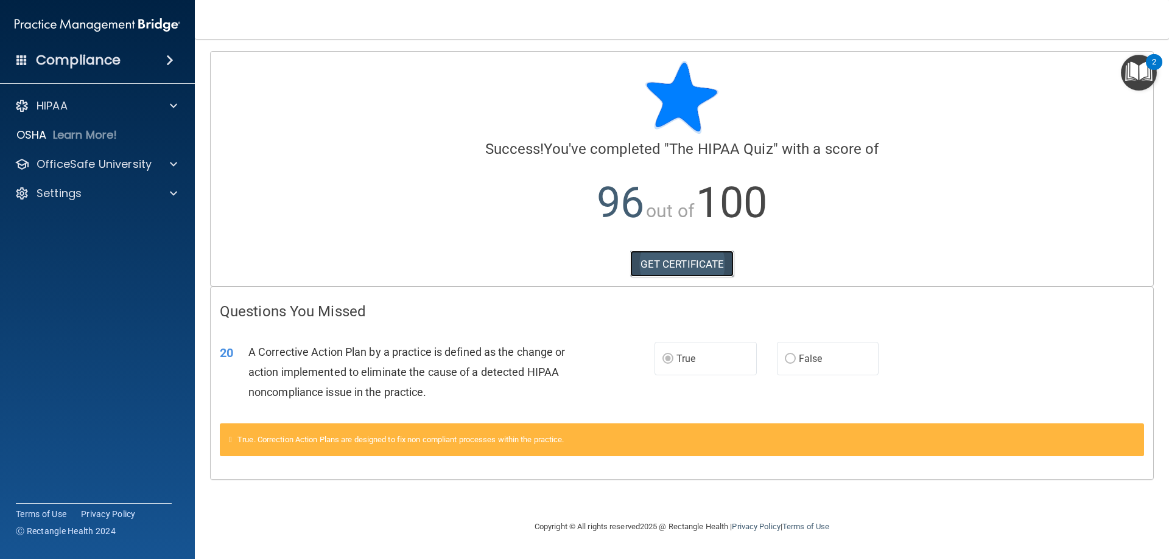
click at [685, 256] on link "GET CERTIFICATE" at bounding box center [682, 264] width 104 height 27
click at [157, 133] on div "OSHA Learn More!" at bounding box center [98, 135] width 214 height 24
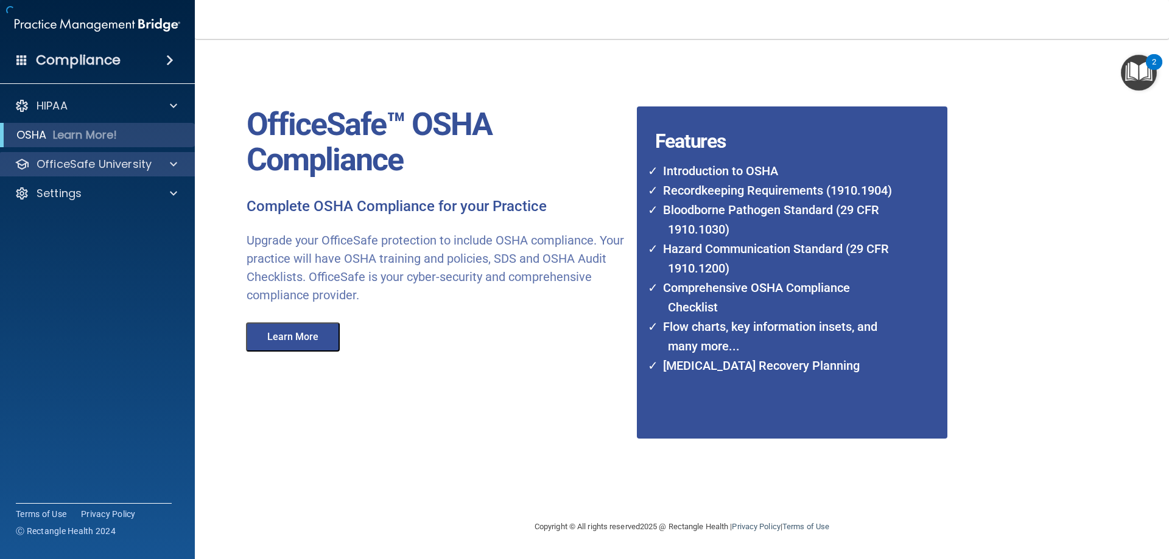
click at [156, 172] on div "OfficeSafe University" at bounding box center [97, 164] width 195 height 24
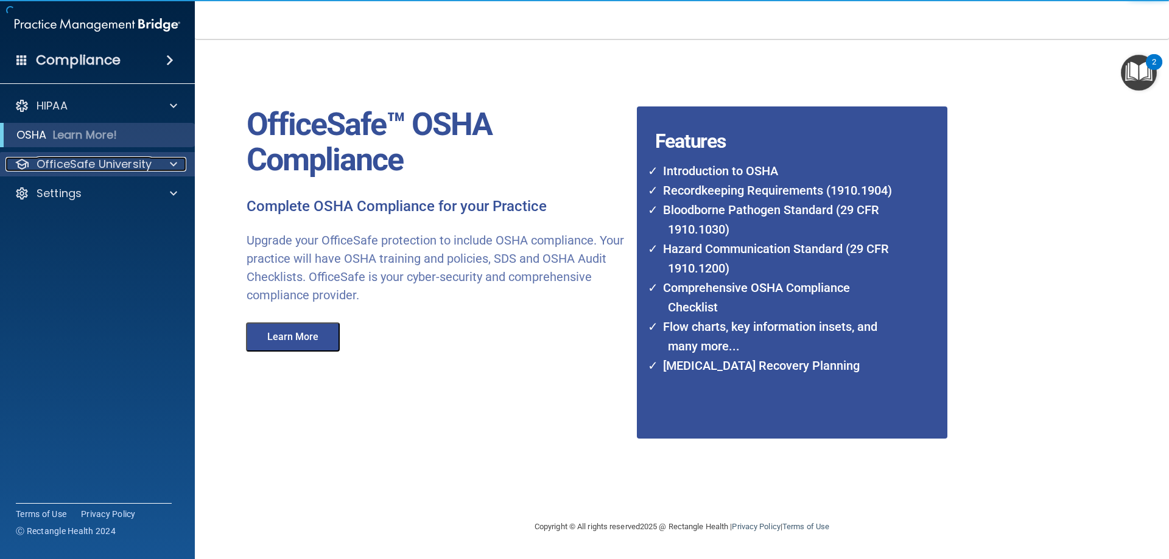
click at [172, 169] on span at bounding box center [173, 164] width 7 height 15
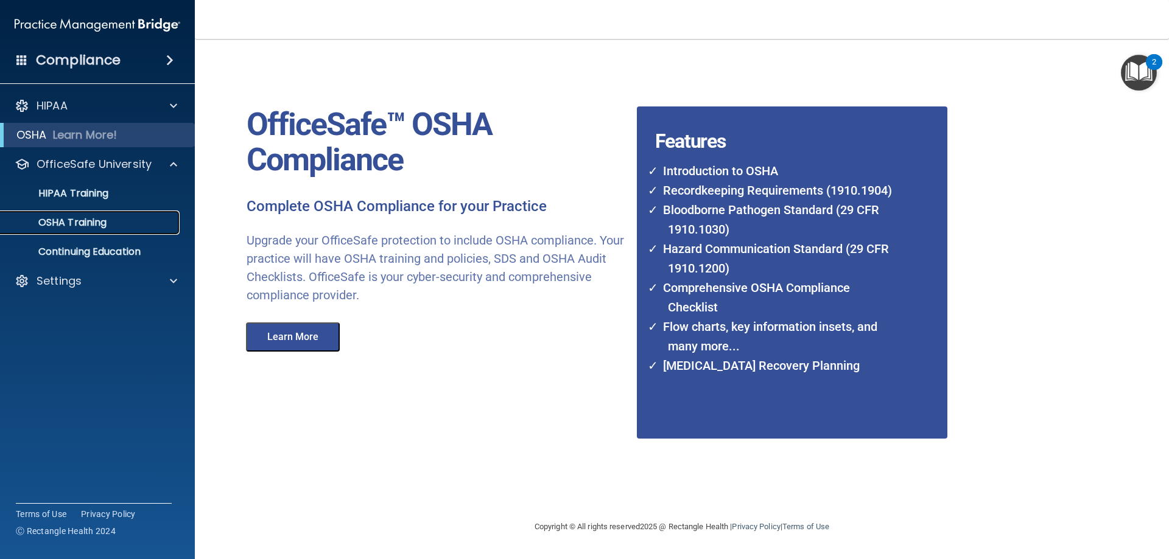
click at [121, 230] on link "OSHA Training" at bounding box center [84, 223] width 192 height 24
click at [86, 195] on p "HIPAA Training" at bounding box center [58, 193] width 100 height 12
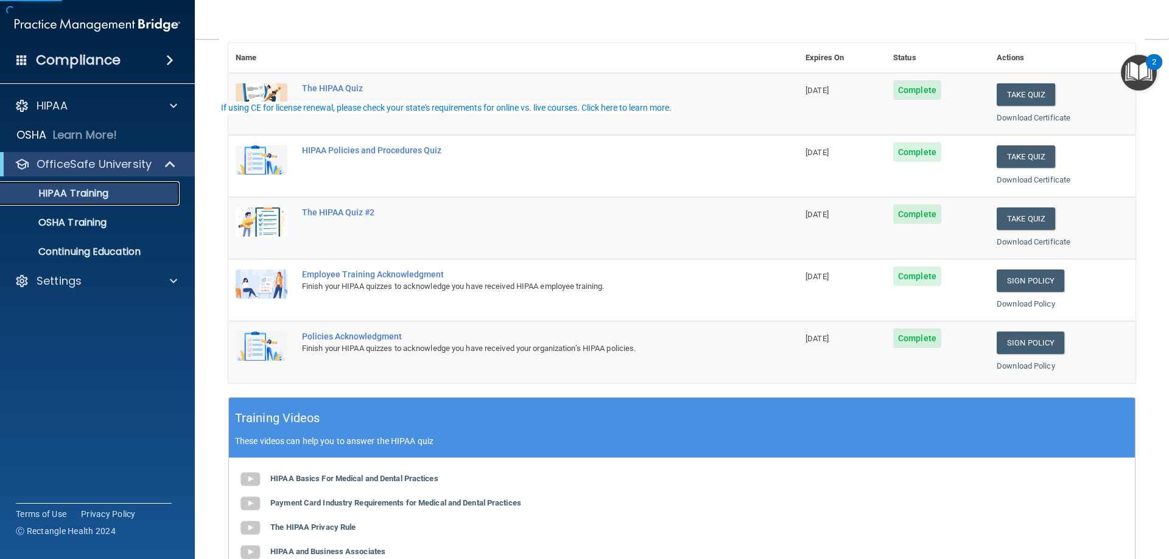
scroll to position [183, 0]
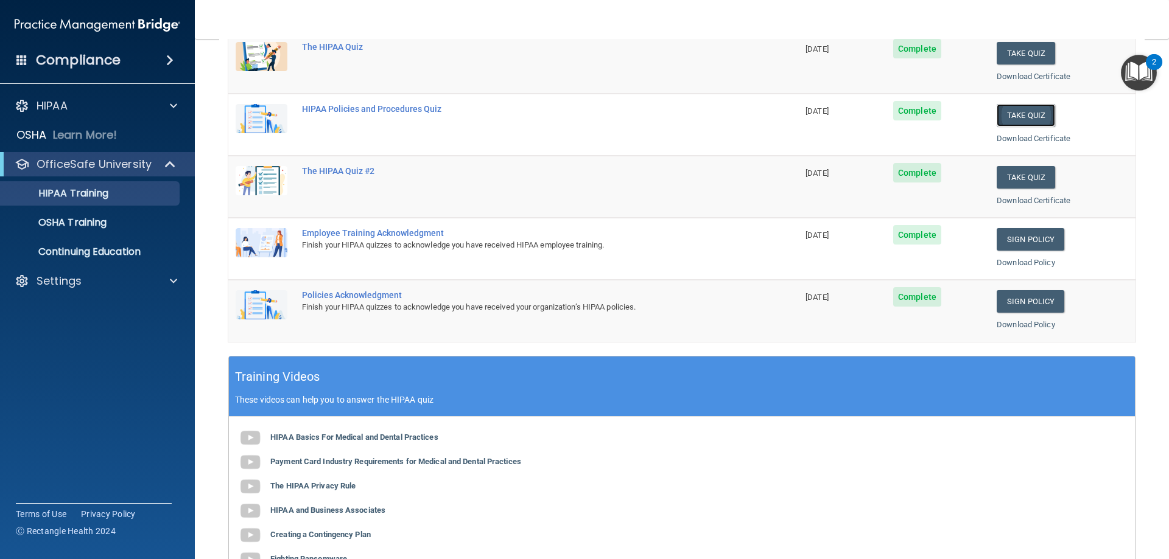
click at [1036, 114] on button "Take Quiz" at bounding box center [1025, 115] width 58 height 23
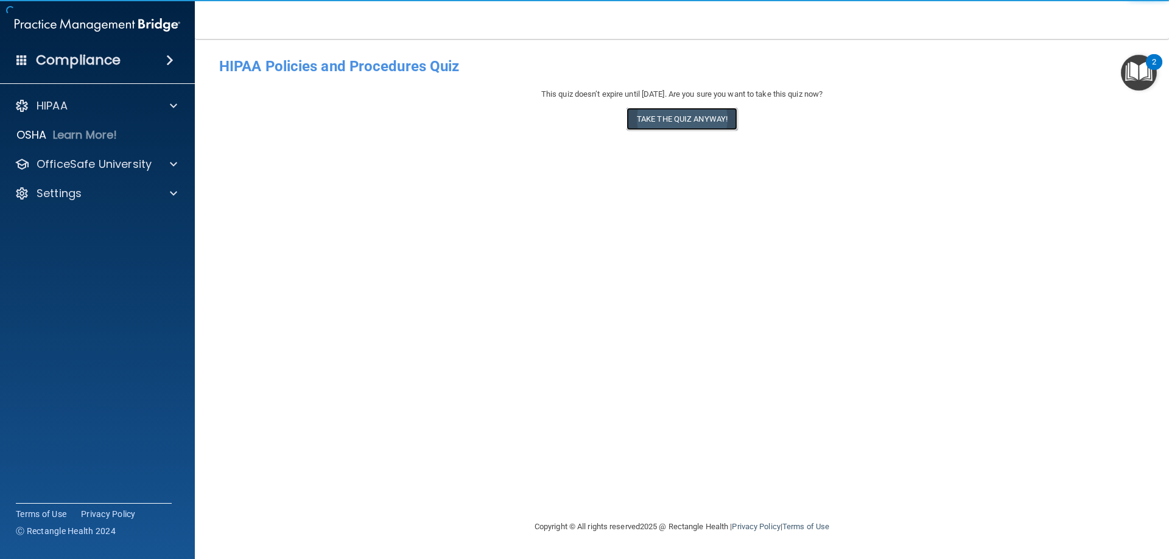
click at [653, 130] on button "Take the quiz anyway!" at bounding box center [681, 119] width 111 height 23
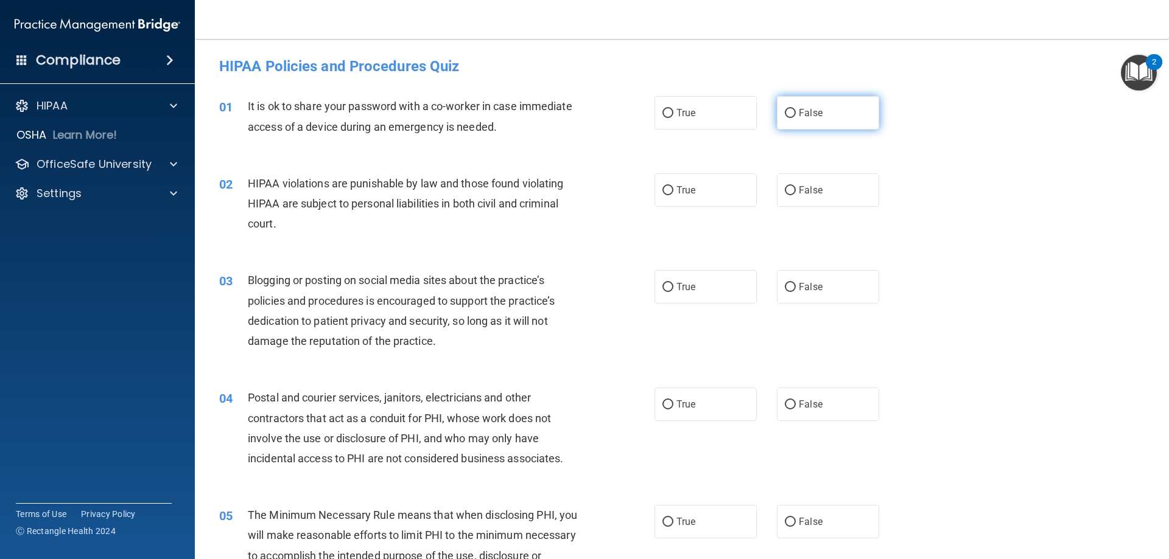
click at [807, 110] on span "False" at bounding box center [811, 113] width 24 height 12
click at [796, 110] on input "False" at bounding box center [790, 113] width 11 height 9
radio input "true"
click at [724, 192] on label "True" at bounding box center [705, 189] width 102 height 33
click at [673, 192] on input "True" at bounding box center [667, 190] width 11 height 9
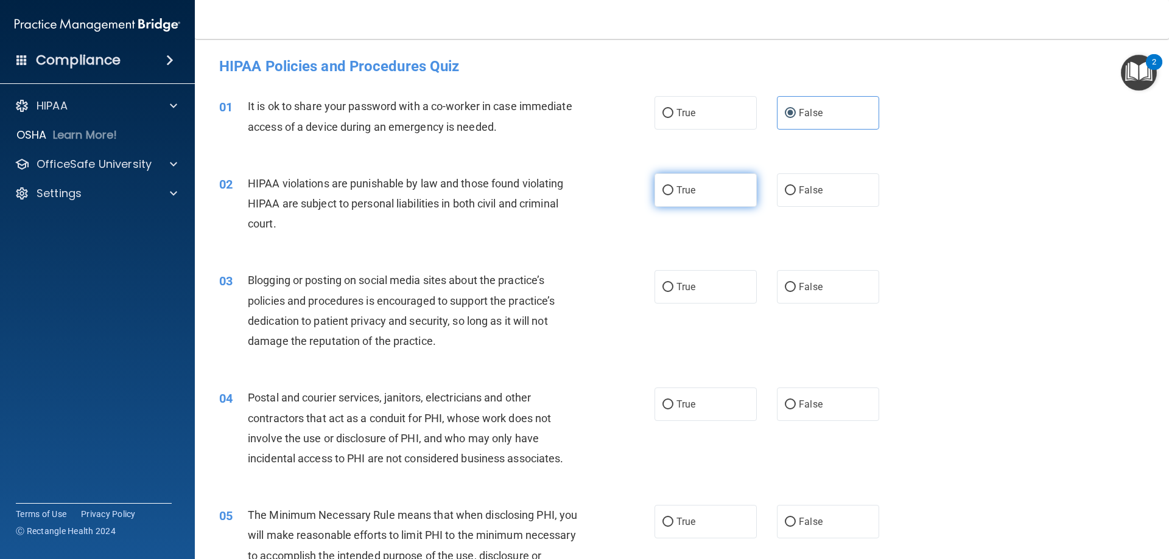
radio input "true"
drag, startPoint x: 819, startPoint y: 285, endPoint x: 762, endPoint y: 343, distance: 81.4
click at [819, 285] on label "False" at bounding box center [828, 286] width 102 height 33
click at [796, 285] on input "False" at bounding box center [790, 287] width 11 height 9
radio input "true"
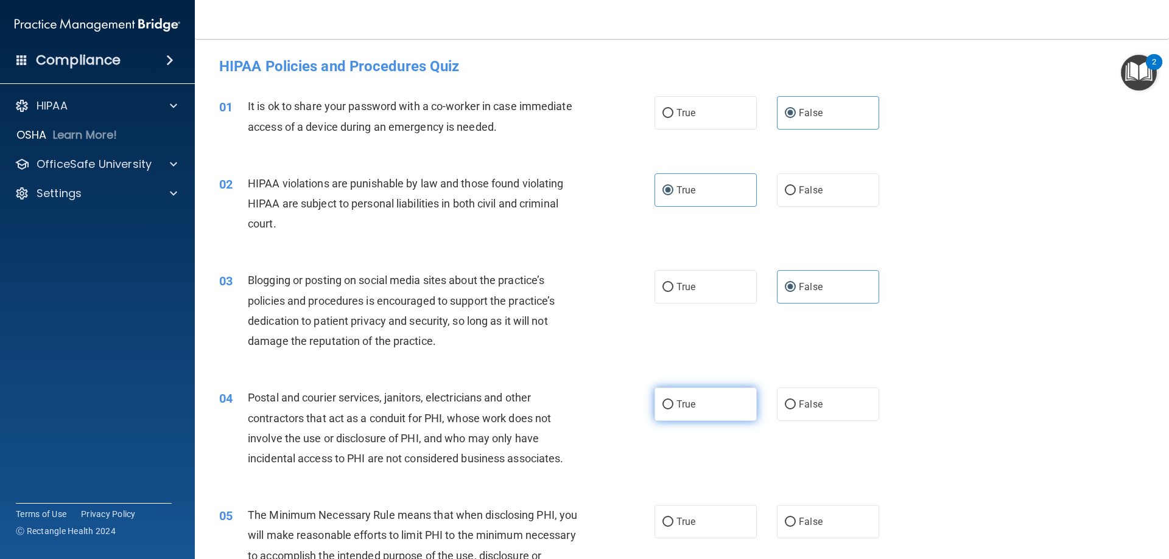
click at [695, 408] on label "True" at bounding box center [705, 404] width 102 height 33
click at [673, 408] on input "True" at bounding box center [667, 405] width 11 height 9
radio input "true"
click at [693, 518] on label "True" at bounding box center [705, 521] width 102 height 33
click at [673, 518] on input "True" at bounding box center [667, 522] width 11 height 9
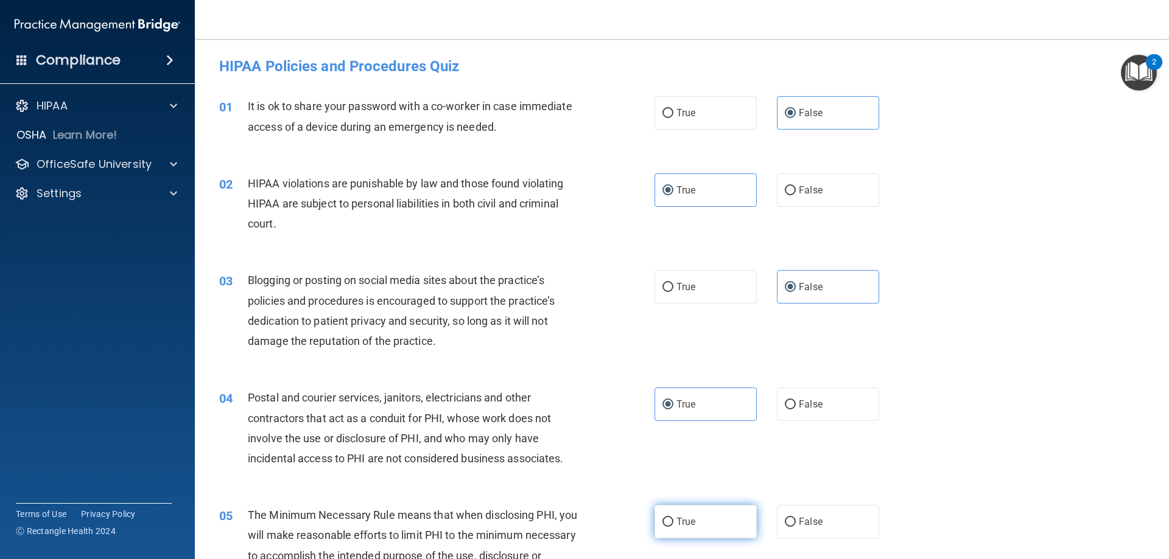
radio input "true"
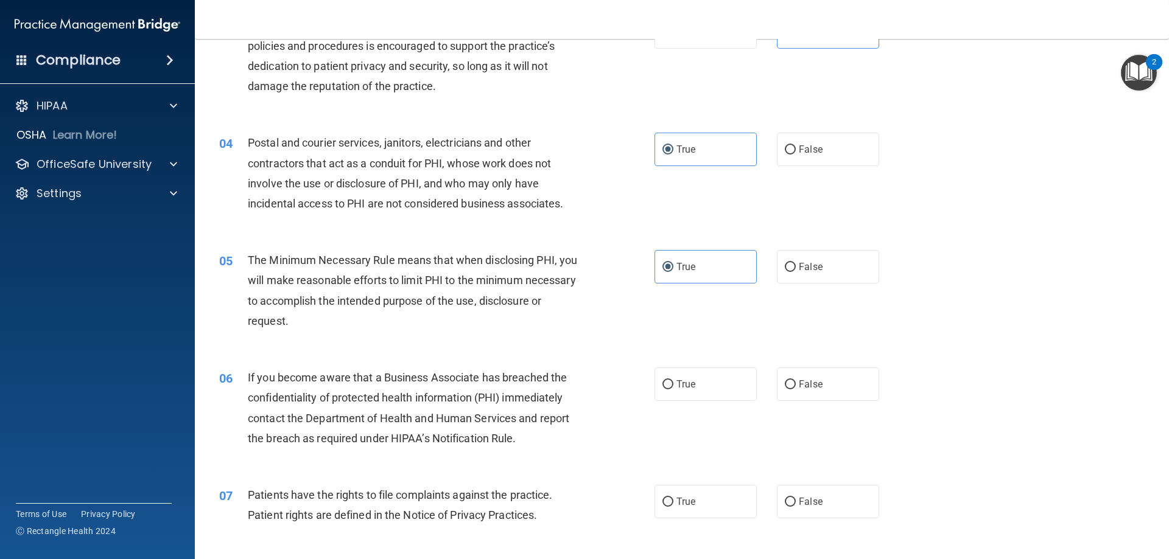
scroll to position [304, 0]
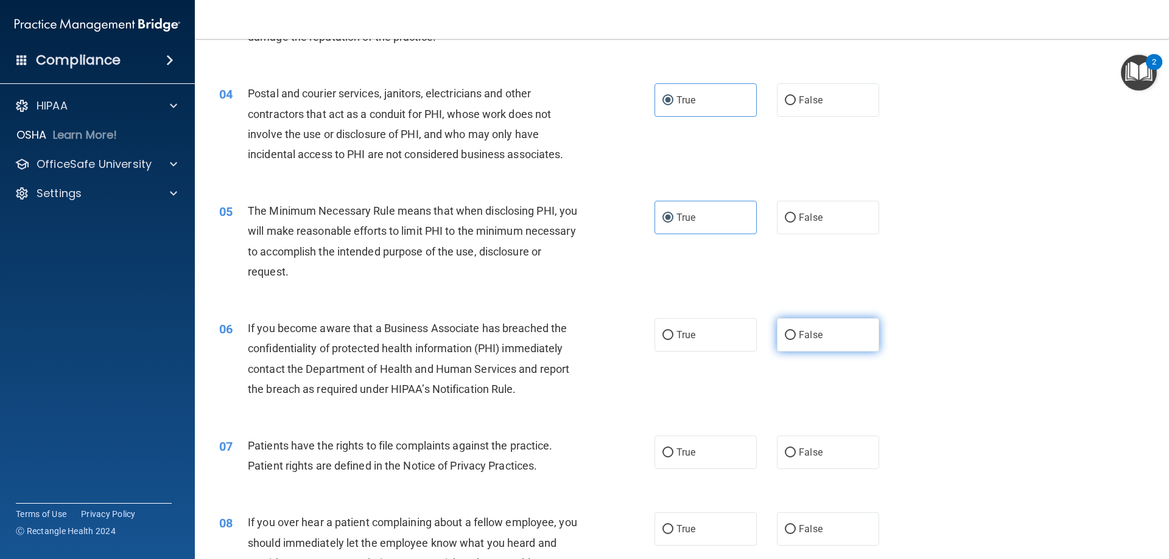
click at [807, 327] on label "False" at bounding box center [828, 334] width 102 height 33
click at [796, 331] on input "False" at bounding box center [790, 335] width 11 height 9
radio input "true"
click at [701, 464] on label "True" at bounding box center [705, 452] width 102 height 33
click at [673, 458] on input "True" at bounding box center [667, 453] width 11 height 9
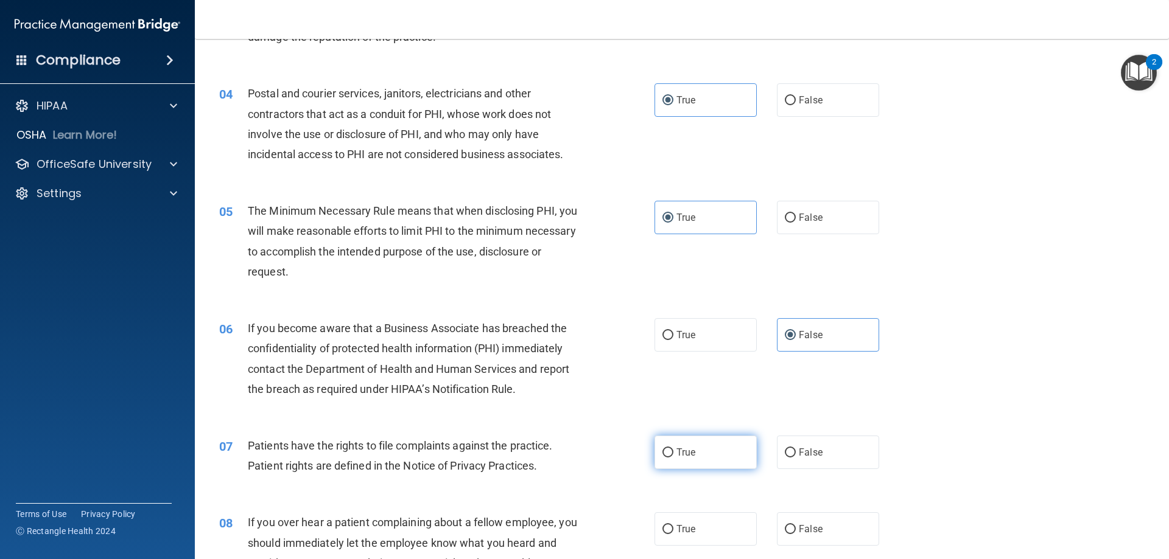
radio input "true"
click at [784, 458] on label "False" at bounding box center [828, 452] width 102 height 33
click at [785, 458] on input "False" at bounding box center [790, 453] width 11 height 9
radio input "true"
click at [735, 460] on label "True" at bounding box center [705, 452] width 102 height 33
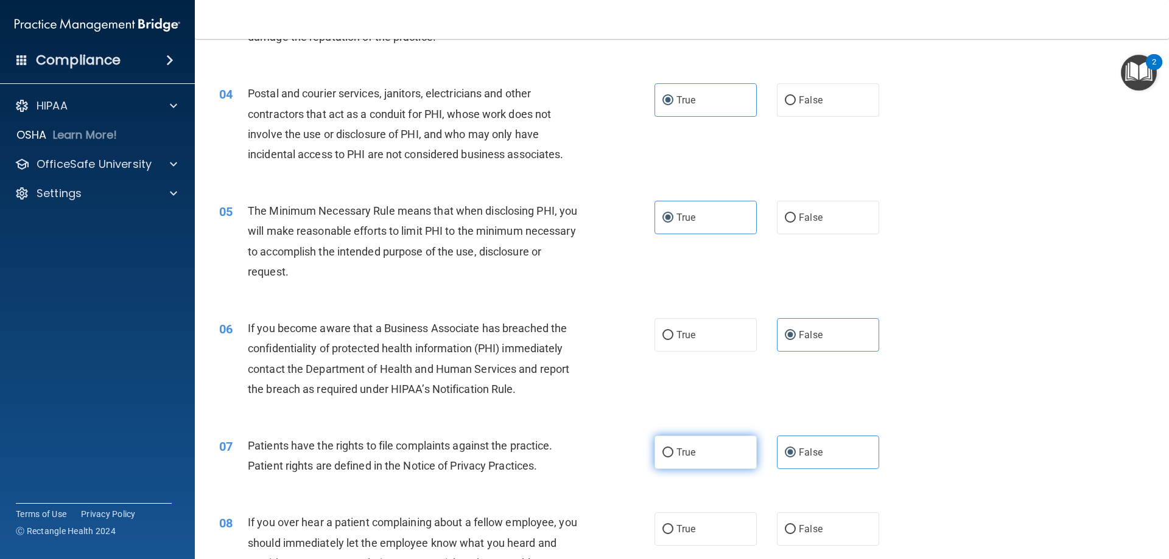
click at [673, 458] on input "True" at bounding box center [667, 453] width 11 height 9
radio input "true"
radio input "false"
click at [797, 545] on label "False" at bounding box center [828, 529] width 102 height 33
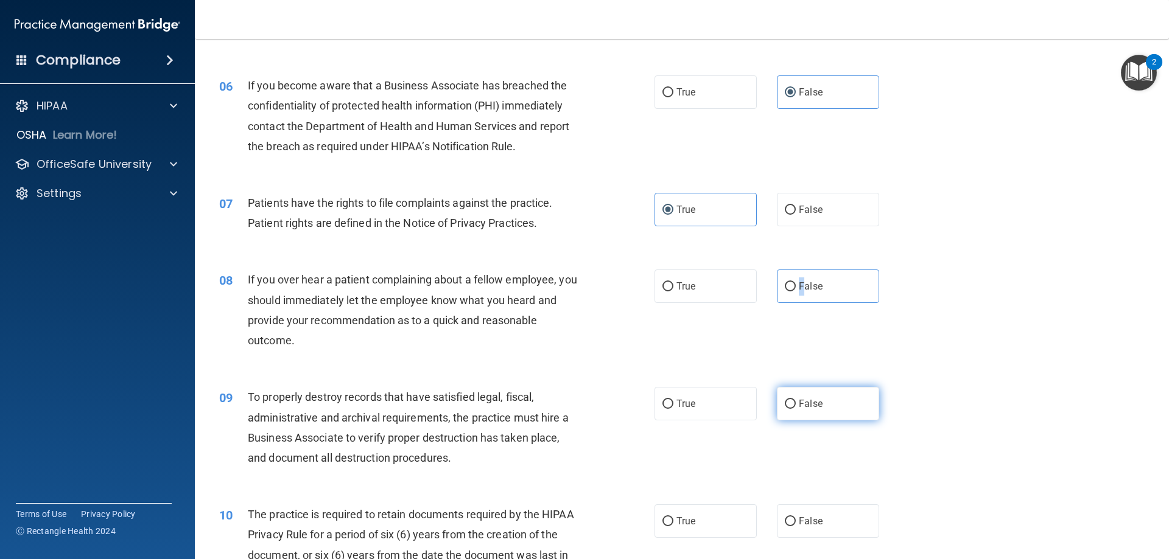
scroll to position [548, 0]
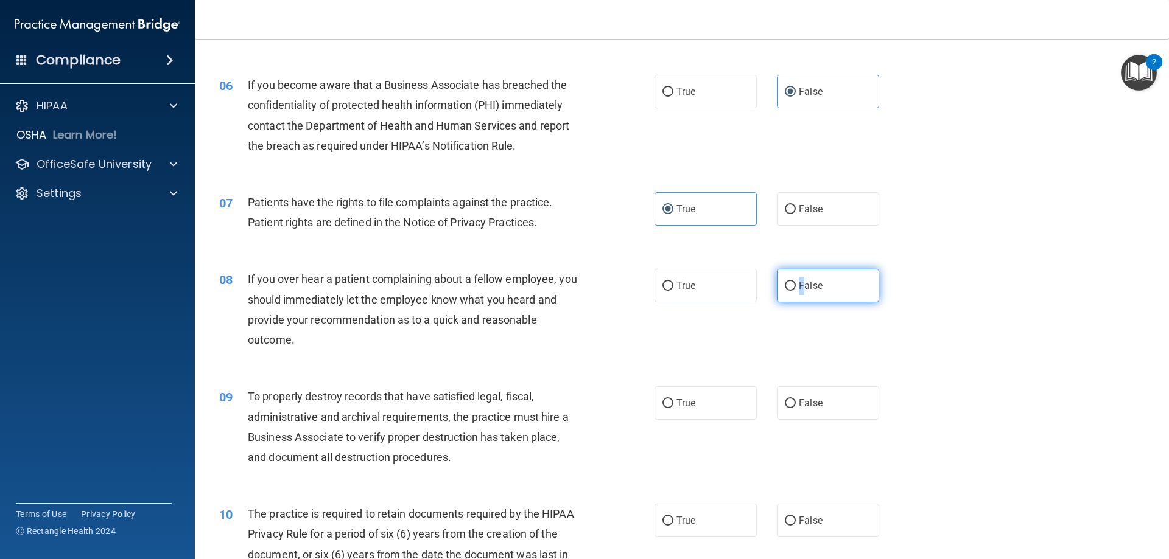
click at [786, 293] on label "False" at bounding box center [828, 285] width 102 height 33
click at [786, 291] on input "False" at bounding box center [790, 286] width 11 height 9
radio input "true"
click at [800, 396] on label "False" at bounding box center [828, 403] width 102 height 33
click at [796, 399] on input "False" at bounding box center [790, 403] width 11 height 9
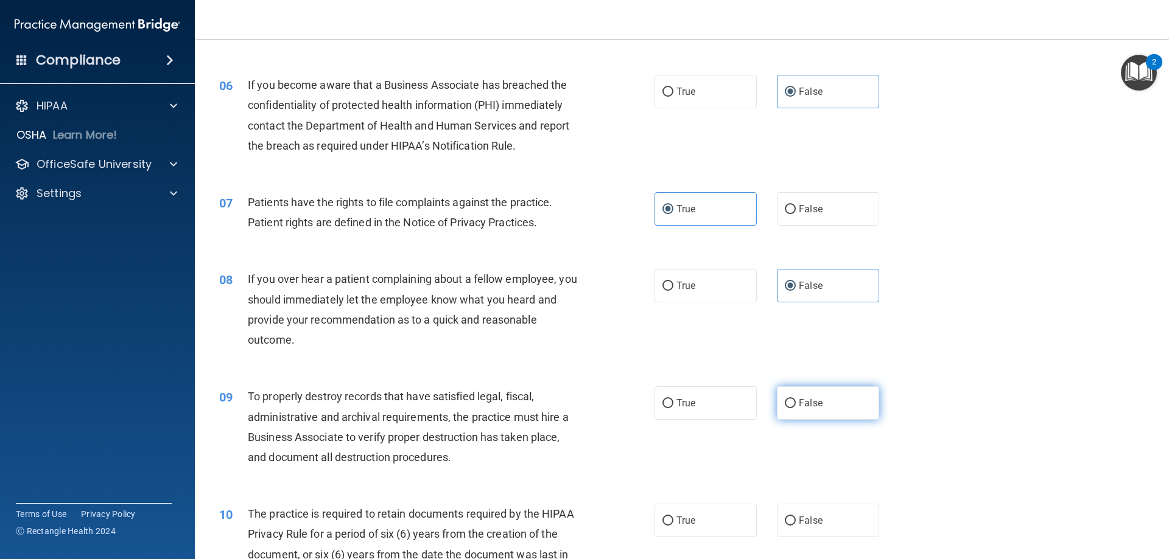
radio input "true"
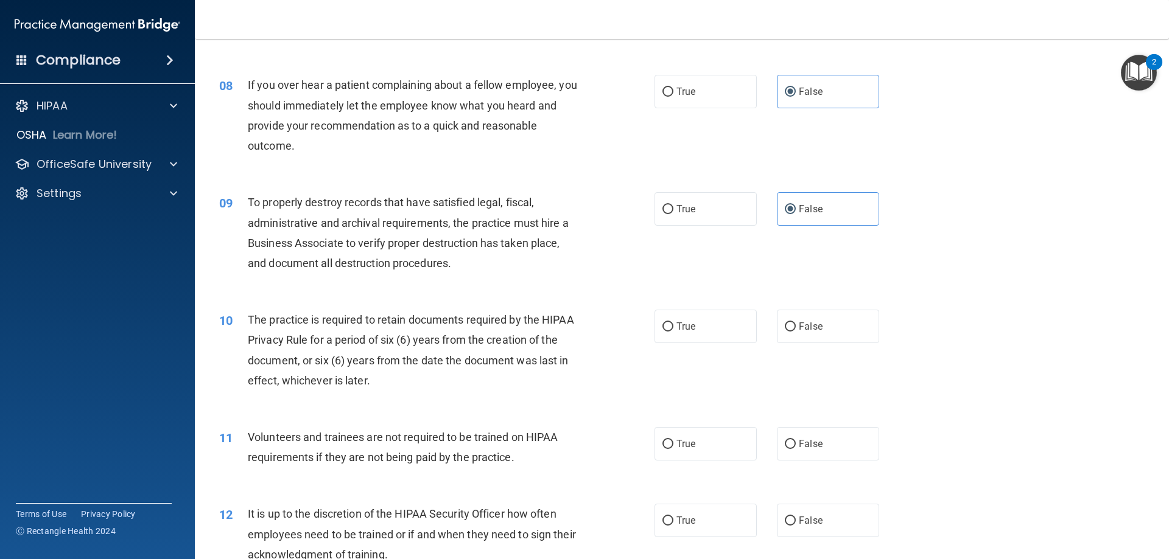
scroll to position [791, 0]
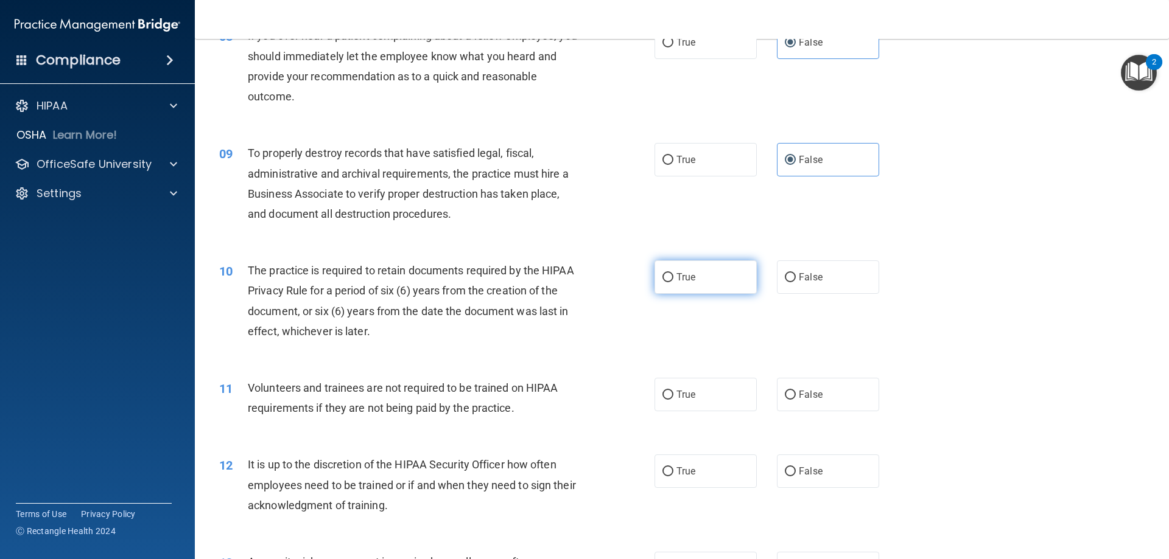
click at [681, 271] on span "True" at bounding box center [685, 277] width 19 height 12
click at [673, 273] on input "True" at bounding box center [667, 277] width 11 height 9
radio input "true"
click at [805, 396] on span "False" at bounding box center [811, 395] width 24 height 12
click at [789, 399] on input "False" at bounding box center [790, 395] width 11 height 9
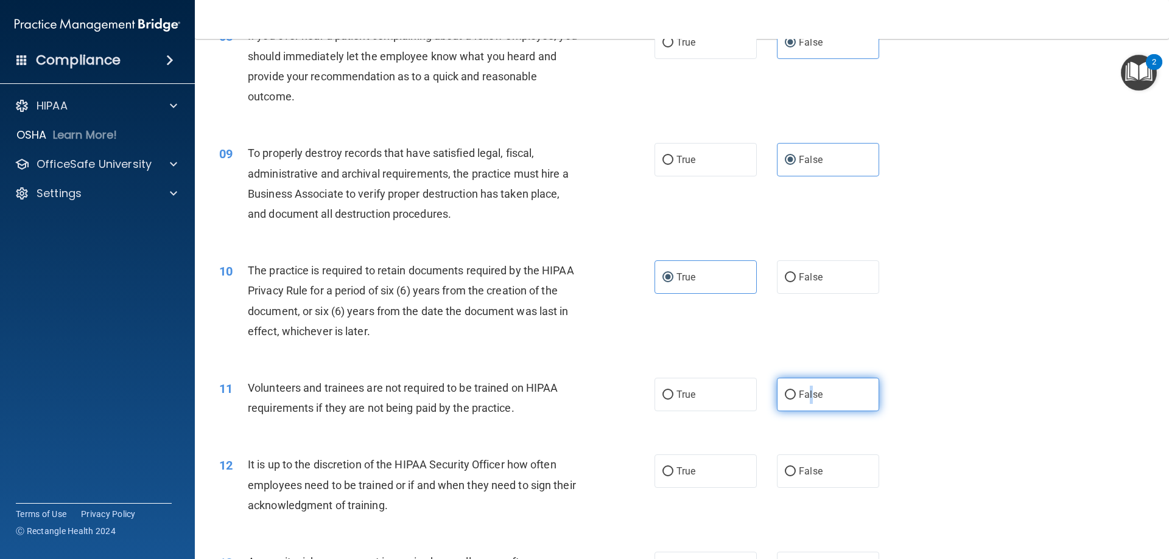
radio input "true"
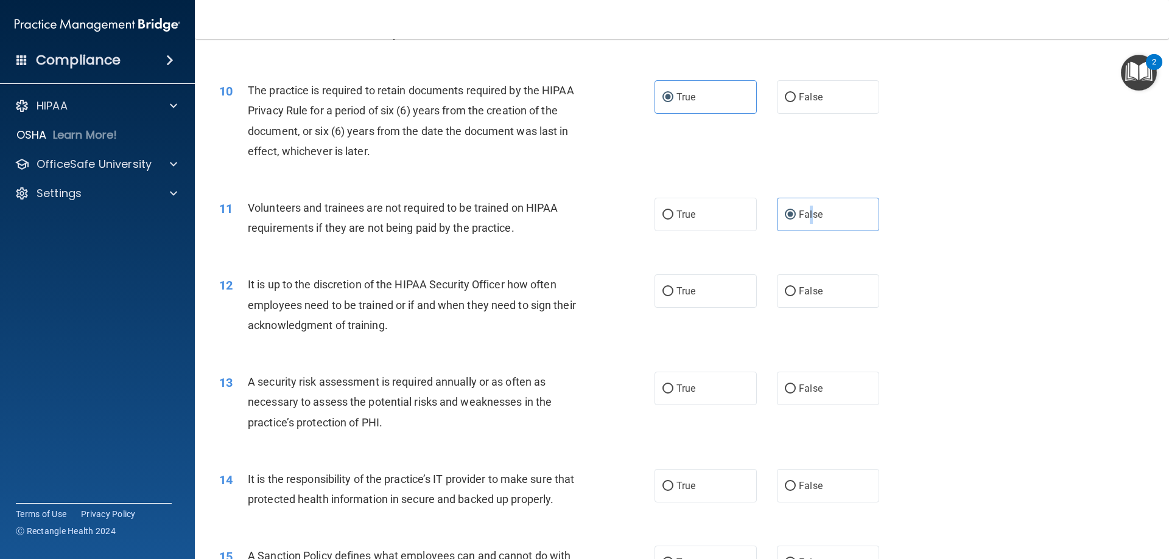
scroll to position [974, 0]
click at [785, 290] on input "False" at bounding box center [790, 289] width 11 height 9
radio input "true"
click at [668, 390] on input "True" at bounding box center [667, 386] width 11 height 9
radio input "true"
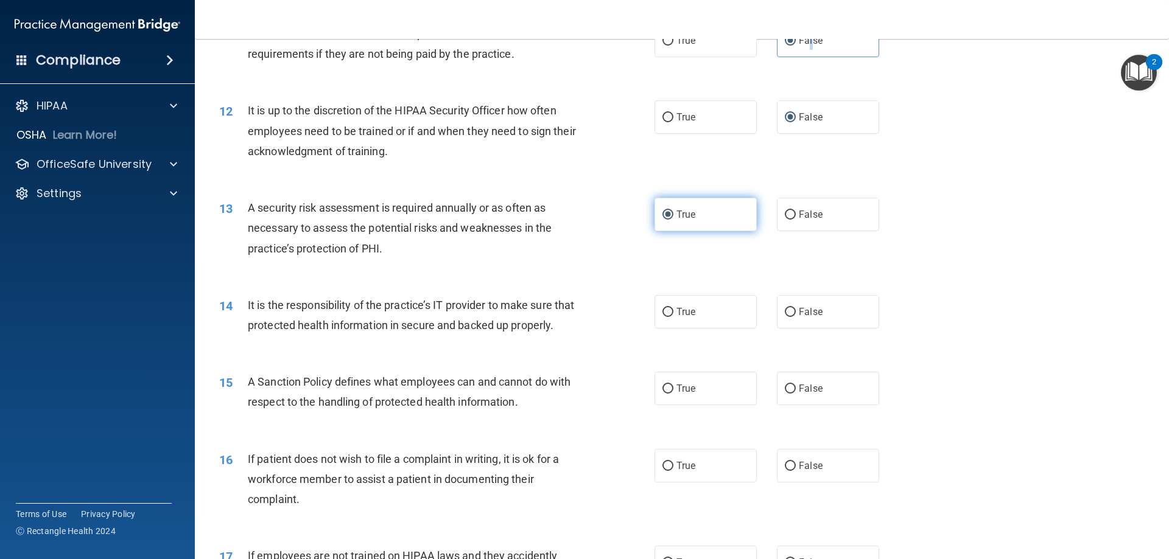
scroll to position [1157, 0]
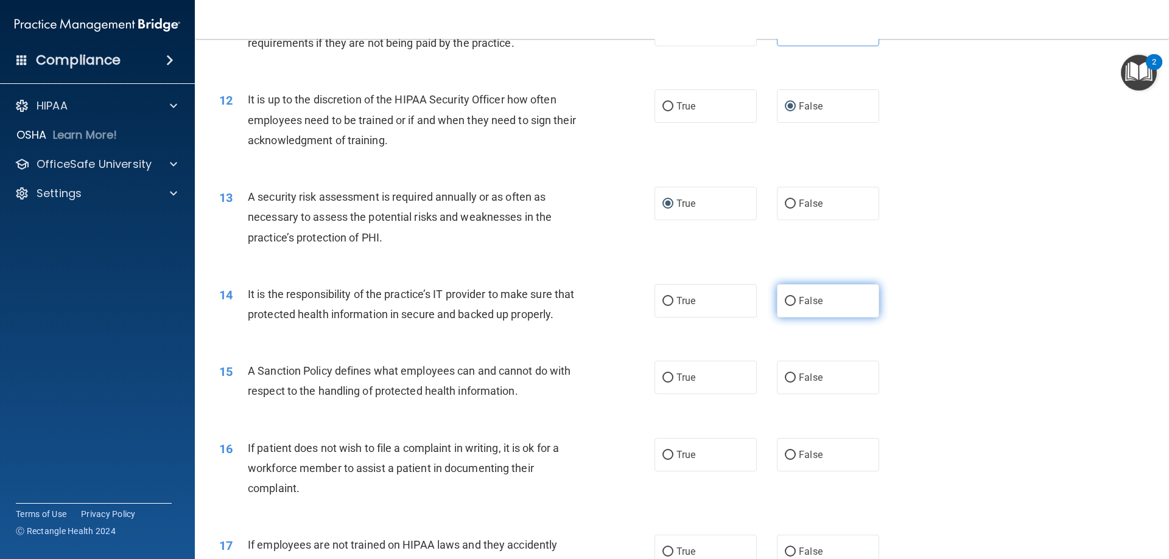
click at [777, 298] on label "False" at bounding box center [828, 300] width 102 height 33
click at [785, 298] on input "False" at bounding box center [790, 301] width 11 height 9
radio input "true"
click at [791, 394] on label "False" at bounding box center [828, 377] width 102 height 33
click at [791, 383] on input "False" at bounding box center [790, 378] width 11 height 9
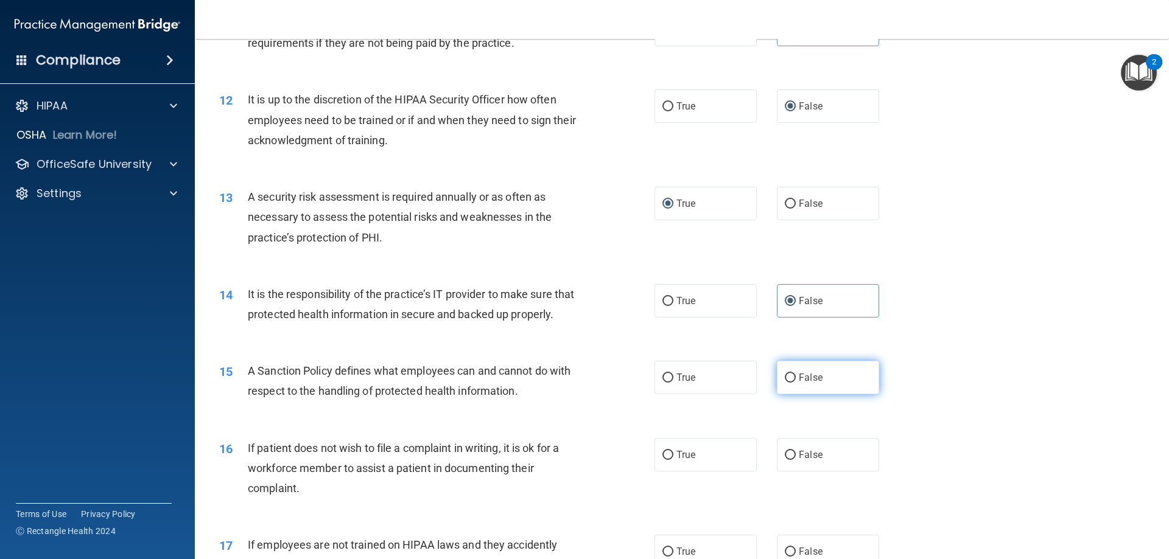
radio input "true"
click at [715, 472] on label "True" at bounding box center [705, 454] width 102 height 33
click at [673, 460] on input "True" at bounding box center [667, 455] width 11 height 9
radio input "true"
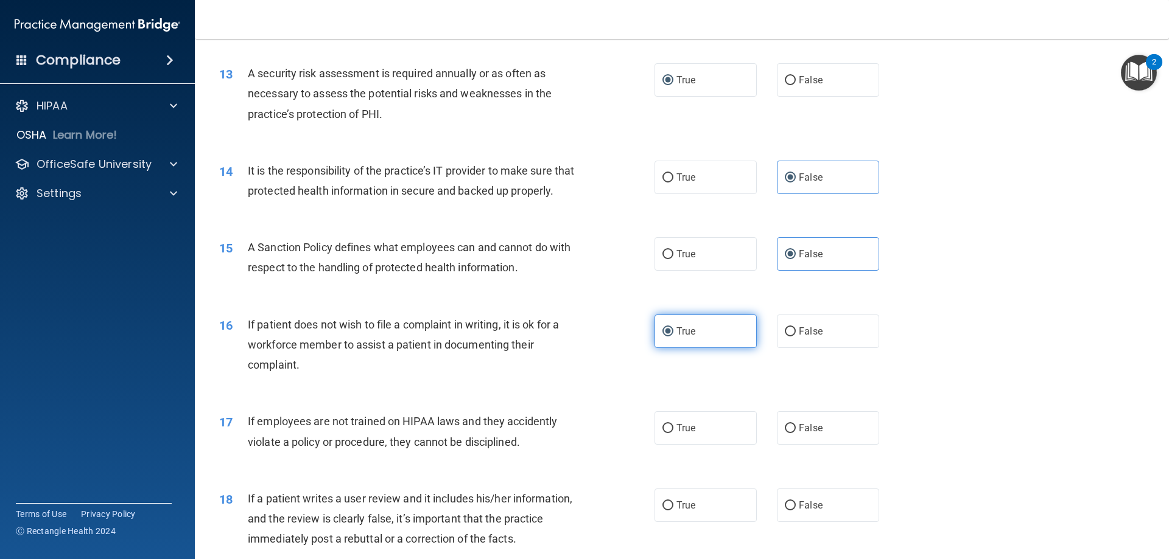
scroll to position [1339, 0]
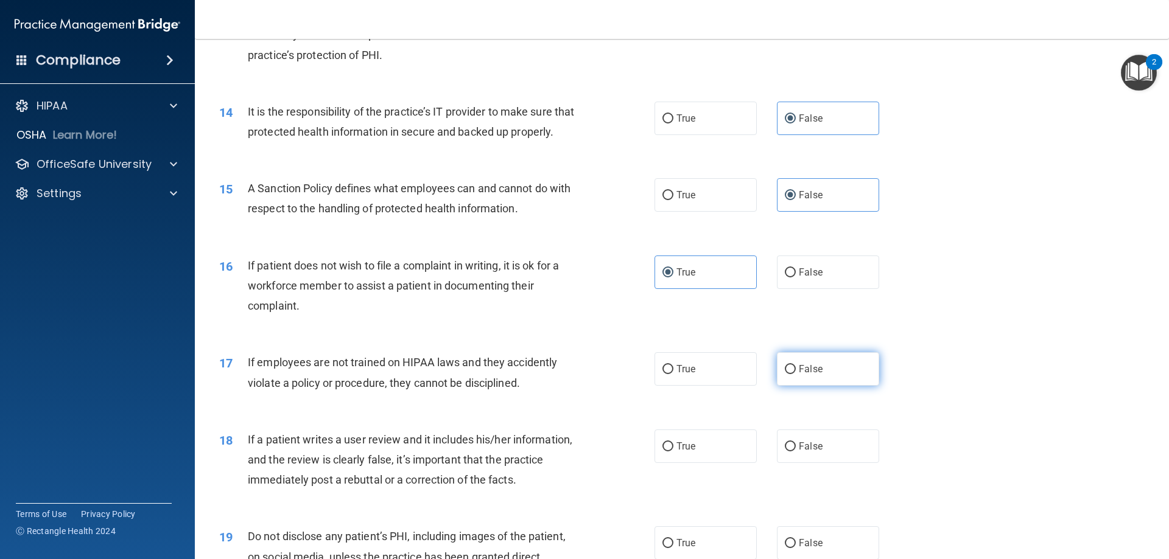
click at [785, 374] on input "False" at bounding box center [790, 369] width 11 height 9
radio input "true"
click at [807, 452] on span "False" at bounding box center [811, 447] width 24 height 12
click at [796, 452] on input "False" at bounding box center [790, 447] width 11 height 9
radio input "true"
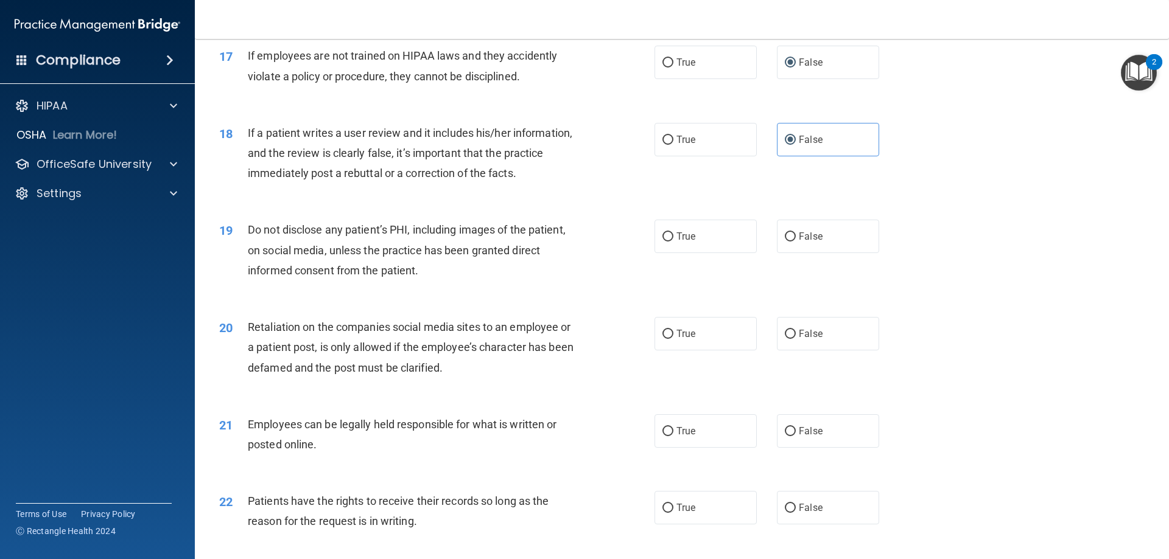
scroll to position [1644, 0]
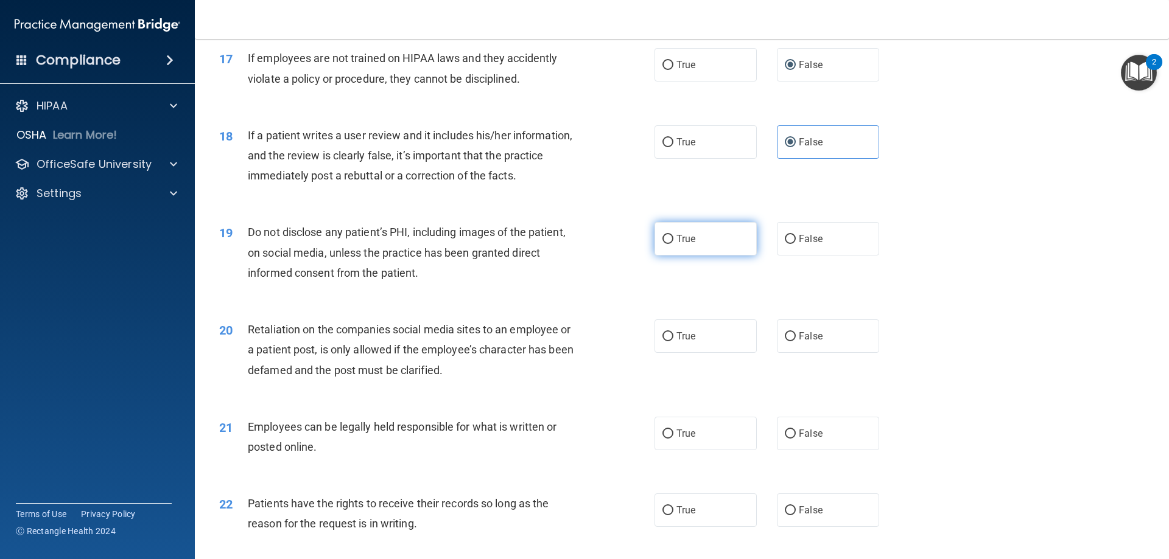
click at [705, 256] on label "True" at bounding box center [705, 238] width 102 height 33
click at [673, 244] on input "True" at bounding box center [667, 239] width 11 height 9
radio input "true"
click at [782, 353] on label "False" at bounding box center [828, 336] width 102 height 33
click at [785, 341] on input "False" at bounding box center [790, 336] width 11 height 9
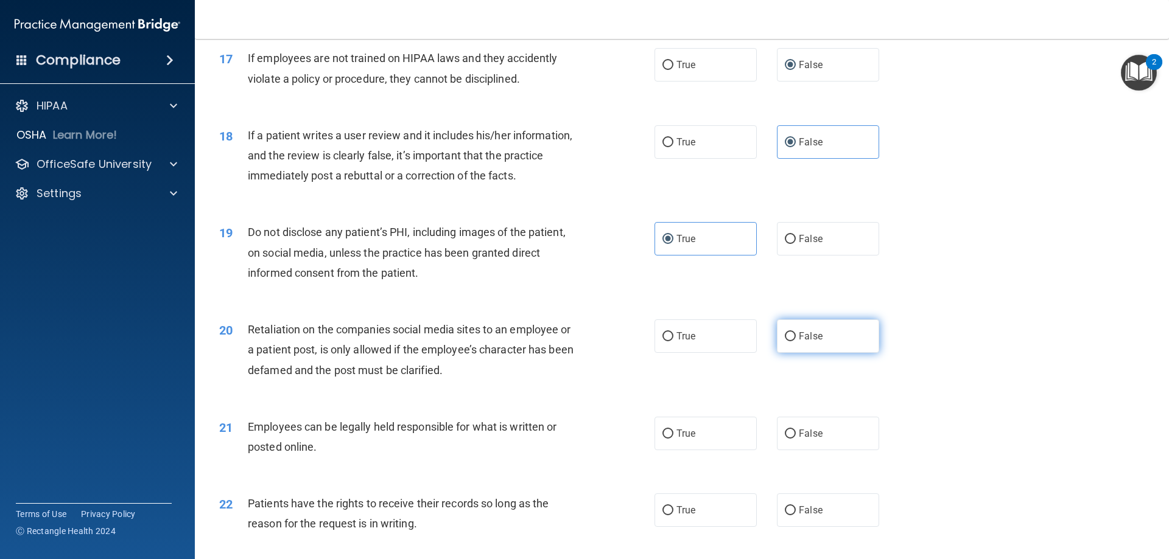
radio input "true"
click at [686, 446] on label "True" at bounding box center [705, 433] width 102 height 33
click at [673, 439] on input "True" at bounding box center [667, 434] width 11 height 9
radio input "true"
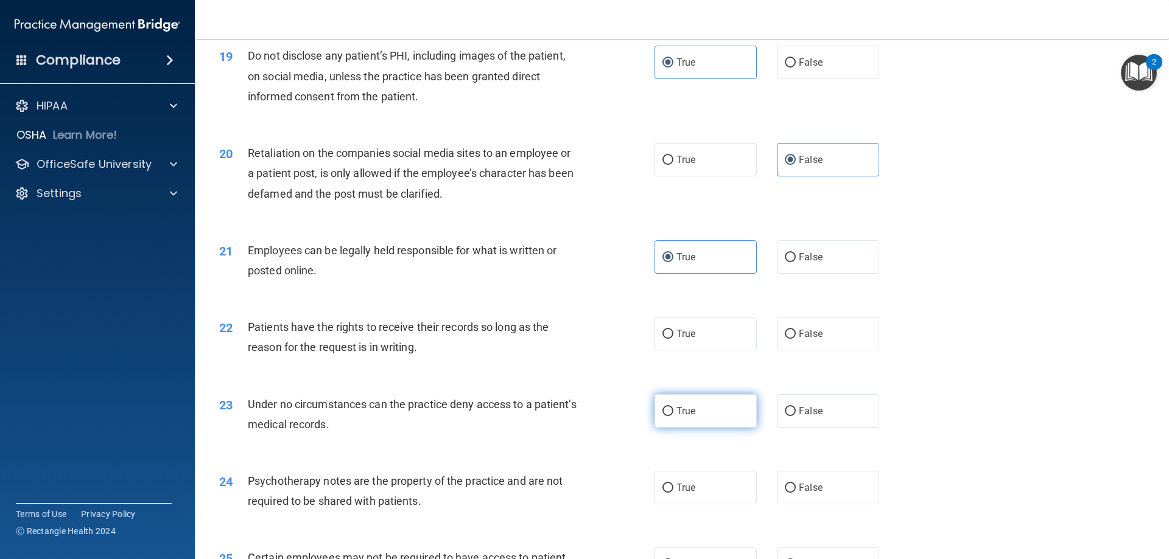
scroll to position [1826, 0]
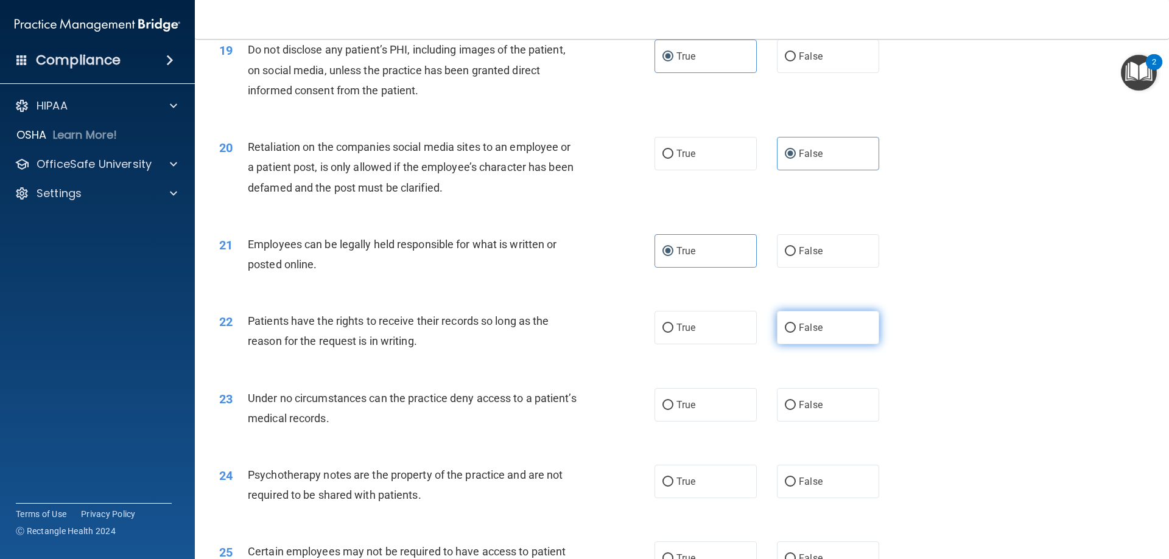
click at [799, 334] on span "False" at bounding box center [811, 328] width 24 height 12
click at [795, 333] on input "False" at bounding box center [790, 328] width 11 height 9
radio input "true"
click at [799, 411] on span "False" at bounding box center [811, 405] width 24 height 12
click at [796, 410] on input "False" at bounding box center [790, 405] width 11 height 9
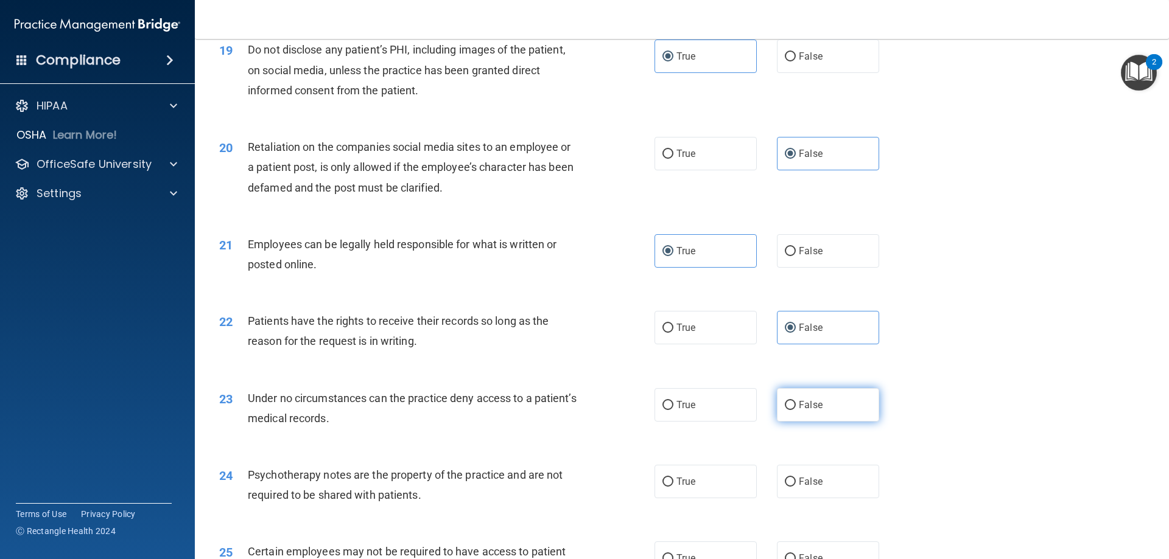
radio input "true"
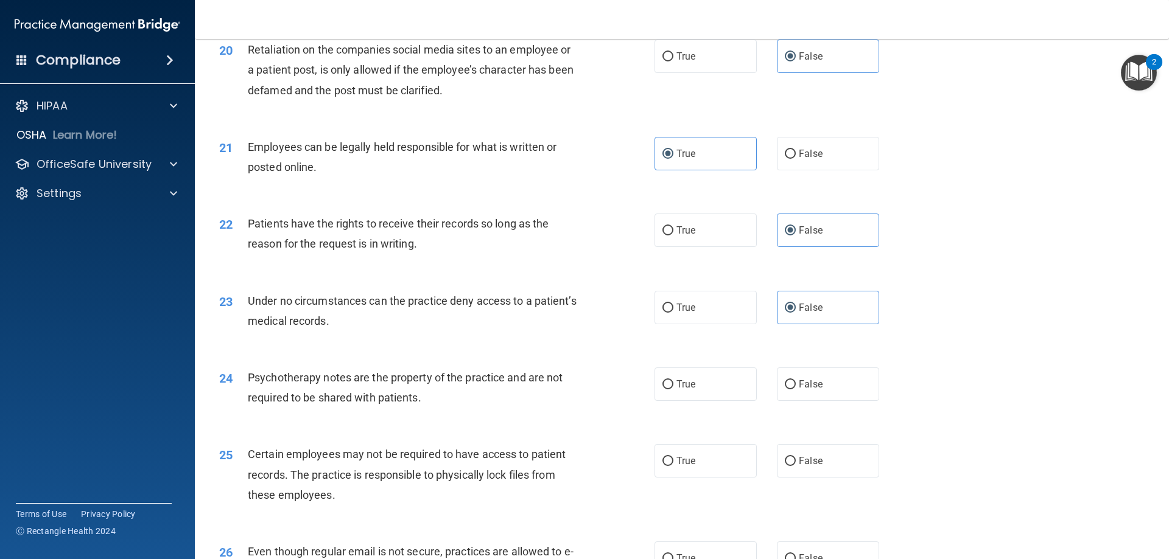
scroll to position [1948, 0]
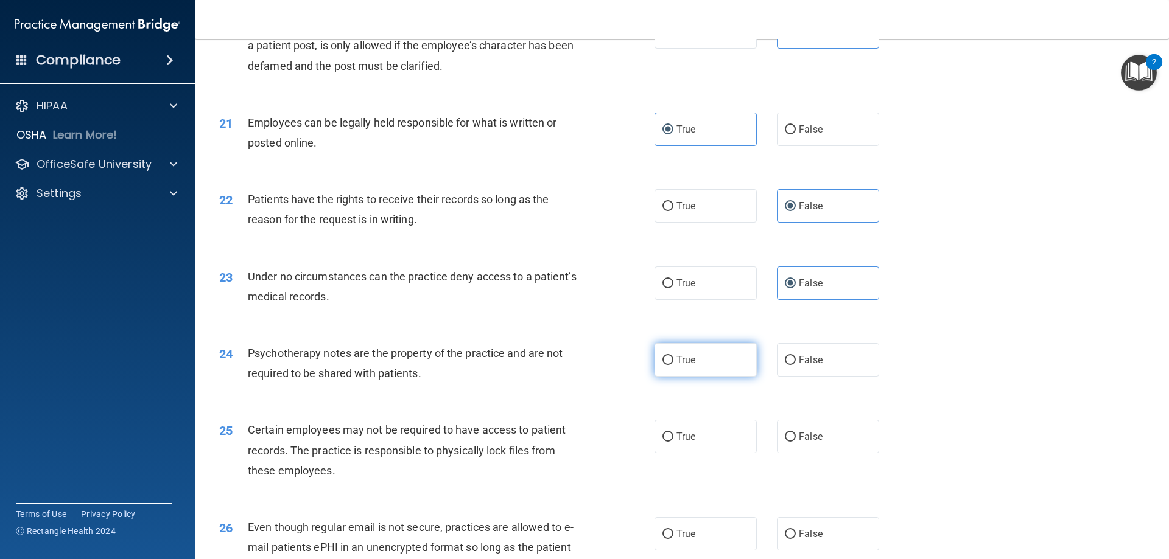
click at [693, 377] on label "True" at bounding box center [705, 359] width 102 height 33
click at [673, 365] on input "True" at bounding box center [667, 360] width 11 height 9
radio input "true"
click at [695, 453] on label "True" at bounding box center [705, 436] width 102 height 33
click at [673, 442] on input "True" at bounding box center [667, 437] width 11 height 9
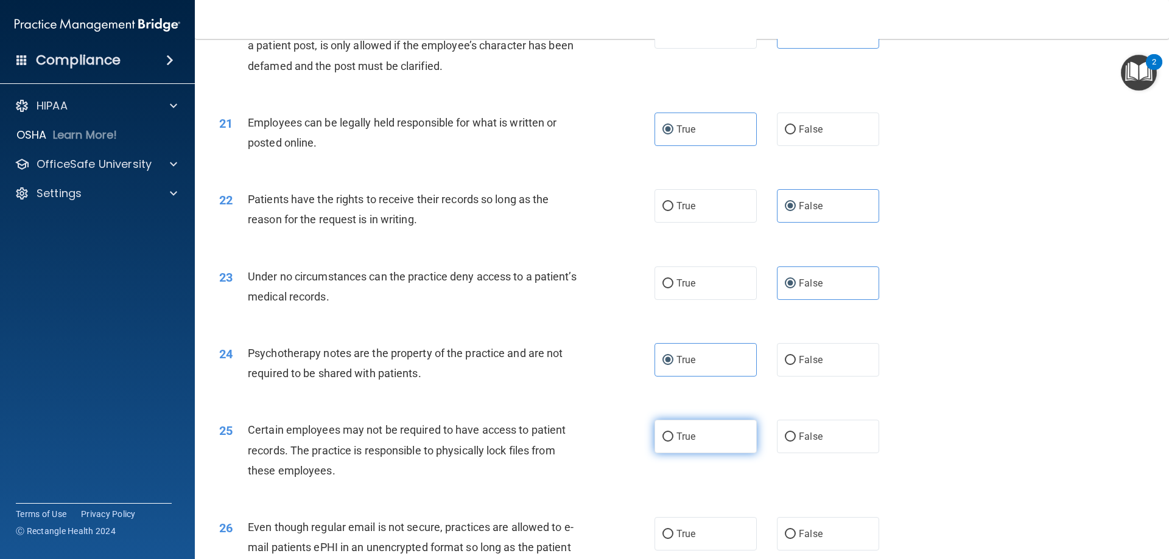
radio input "true"
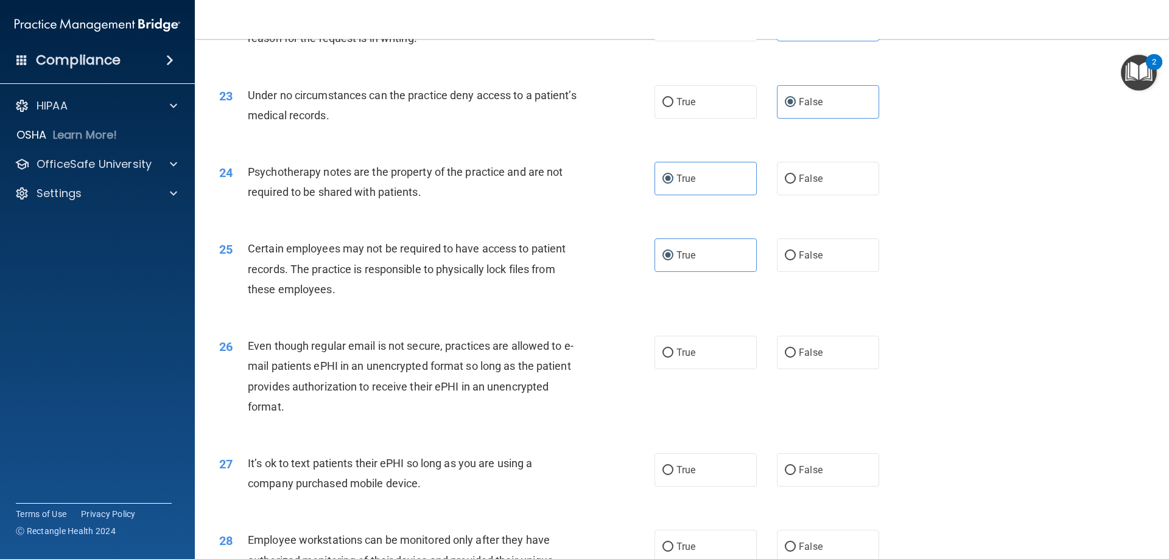
scroll to position [2130, 0]
click at [693, 368] on label "True" at bounding box center [705, 351] width 102 height 33
click at [673, 357] on input "True" at bounding box center [667, 352] width 11 height 9
radio input "true"
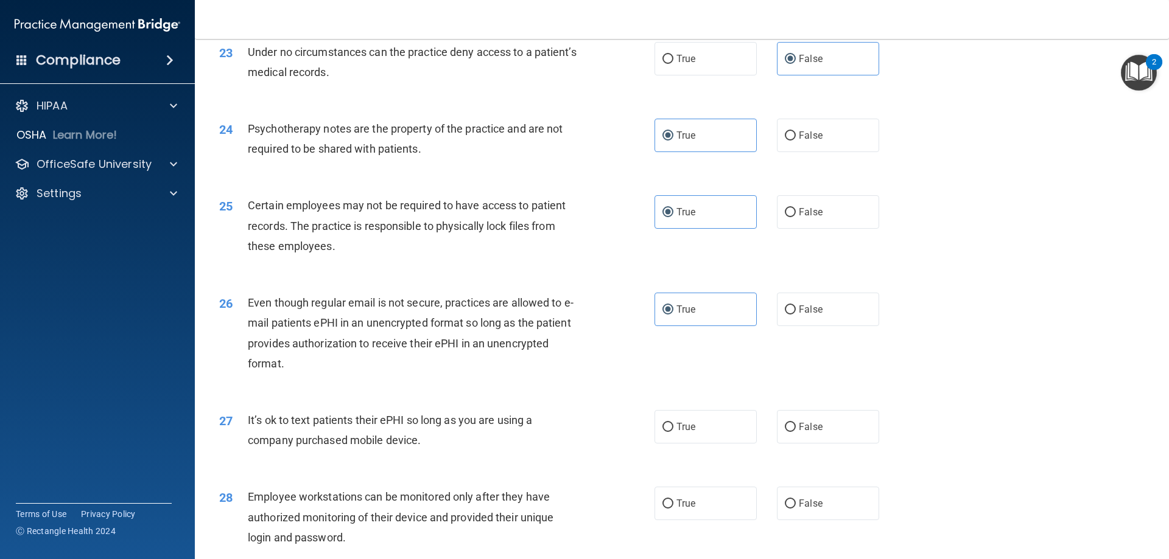
scroll to position [2252, 0]
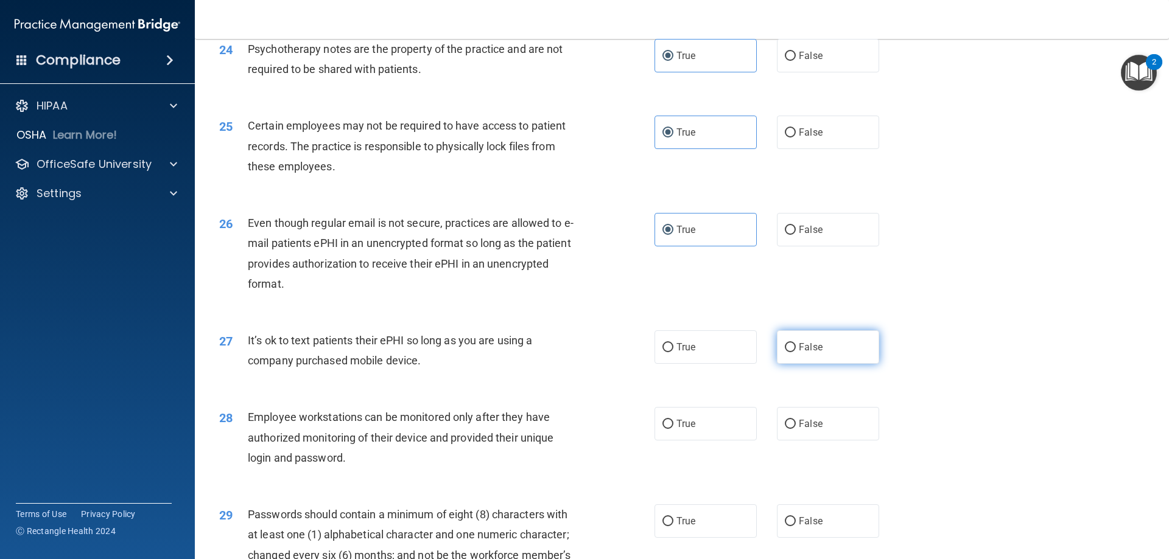
click at [805, 364] on label "False" at bounding box center [828, 347] width 102 height 33
click at [796, 352] on input "False" at bounding box center [790, 347] width 11 height 9
radio input "true"
click at [804, 430] on span "False" at bounding box center [811, 424] width 24 height 12
click at [796, 429] on input "False" at bounding box center [790, 424] width 11 height 9
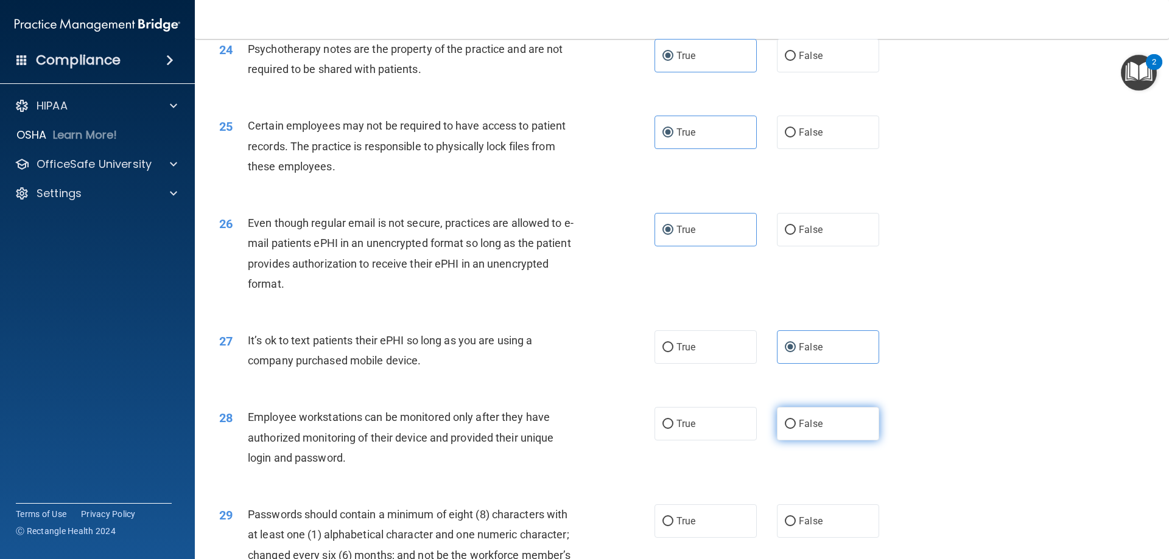
radio input "true"
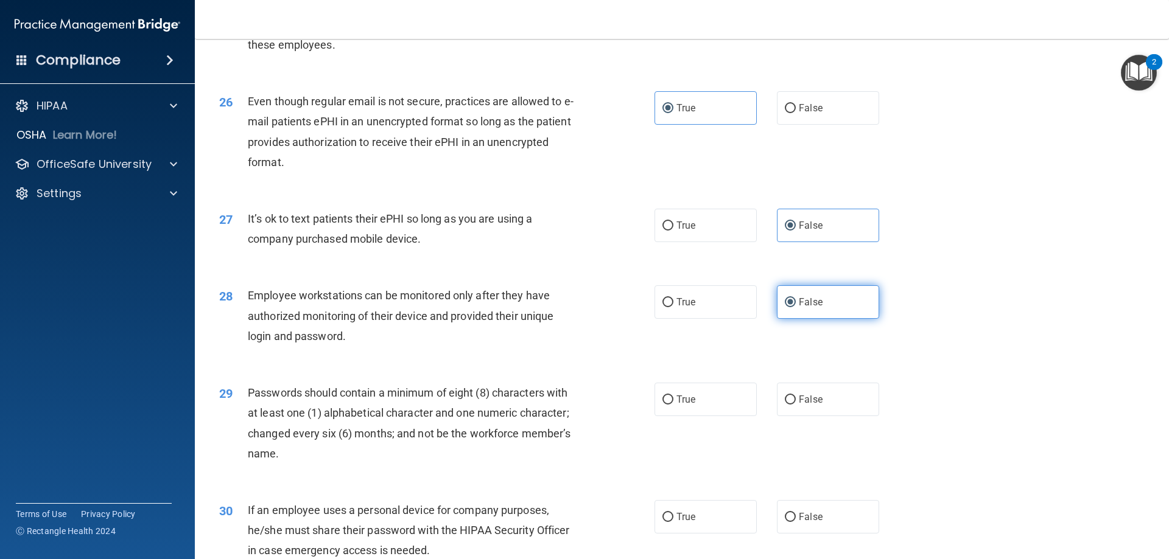
scroll to position [2435, 0]
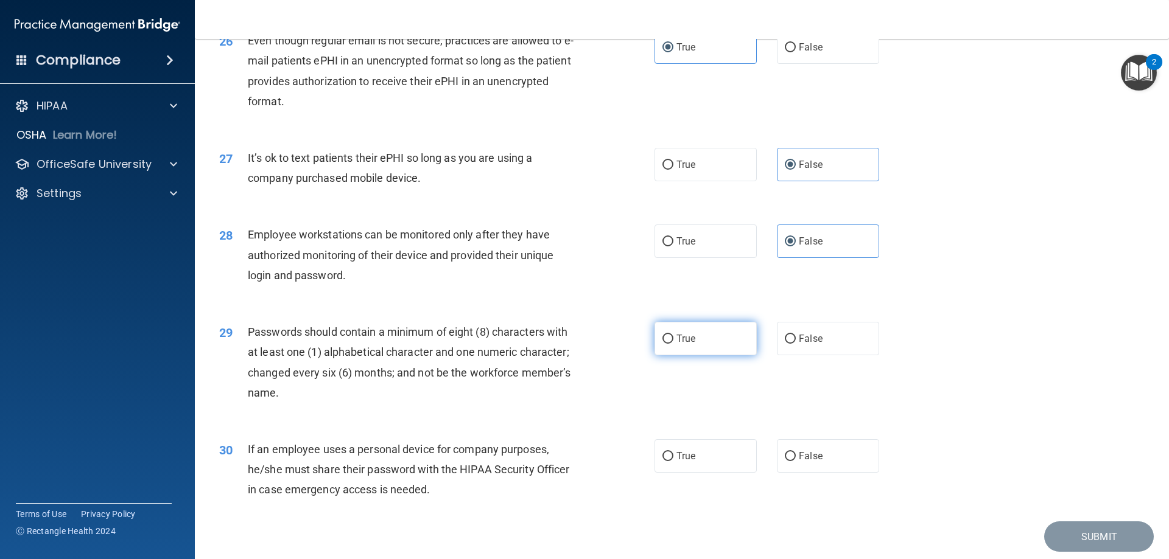
click at [739, 355] on label "True" at bounding box center [705, 338] width 102 height 33
click at [673, 344] on input "True" at bounding box center [667, 339] width 11 height 9
radio input "true"
click at [785, 461] on input "False" at bounding box center [790, 456] width 11 height 9
radio input "true"
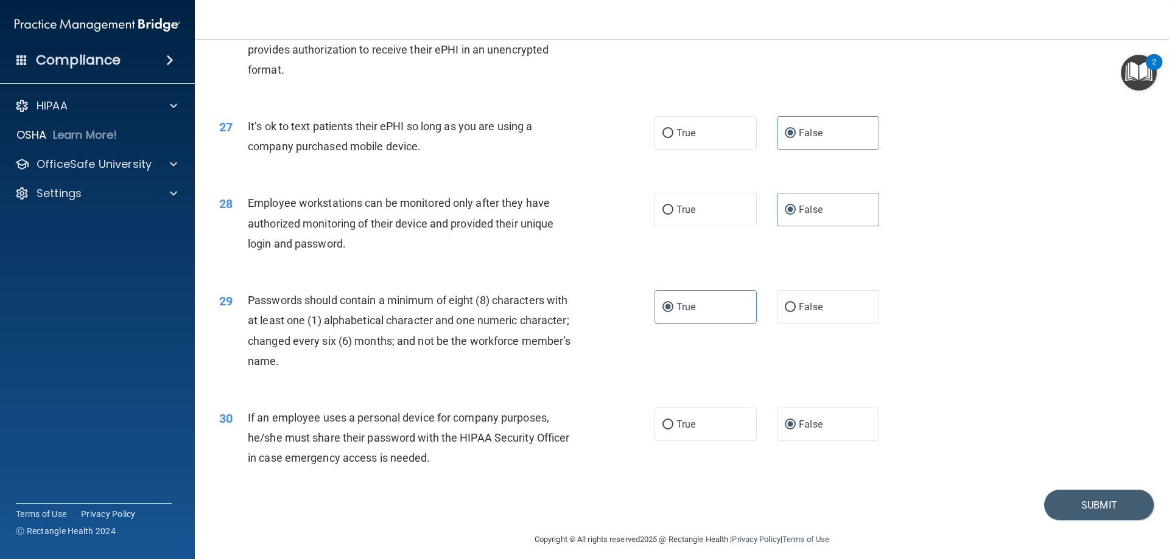
scroll to position [2496, 0]
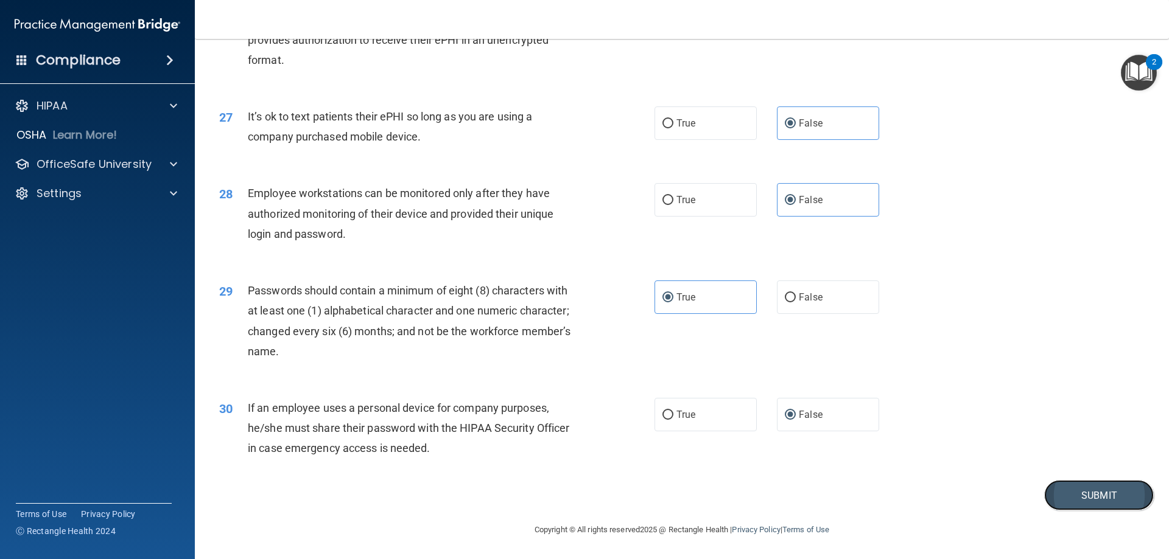
click at [1111, 499] on button "Submit" at bounding box center [1099, 495] width 110 height 31
click at [1070, 491] on button "Submit" at bounding box center [1099, 495] width 110 height 31
click at [1088, 498] on button "Submit" at bounding box center [1099, 495] width 110 height 31
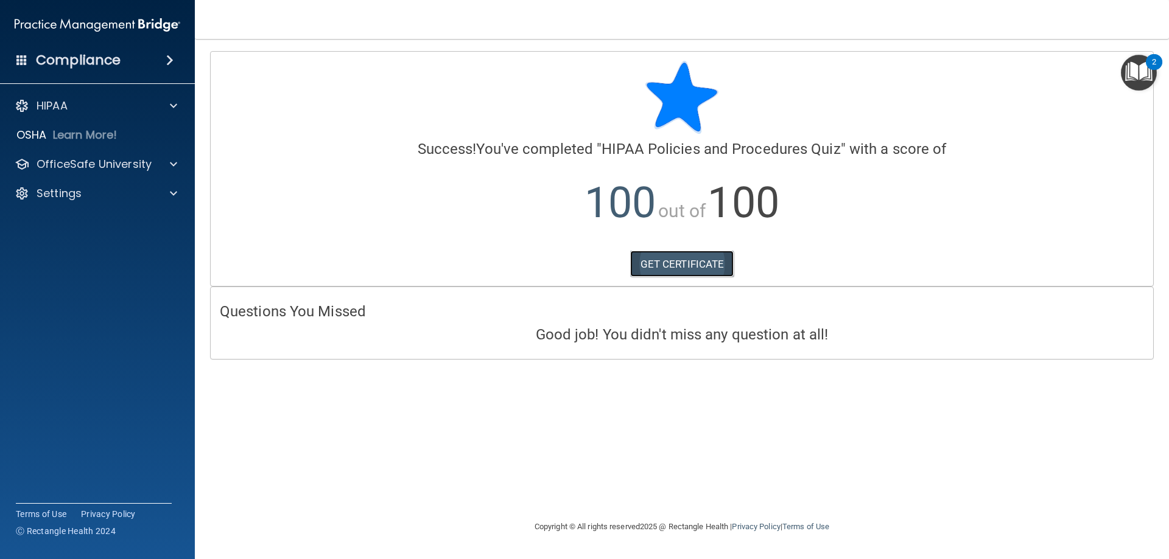
click at [709, 270] on link "GET CERTIFICATE" at bounding box center [682, 264] width 104 height 27
